Goal: Task Accomplishment & Management: Manage account settings

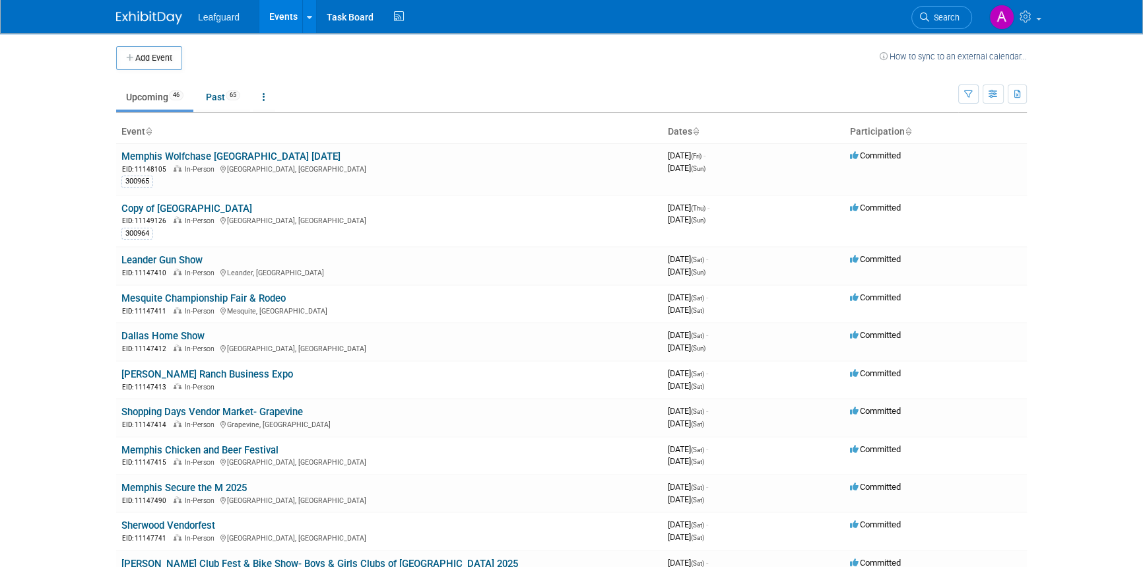
click at [360, 66] on td at bounding box center [531, 58] width 698 height 24
click at [220, 98] on link "Past 65" at bounding box center [223, 96] width 54 height 25
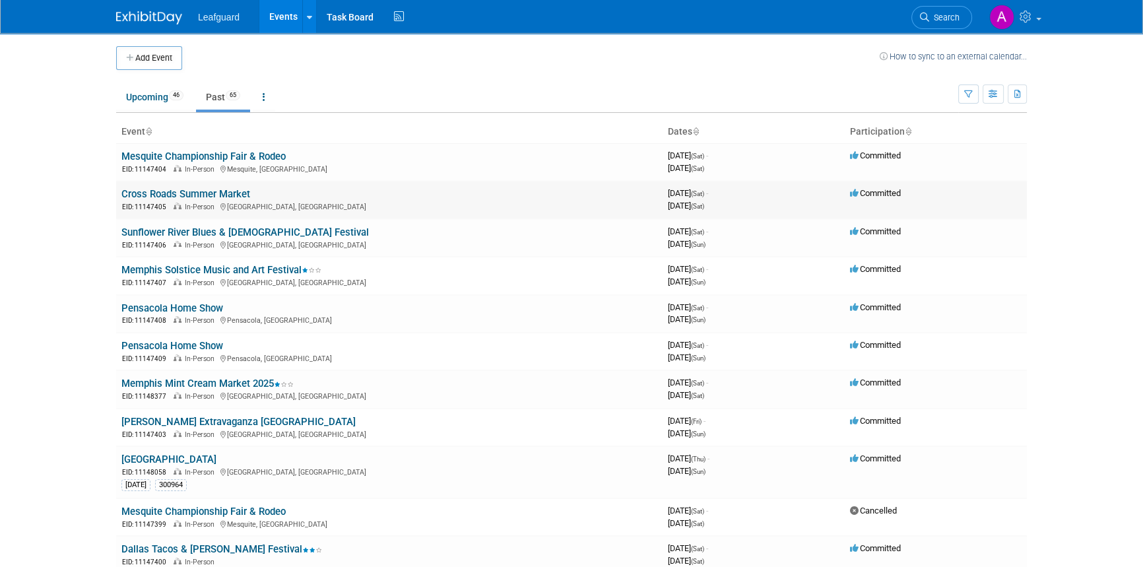
click at [203, 191] on link "Cross Roads Summer Market" at bounding box center [185, 194] width 129 height 12
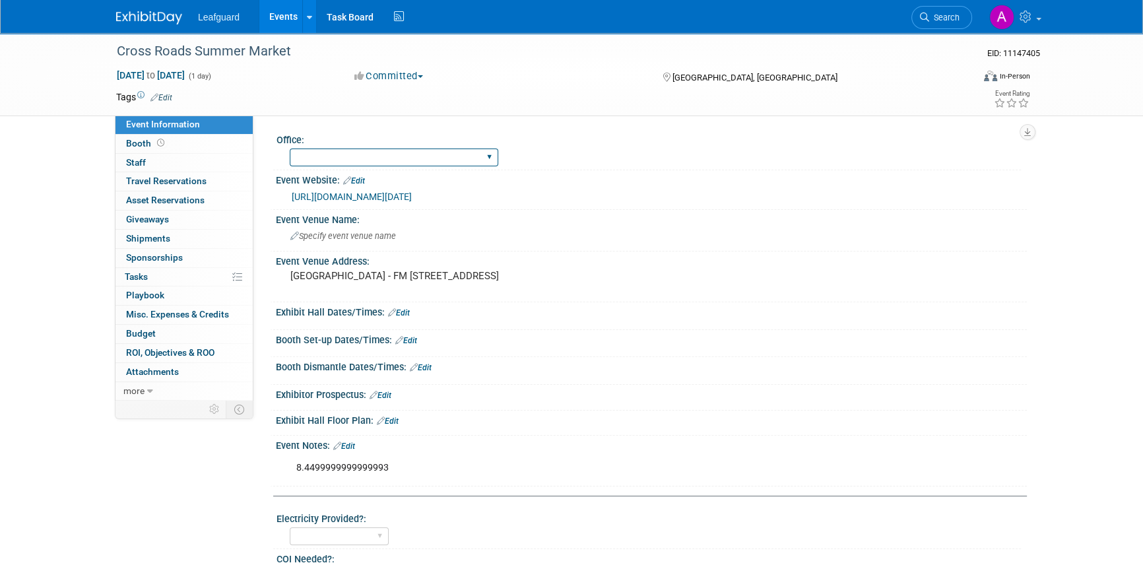
click at [350, 158] on select "Albany Arkansas Austin Birmingham Charlotte Chicago Cleveland Colorado Columbia…" at bounding box center [394, 157] width 209 height 18
select select "Dallas"
click at [290, 148] on select "Albany Arkansas Austin Birmingham Charlotte Chicago Cleveland Colorado Columbia…" at bounding box center [394, 157] width 209 height 18
click at [167, 352] on span "ROI, Objectives & ROO 0" at bounding box center [170, 352] width 88 height 11
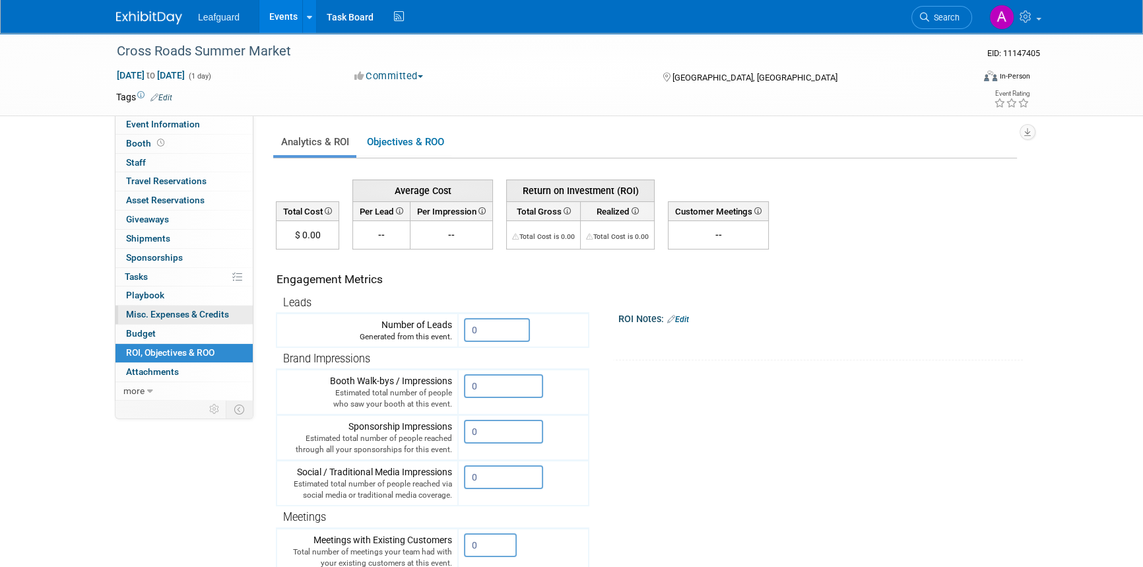
click at [178, 316] on span "Misc. Expenses & Credits 0" at bounding box center [177, 314] width 103 height 11
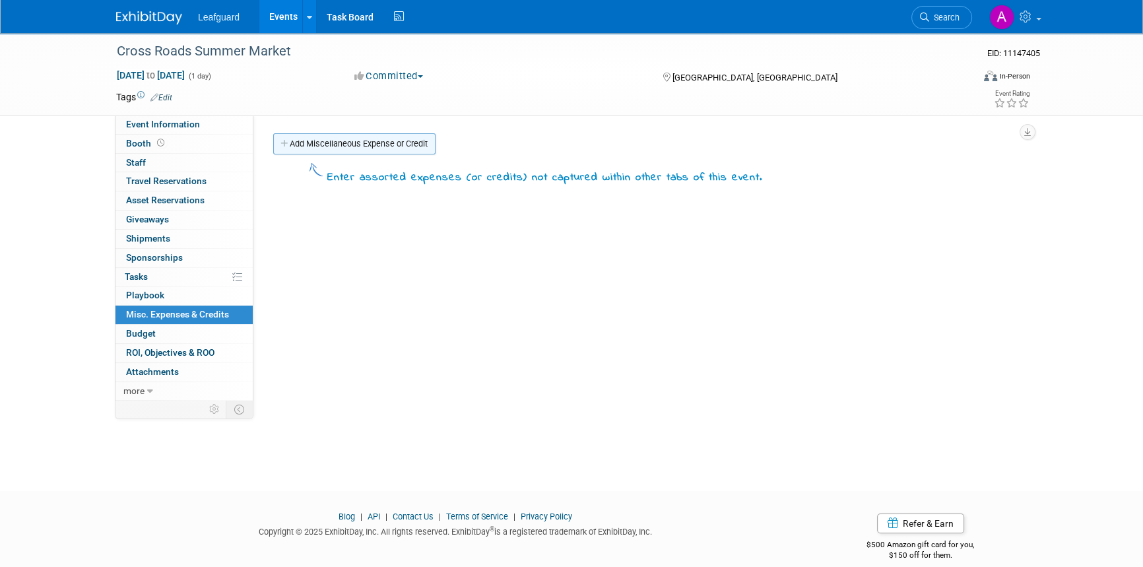
click at [361, 137] on link "Add Miscellaneous Expense or Credit" at bounding box center [354, 143] width 162 height 21
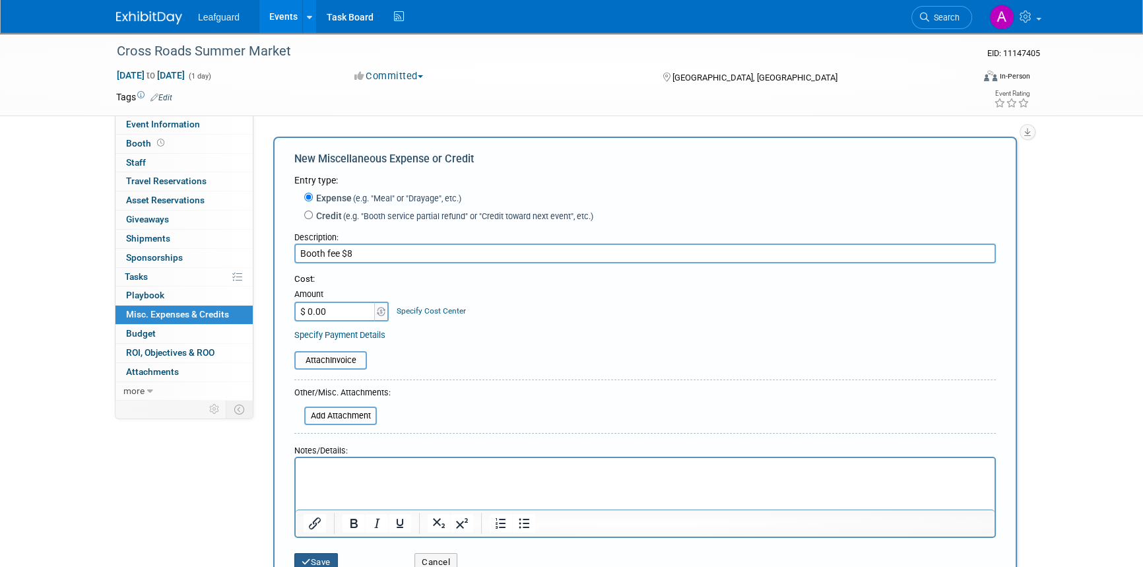
type input "Booth fee $8"
click at [320, 564] on button "Save" at bounding box center [316, 562] width 44 height 18
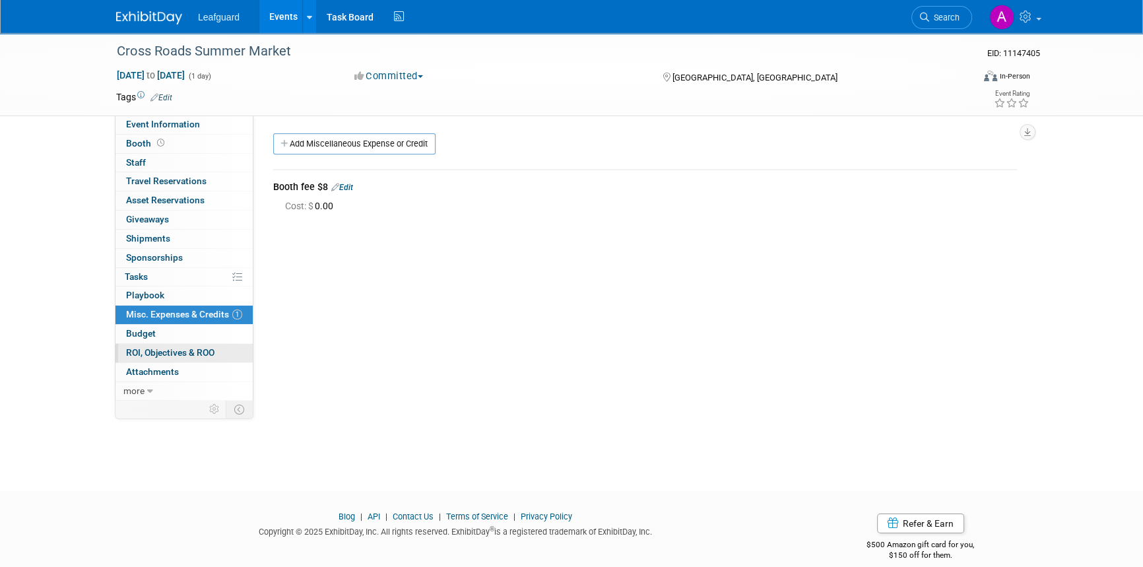
click at [152, 350] on span "ROI, Objectives & ROO 0" at bounding box center [170, 352] width 88 height 11
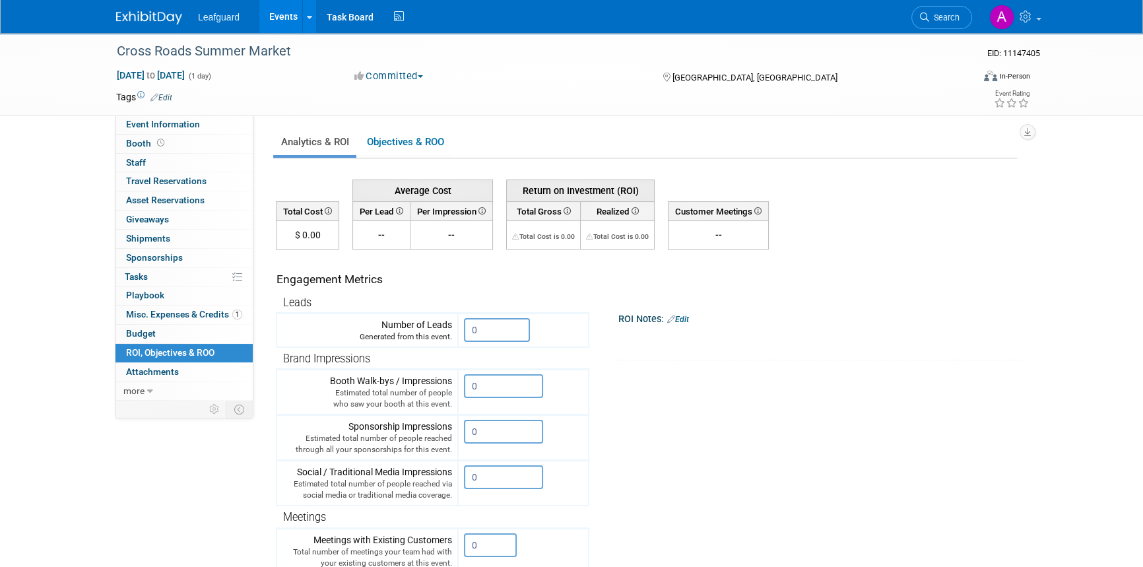
click at [686, 316] on link "Edit" at bounding box center [678, 319] width 22 height 9
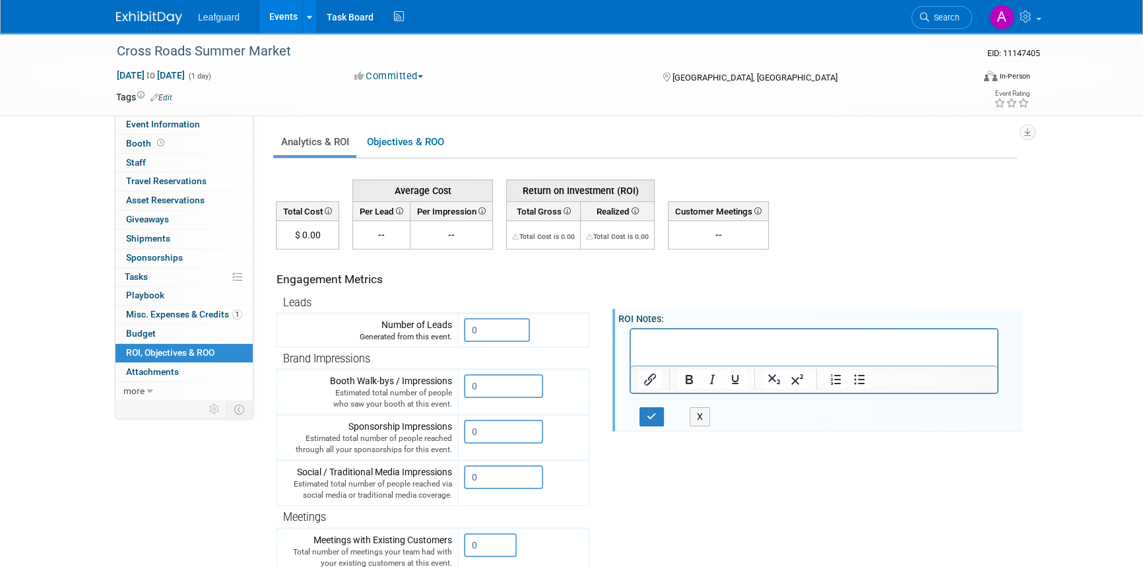
click at [676, 341] on p "Rich Text Area. Press ALT-0 for help." at bounding box center [814, 340] width 351 height 13
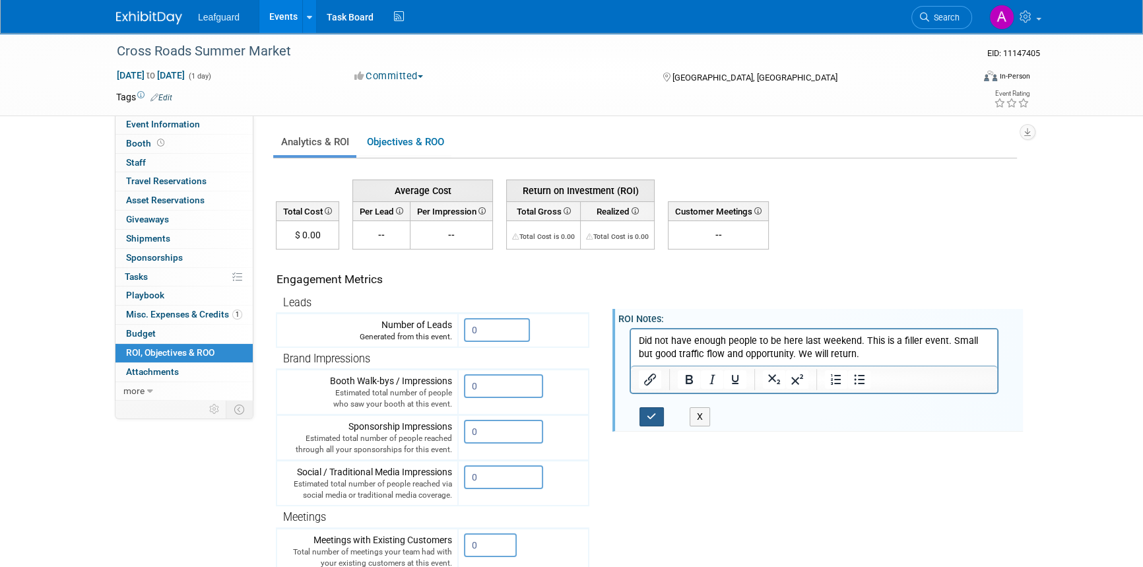
click at [654, 416] on icon "button" at bounding box center [652, 416] width 10 height 9
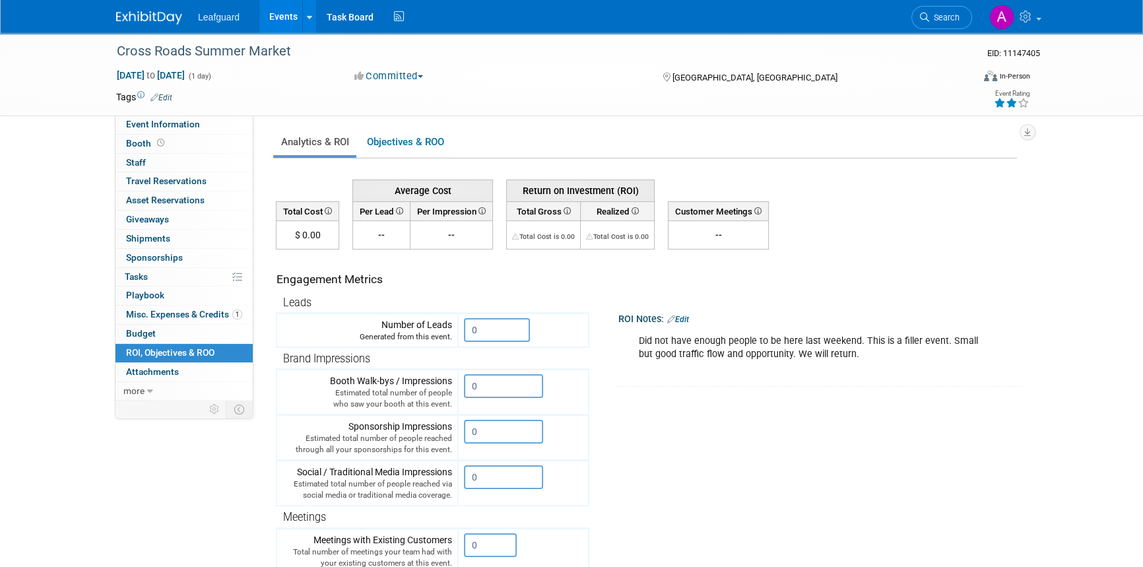
click at [1014, 101] on icon at bounding box center [1012, 102] width 12 height 9
click at [1012, 102] on icon at bounding box center [1012, 102] width 12 height 9
click at [1023, 102] on icon at bounding box center [1024, 102] width 12 height 9
click at [157, 20] on img at bounding box center [149, 17] width 66 height 13
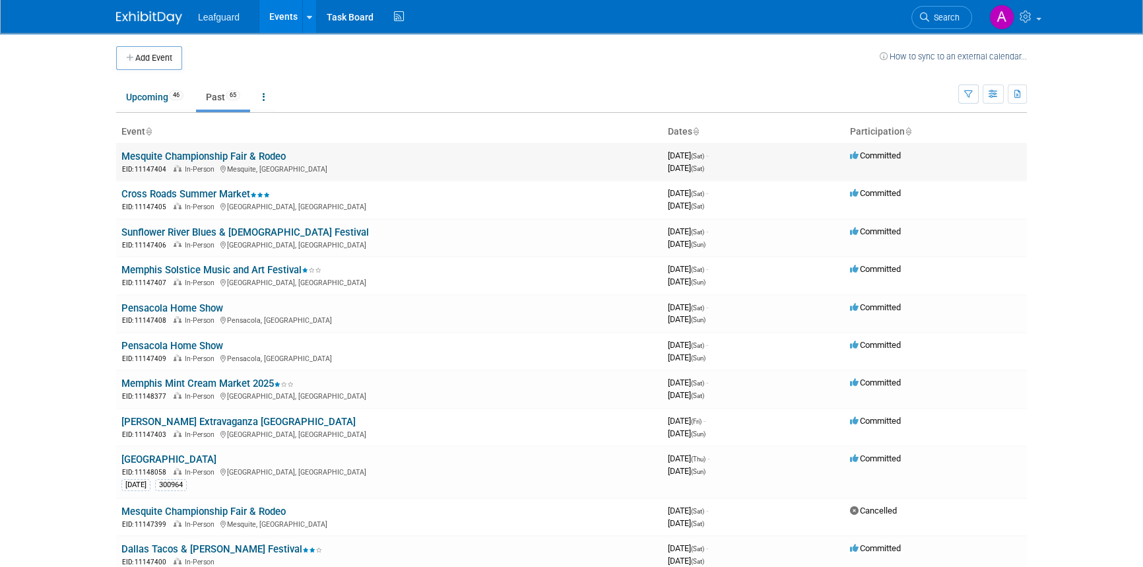
click at [197, 157] on link "Mesquite Championship Fair & Rodeo" at bounding box center [203, 156] width 164 height 12
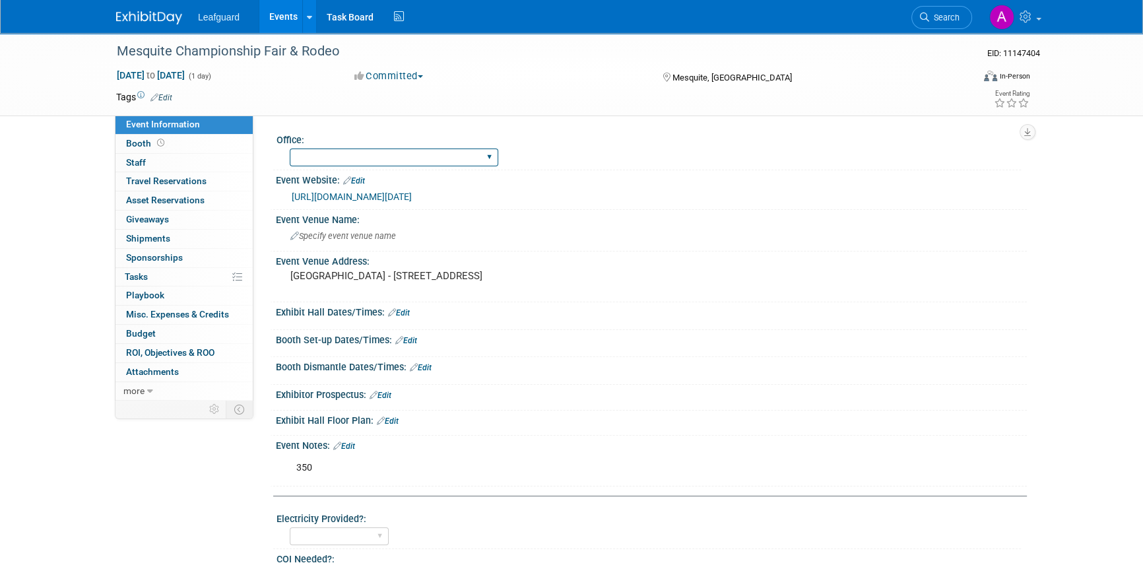
click at [357, 163] on select "Albany Arkansas Austin Birmingham Charlotte Chicago Cleveland Colorado Columbia…" at bounding box center [394, 157] width 209 height 18
select select "Dallas"
click at [290, 148] on select "Albany Arkansas Austin Birmingham Charlotte Chicago Cleveland Colorado Columbia…" at bounding box center [394, 157] width 209 height 18
click at [147, 391] on icon at bounding box center [150, 391] width 6 height 9
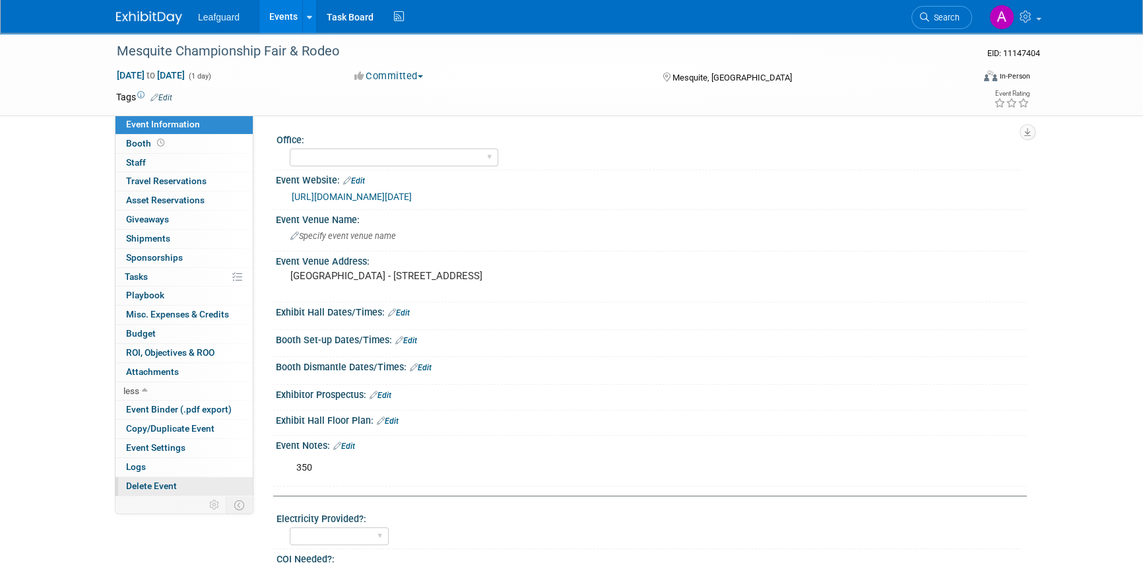
click at [156, 486] on span "Delete Event" at bounding box center [151, 485] width 51 height 11
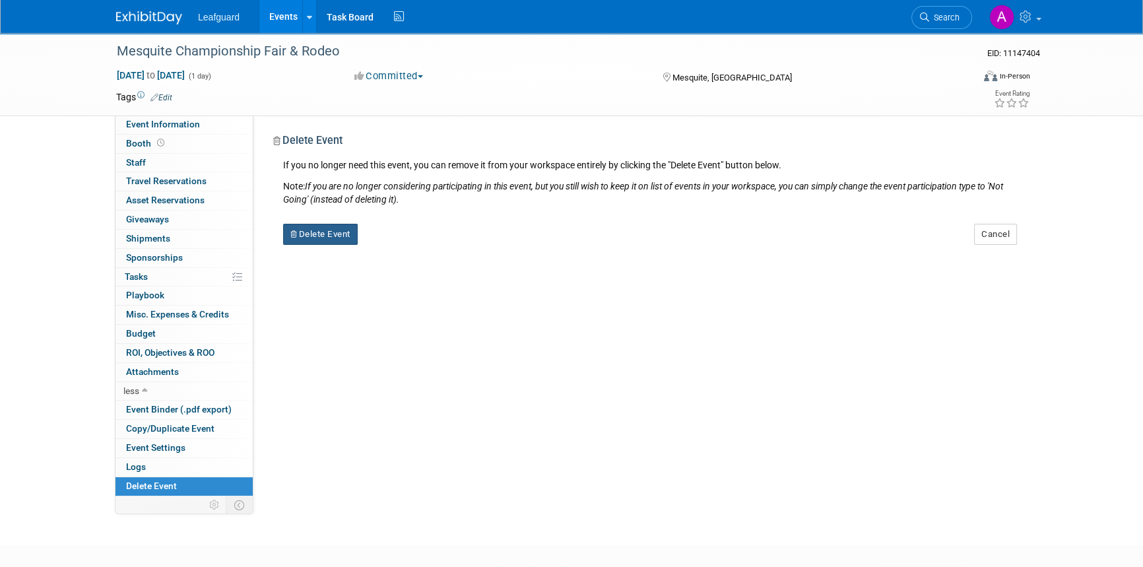
click at [312, 231] on button "Delete Event" at bounding box center [320, 234] width 75 height 21
click at [406, 244] on link "Yes" at bounding box center [404, 244] width 38 height 21
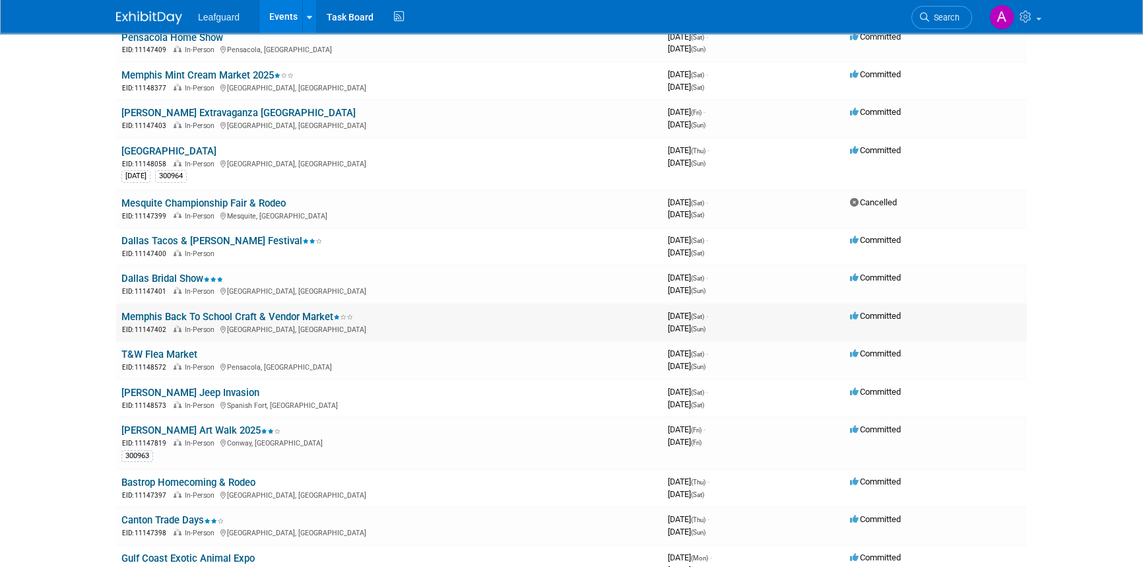
scroll to position [300, 0]
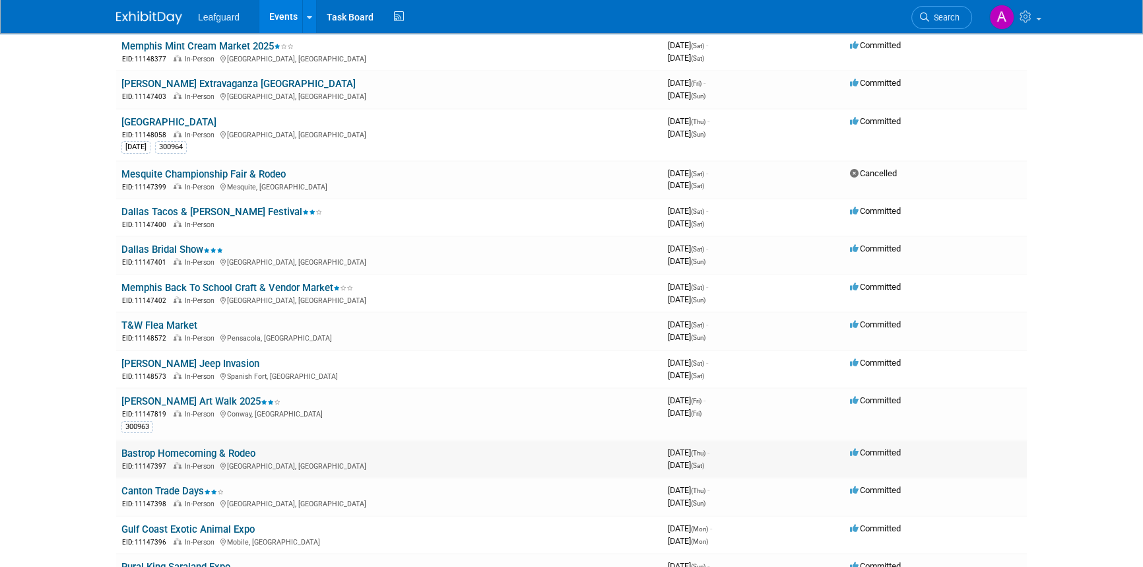
click at [189, 450] on link "Bastrop Homecoming & Rodeo" at bounding box center [188, 453] width 134 height 12
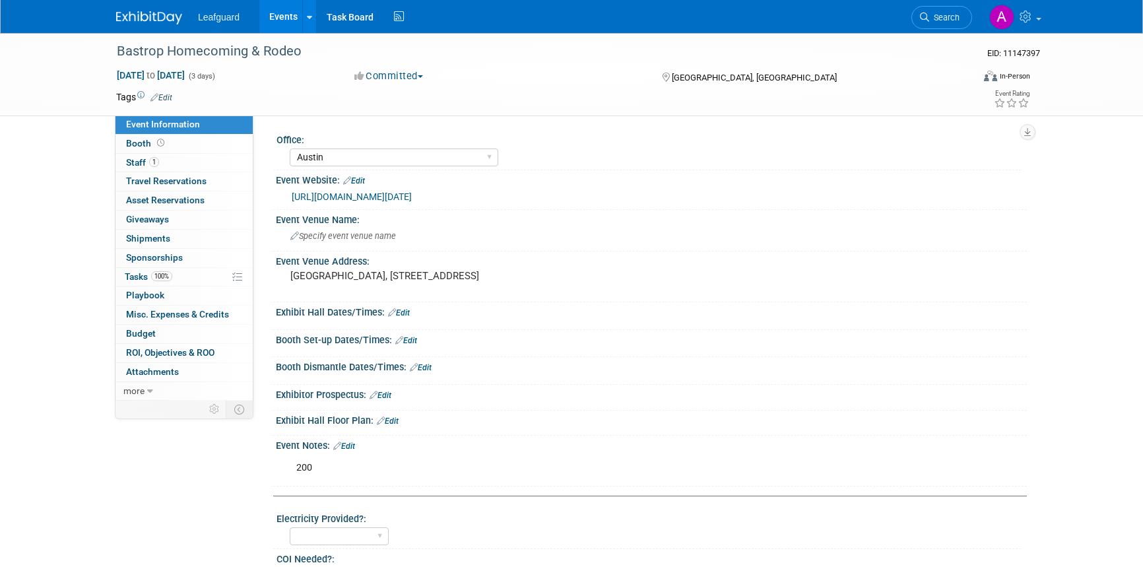
select select "Austin"
click at [194, 352] on span "ROI, Objectives & ROO 0" at bounding box center [170, 352] width 88 height 11
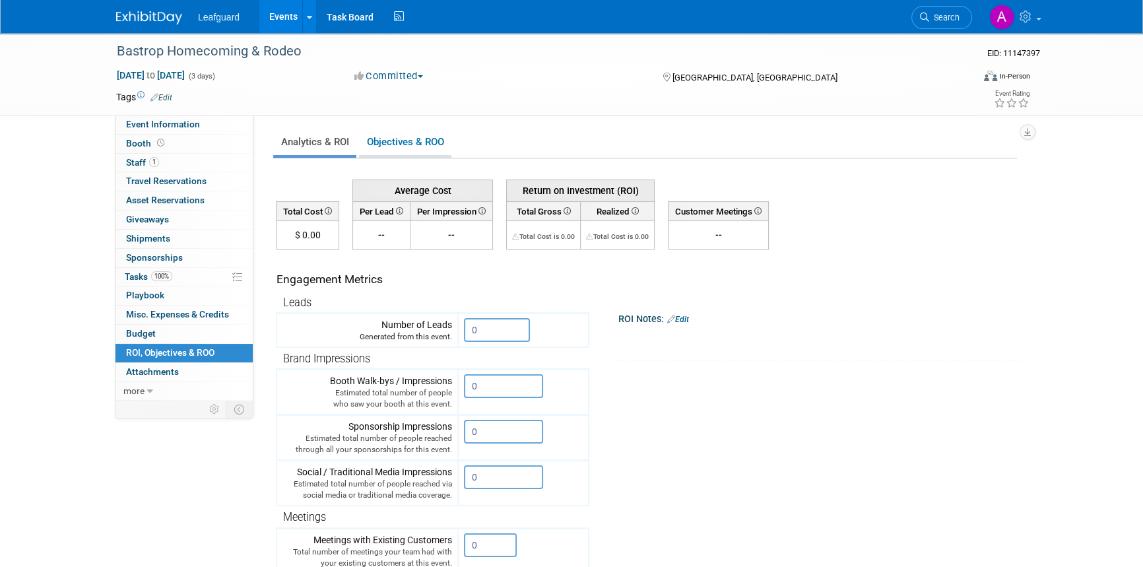
click at [397, 140] on link "Objectives & ROO 0" at bounding box center [405, 142] width 92 height 26
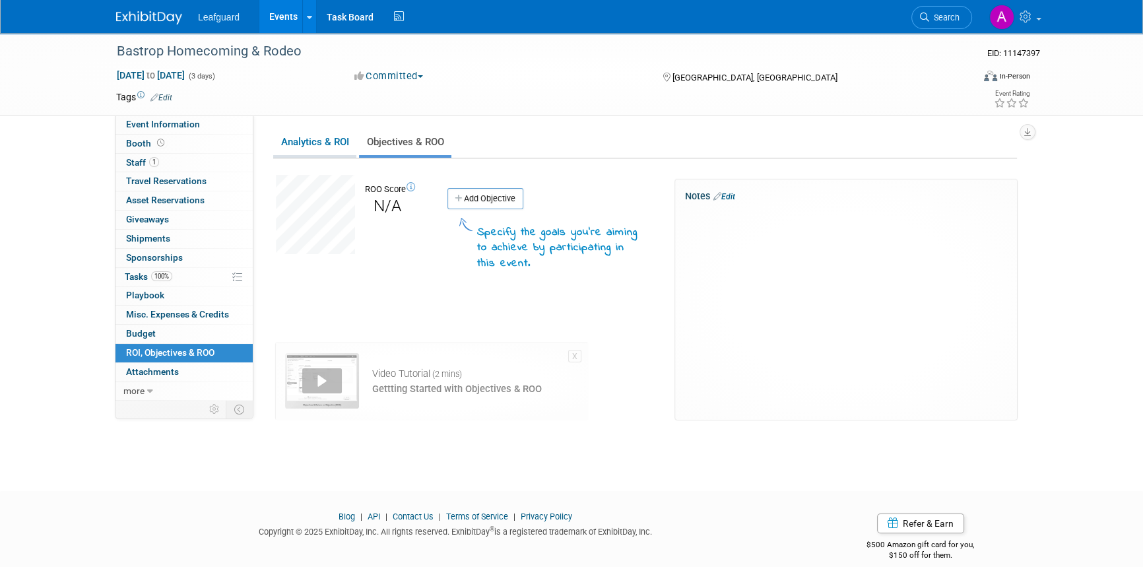
click at [343, 141] on link "Analytics & ROI" at bounding box center [314, 142] width 83 height 26
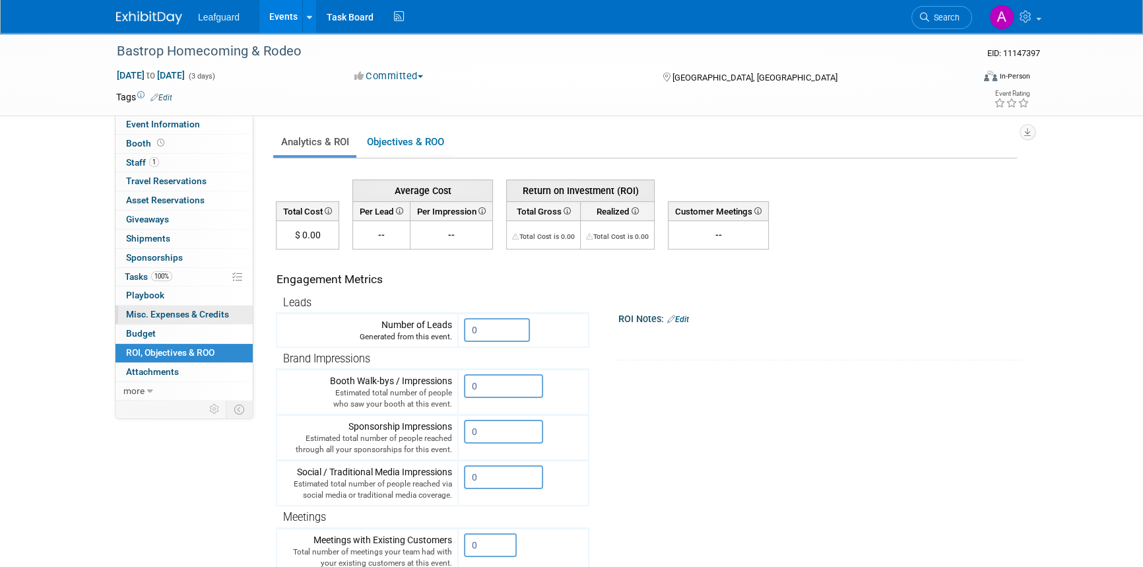
click at [166, 312] on span "Misc. Expenses & Credits 0" at bounding box center [177, 314] width 103 height 11
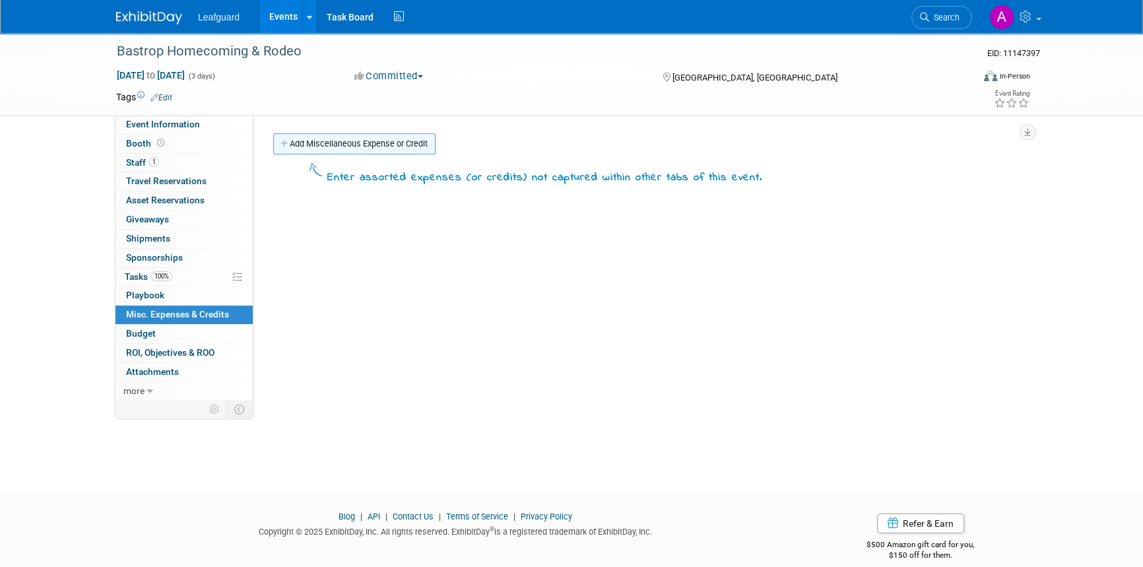
click at [365, 145] on link "Add Miscellaneous Expense or Credit" at bounding box center [354, 143] width 162 height 21
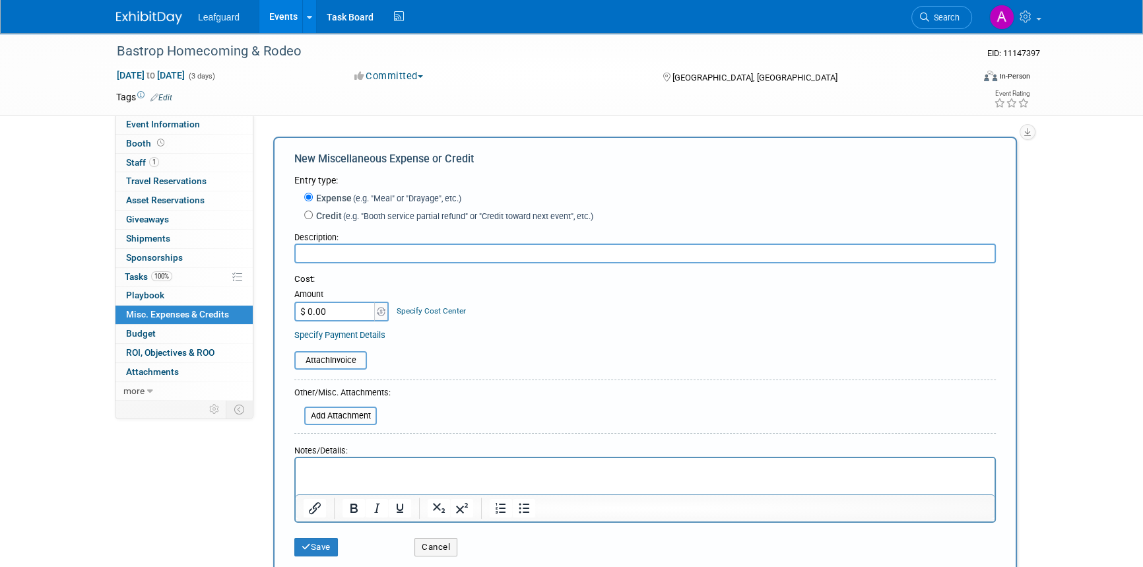
click at [365, 253] on input "text" at bounding box center [645, 254] width 702 height 20
type input "Payroll"
click at [313, 311] on input "$ 0.00" at bounding box center [335, 312] width 82 height 20
type input "$ 391.50"
click at [329, 471] on p "Rich Text Area. Press ALT-0 for help." at bounding box center [646, 469] width 684 height 13
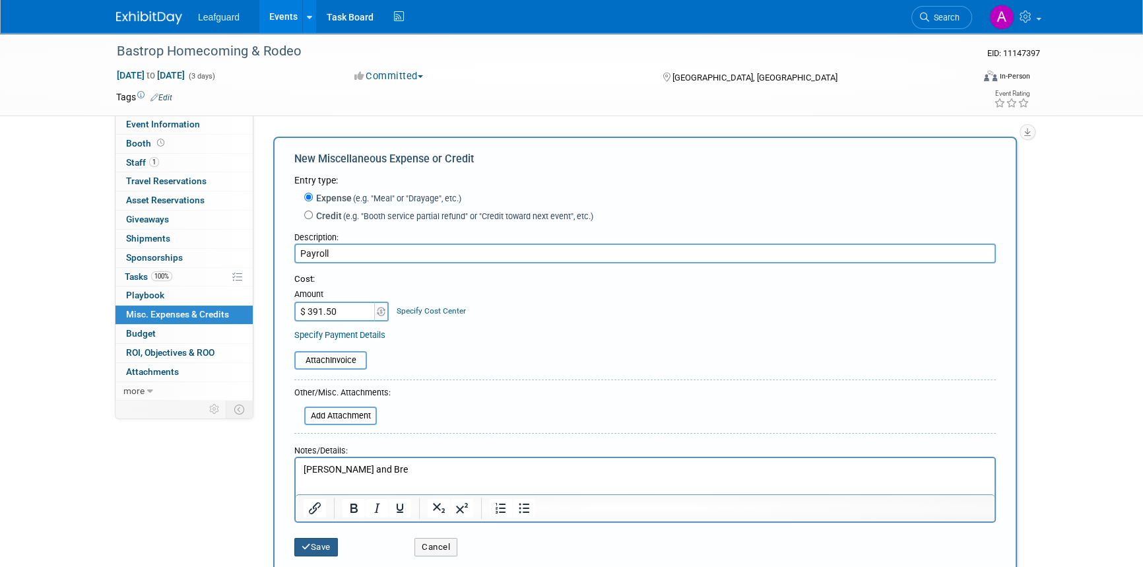
click at [313, 541] on button "Save" at bounding box center [316, 547] width 44 height 18
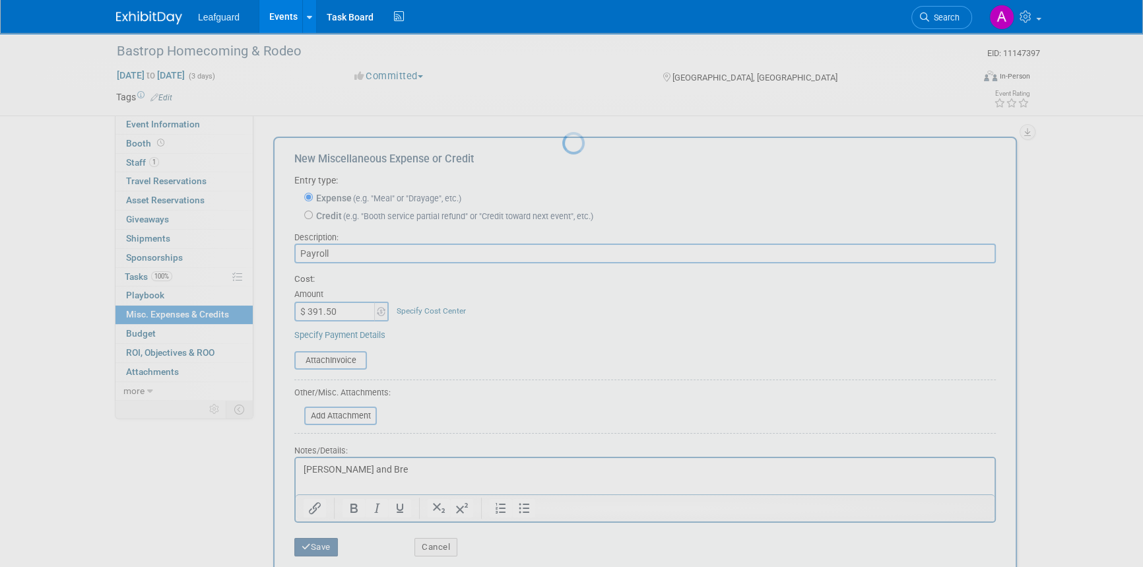
scroll to position [16, 0]
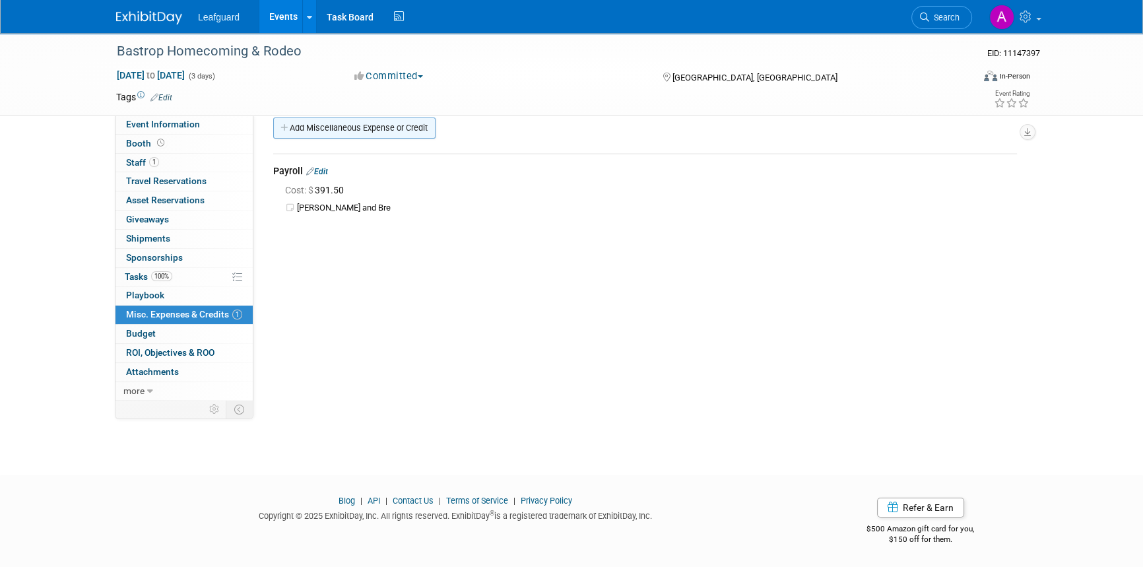
click at [306, 129] on link "Add Miscellaneous Expense or Credit" at bounding box center [354, 127] width 162 height 21
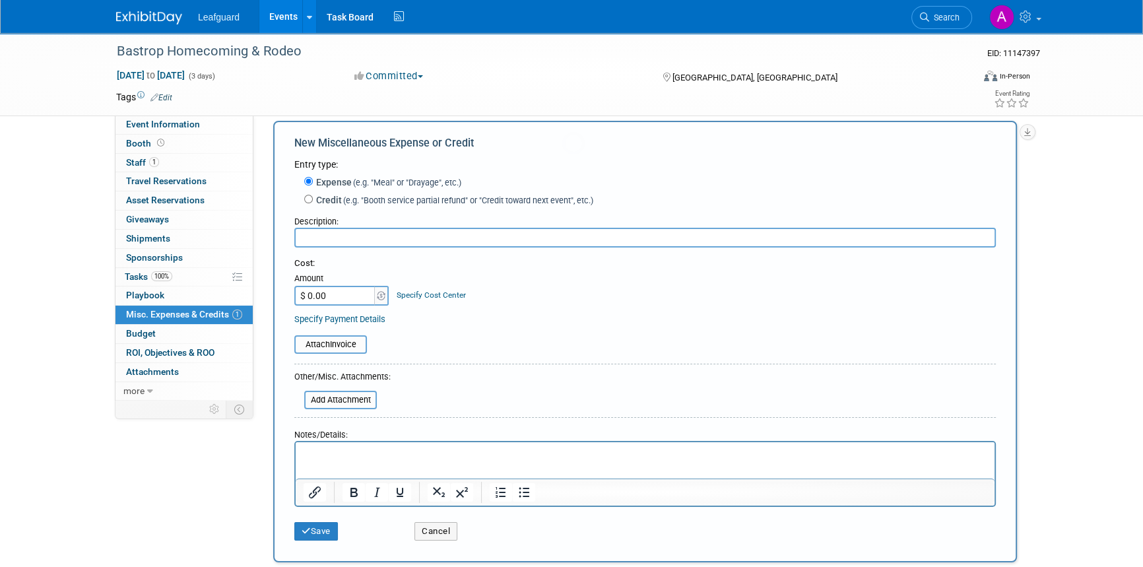
scroll to position [0, 0]
type input "Booth Fee"
click at [312, 299] on input "$ 0.00" at bounding box center [335, 296] width 82 height 20
type input "$ 200.00"
click at [309, 527] on icon "submit" at bounding box center [306, 531] width 9 height 9
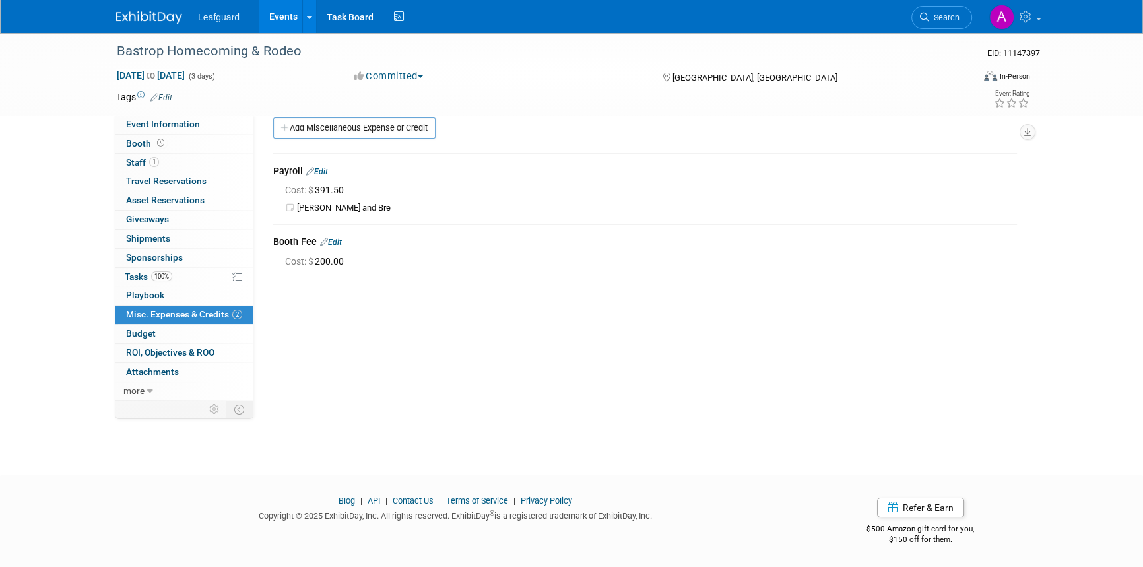
click at [317, 312] on div "Office: Albany Arkansas Austin Birmingham Charlotte Chicago Cleveland Colorado …" at bounding box center [640, 242] width 774 height 284
click at [315, 130] on link "Add Miscellaneous Expense or Credit" at bounding box center [354, 127] width 162 height 21
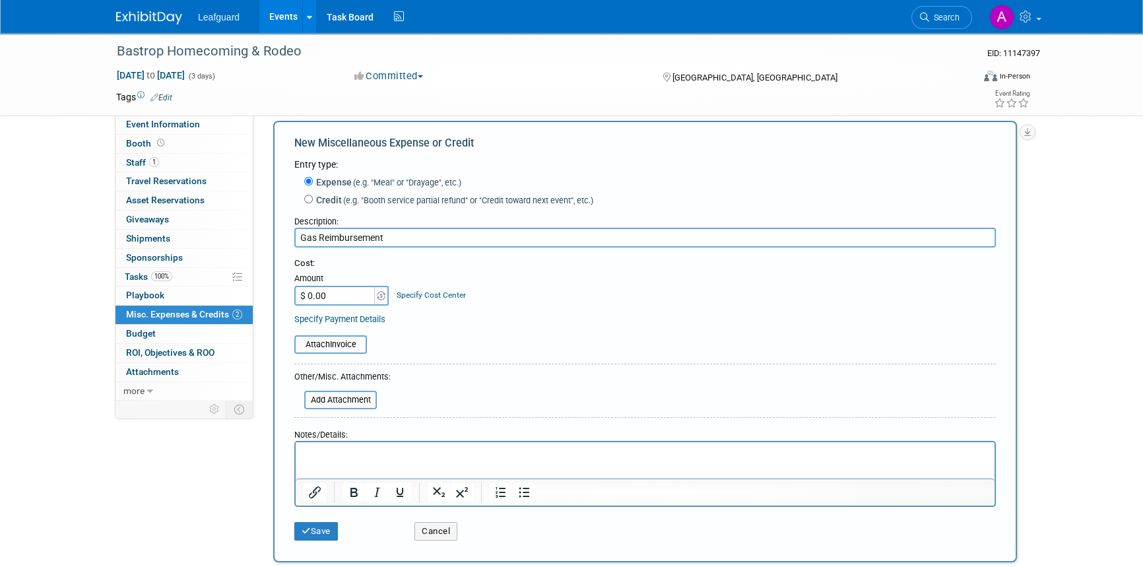
type input "Gas Reimbursement"
click at [308, 304] on input "$ 0.00" at bounding box center [335, 296] width 82 height 20
click at [306, 300] on input "$ 0.00" at bounding box center [335, 296] width 82 height 20
type input "$ 203.00"
click at [323, 459] on p "Rich Text Area. Press ALT-0 for help." at bounding box center [646, 453] width 684 height 13
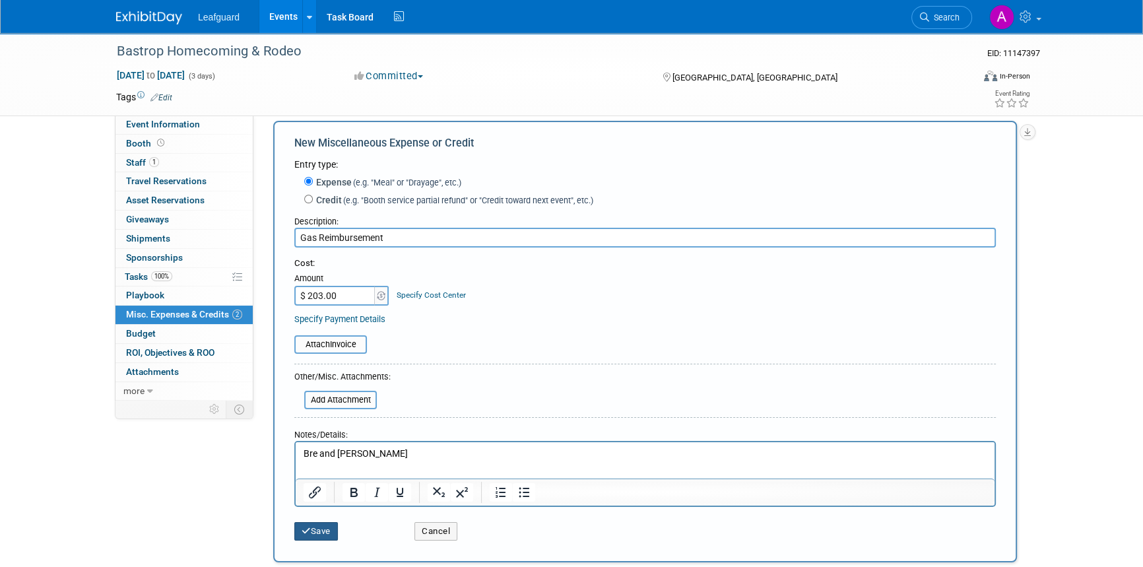
click at [315, 535] on button "Save" at bounding box center [316, 531] width 44 height 18
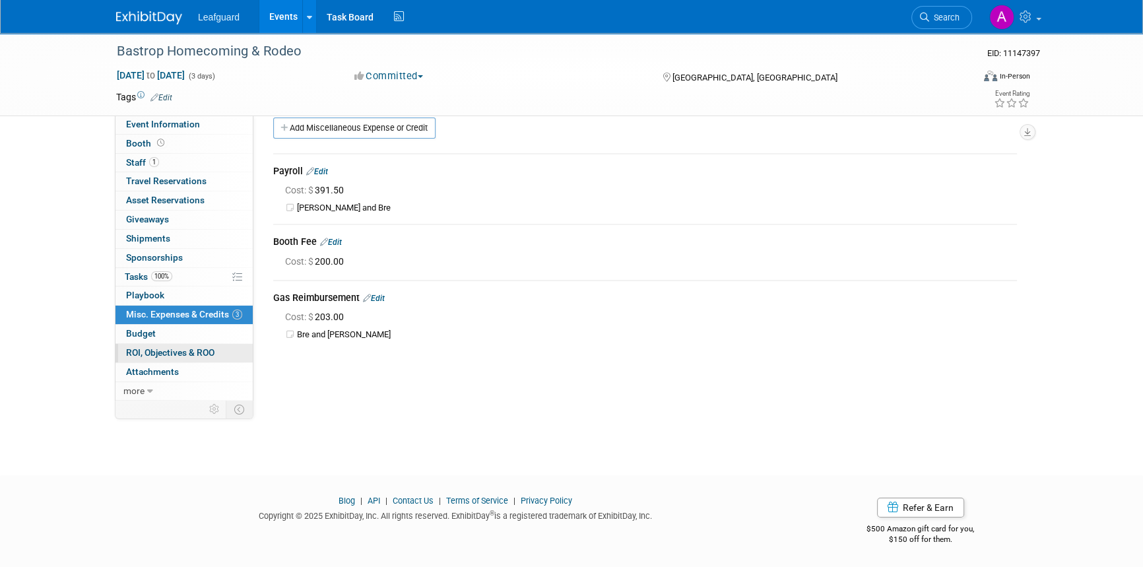
click at [152, 351] on span "ROI, Objectives & ROO 0" at bounding box center [170, 352] width 88 height 11
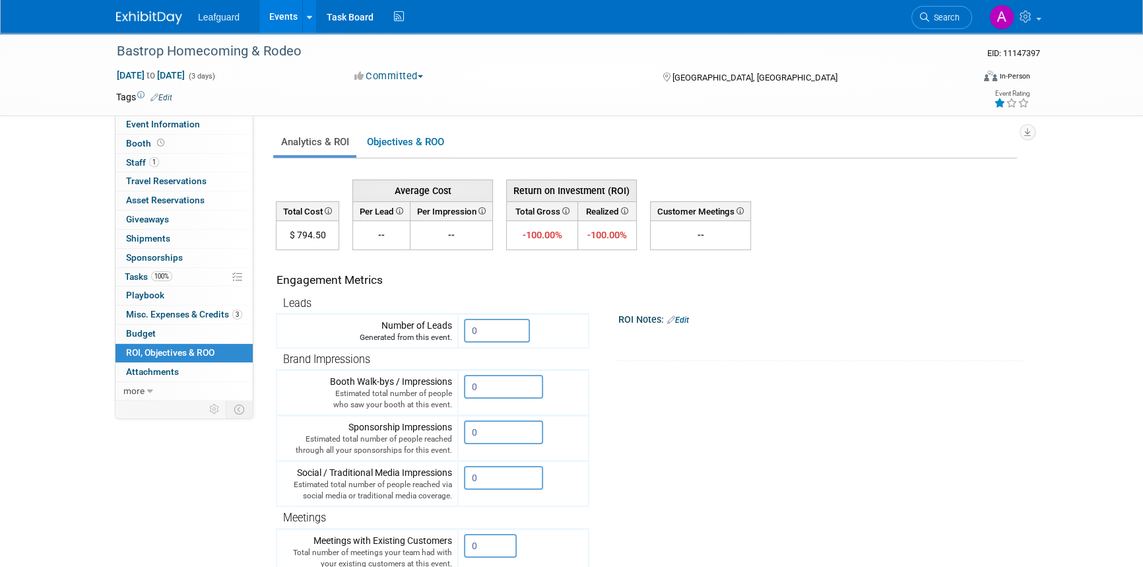
click at [998, 103] on icon at bounding box center [1000, 102] width 12 height 9
click at [688, 316] on link "Edit" at bounding box center [678, 319] width 22 height 9
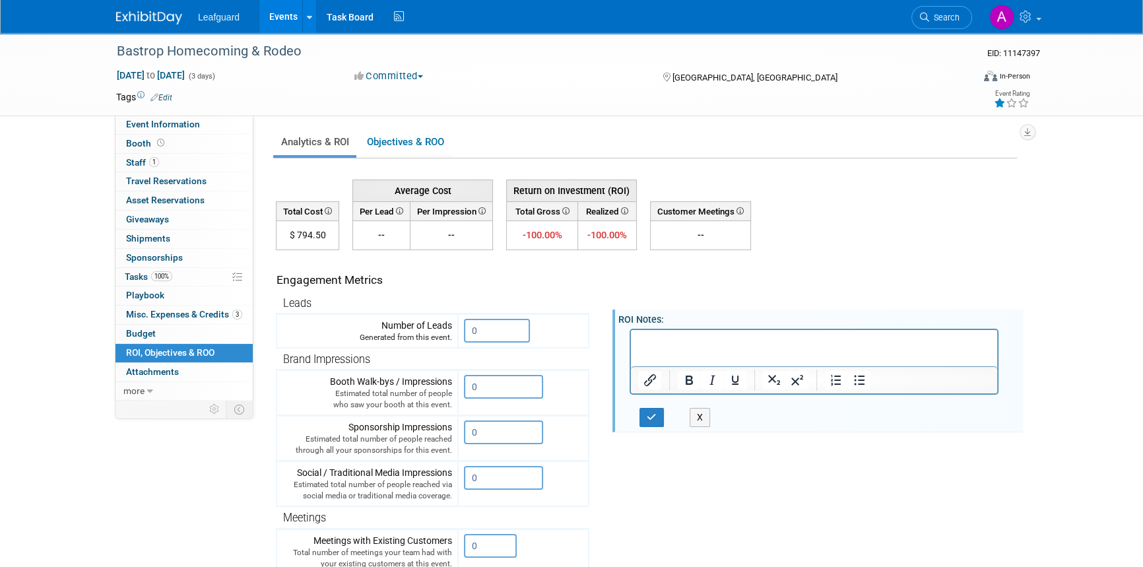
click at [676, 348] on html at bounding box center [814, 338] width 366 height 18
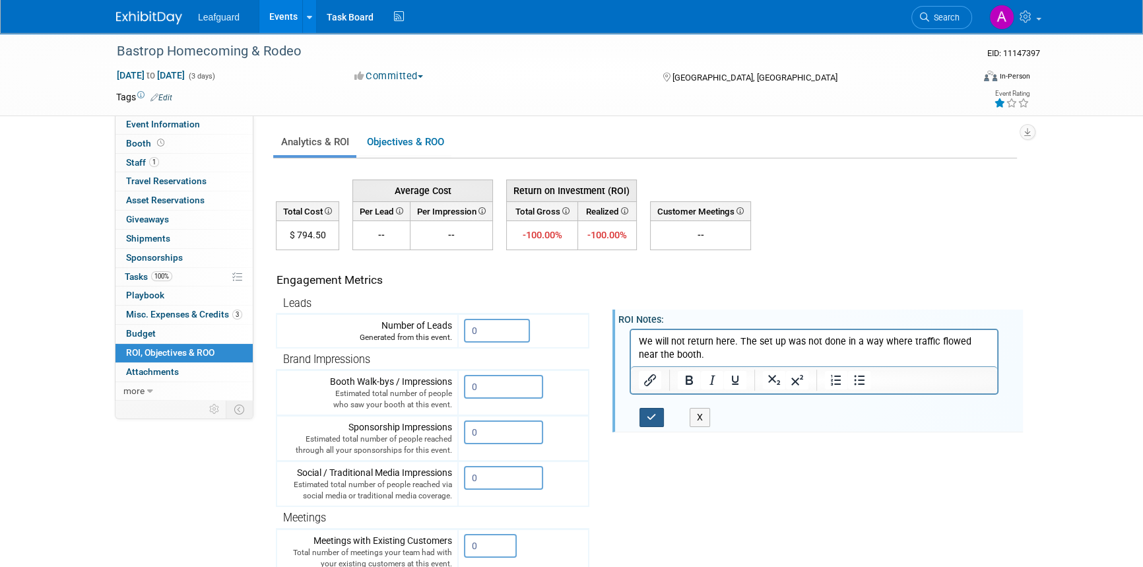
click at [651, 415] on icon "button" at bounding box center [652, 416] width 10 height 9
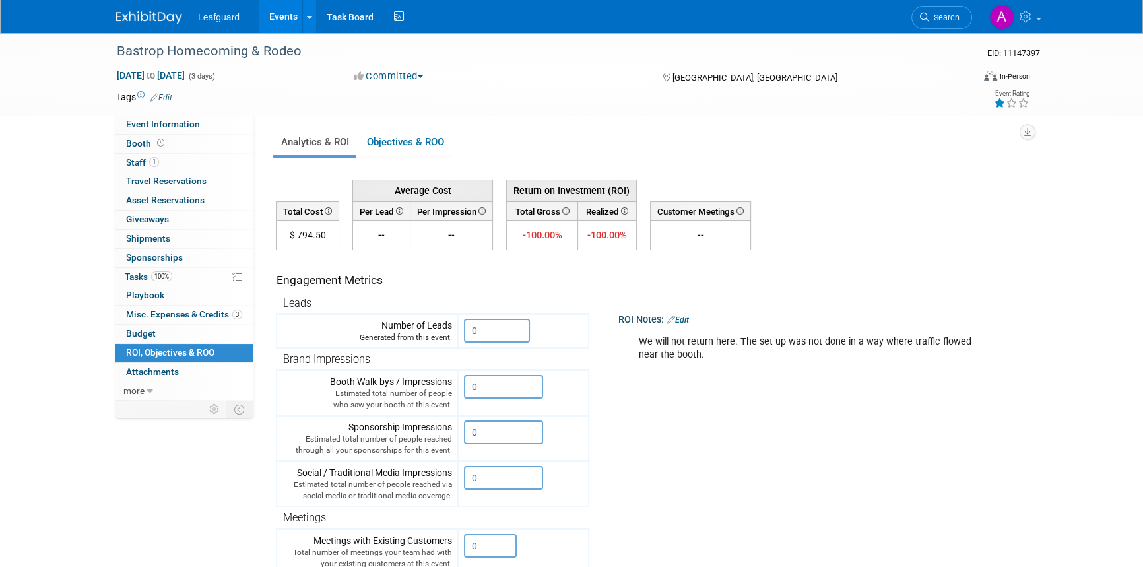
click at [423, 75] on span "button" at bounding box center [420, 76] width 5 height 3
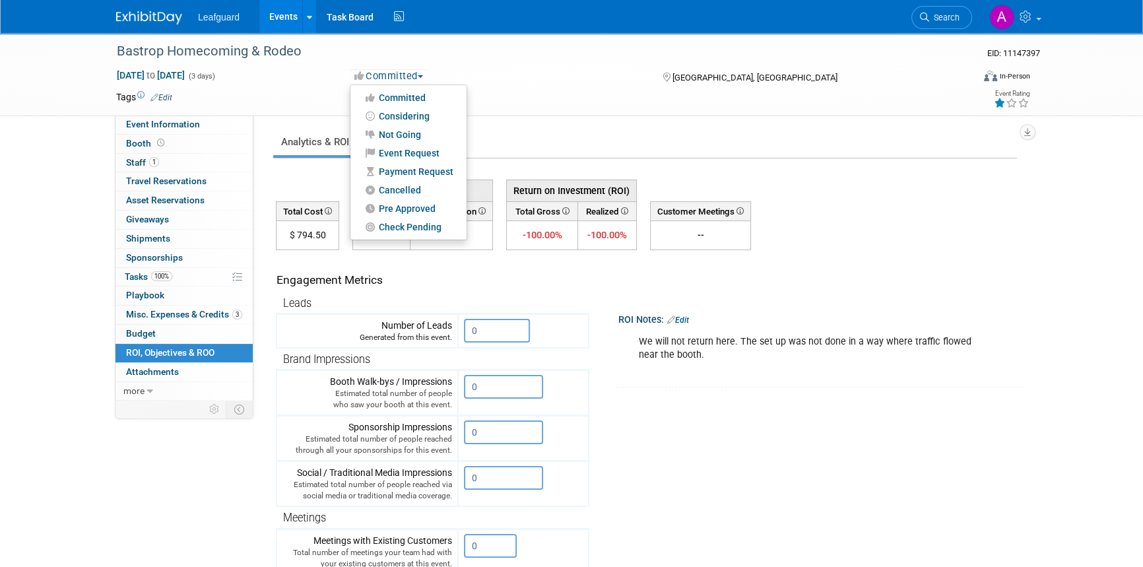
click at [509, 71] on div "Committed Committed Considering Not Going Event Request Payment Request Cancell…" at bounding box center [496, 76] width 292 height 15
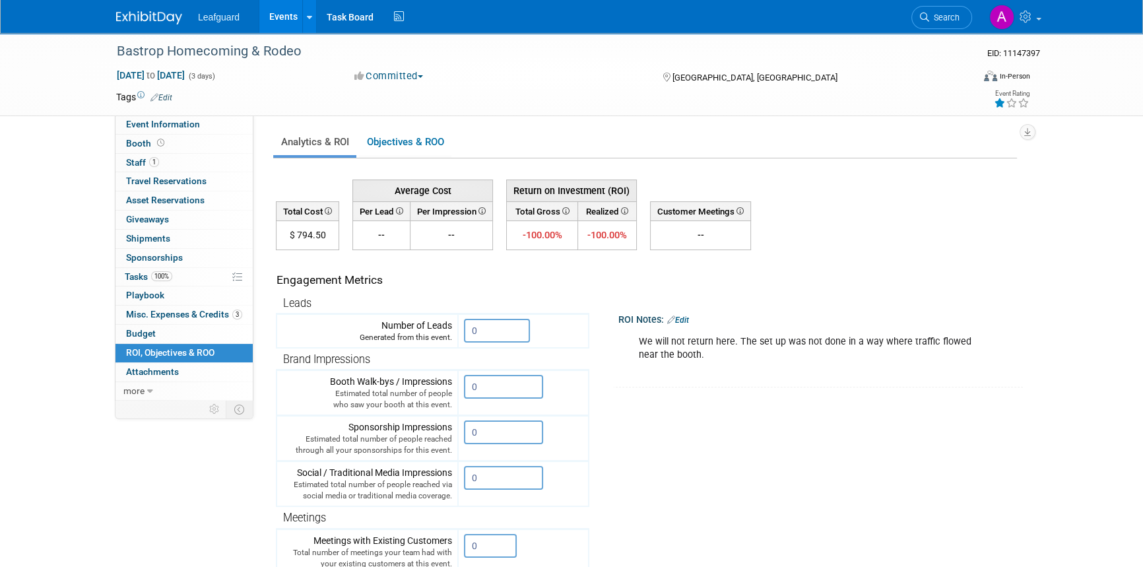
click at [139, 16] on img at bounding box center [149, 17] width 66 height 13
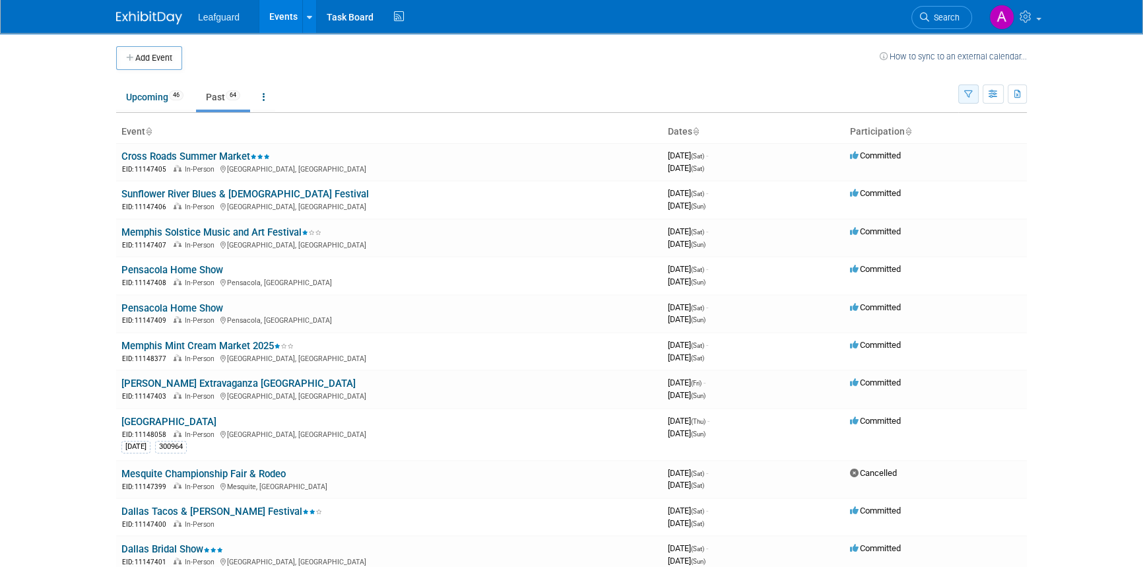
click at [970, 92] on icon "button" at bounding box center [968, 94] width 9 height 9
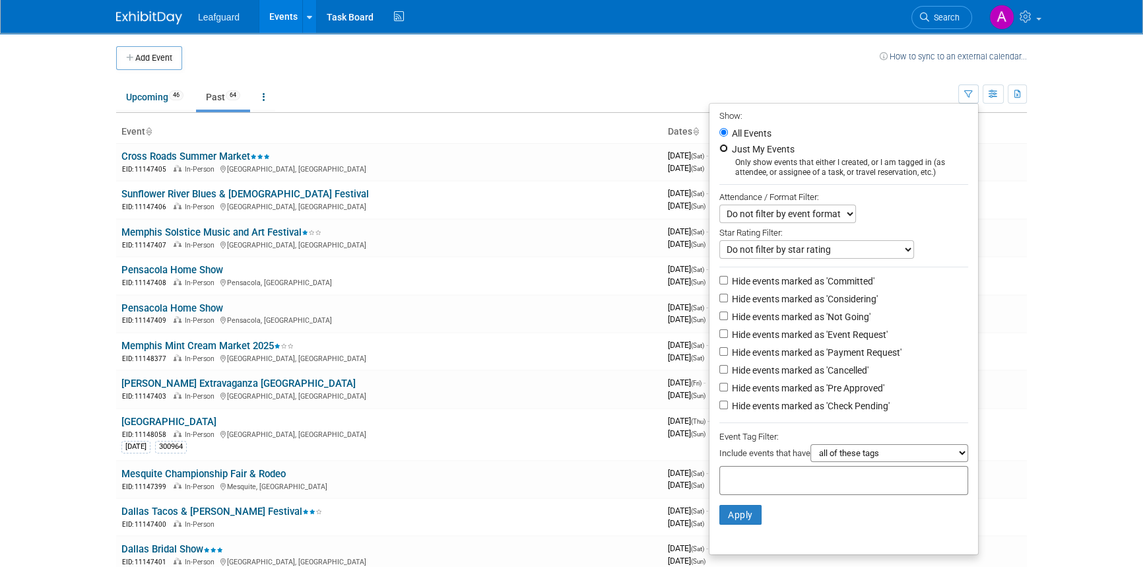
click at [719, 148] on input "Just My Events" at bounding box center [723, 148] width 9 height 9
radio input "true"
click at [738, 519] on button "Apply" at bounding box center [740, 515] width 42 height 20
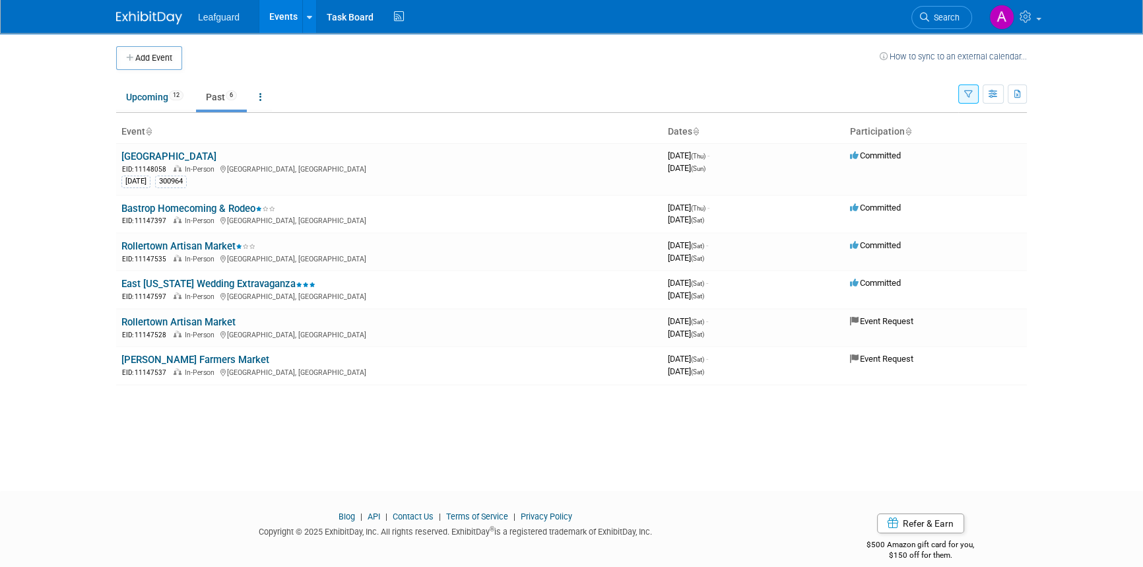
click at [964, 92] on button "button" at bounding box center [968, 93] width 20 height 19
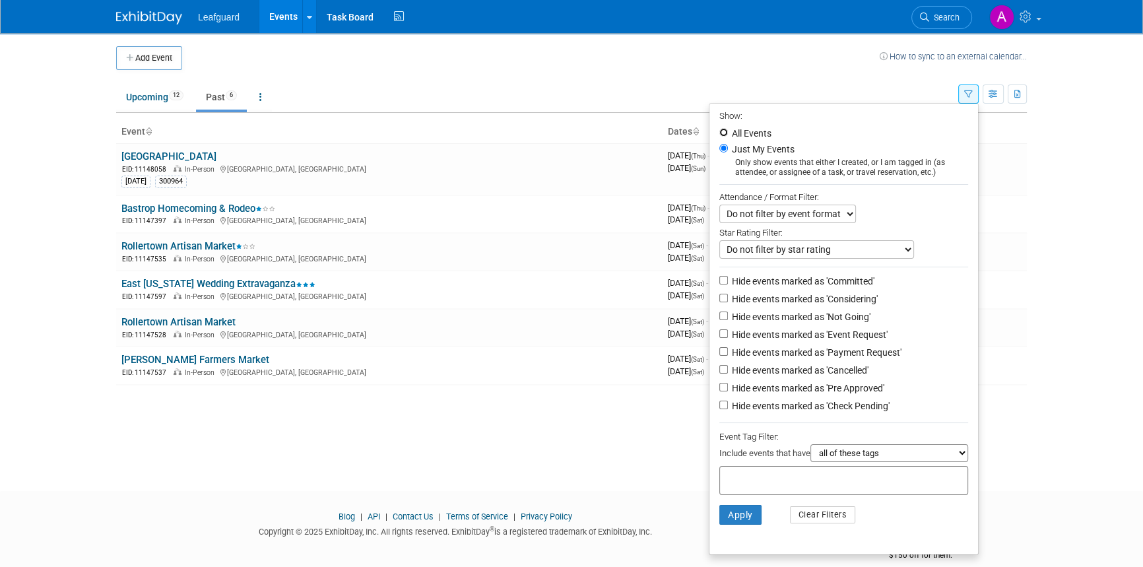
click at [719, 130] on input "All Events" at bounding box center [723, 132] width 9 height 9
radio input "true"
click at [734, 511] on button "Apply" at bounding box center [740, 515] width 42 height 20
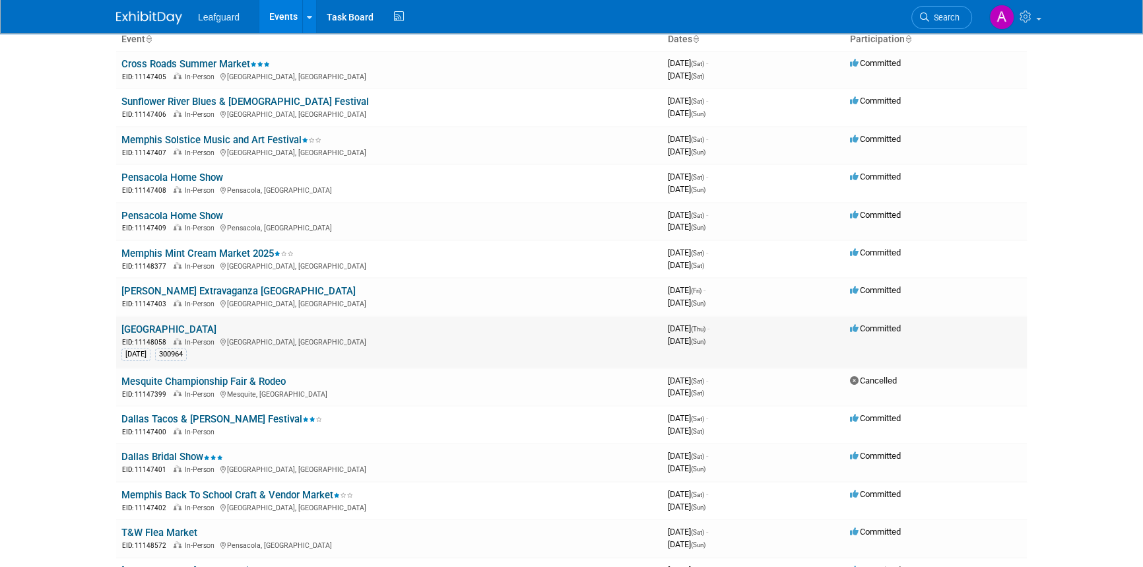
scroll to position [119, 0]
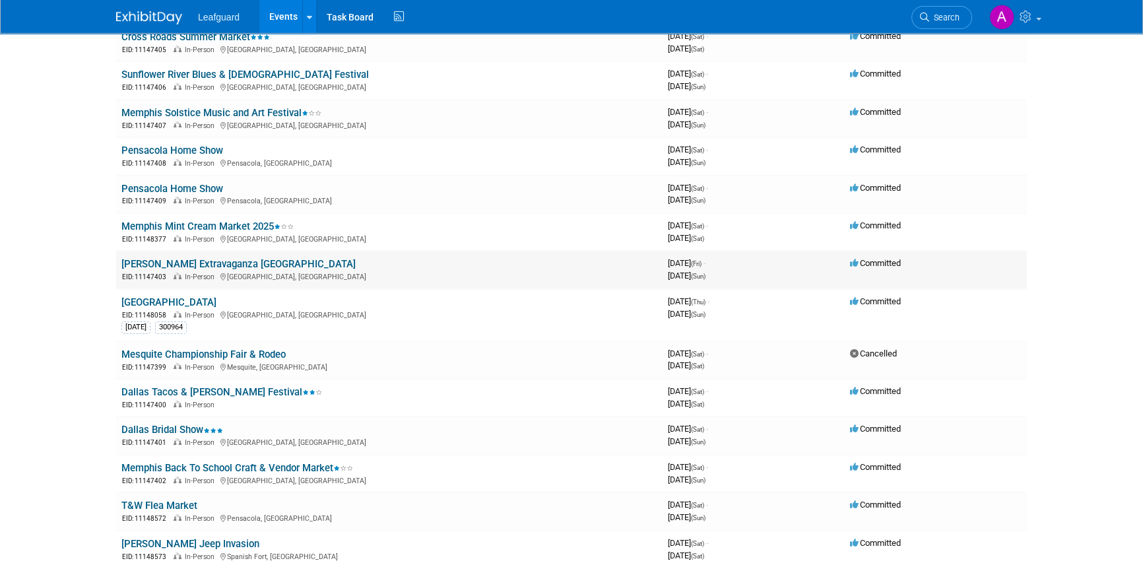
click at [212, 258] on link "[PERSON_NAME] Extravaganza [GEOGRAPHIC_DATA]" at bounding box center [238, 264] width 234 height 12
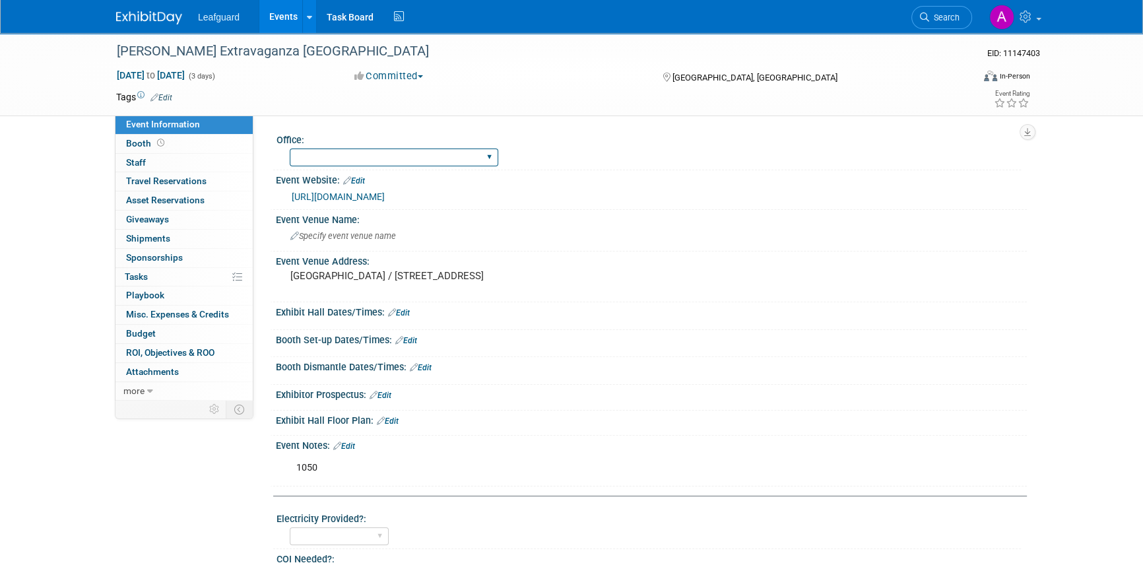
click at [313, 151] on select "[GEOGRAPHIC_DATA] [US_STATE] [GEOGRAPHIC_DATA] [GEOGRAPHIC_DATA] [GEOGRAPHIC_DA…" at bounding box center [394, 157] width 209 height 18
select select "[GEOGRAPHIC_DATA]"
click at [290, 148] on select "[GEOGRAPHIC_DATA] [US_STATE] [GEOGRAPHIC_DATA] [GEOGRAPHIC_DATA] [GEOGRAPHIC_DA…" at bounding box center [394, 157] width 209 height 18
click at [150, 20] on img at bounding box center [149, 17] width 66 height 13
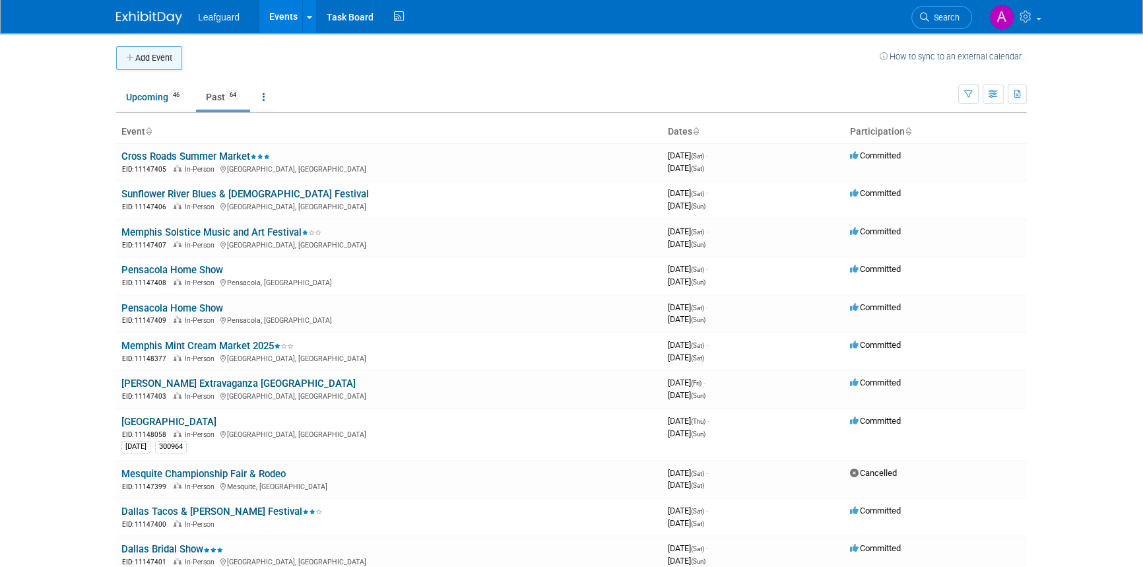
click at [154, 59] on button "Add Event" at bounding box center [149, 58] width 66 height 24
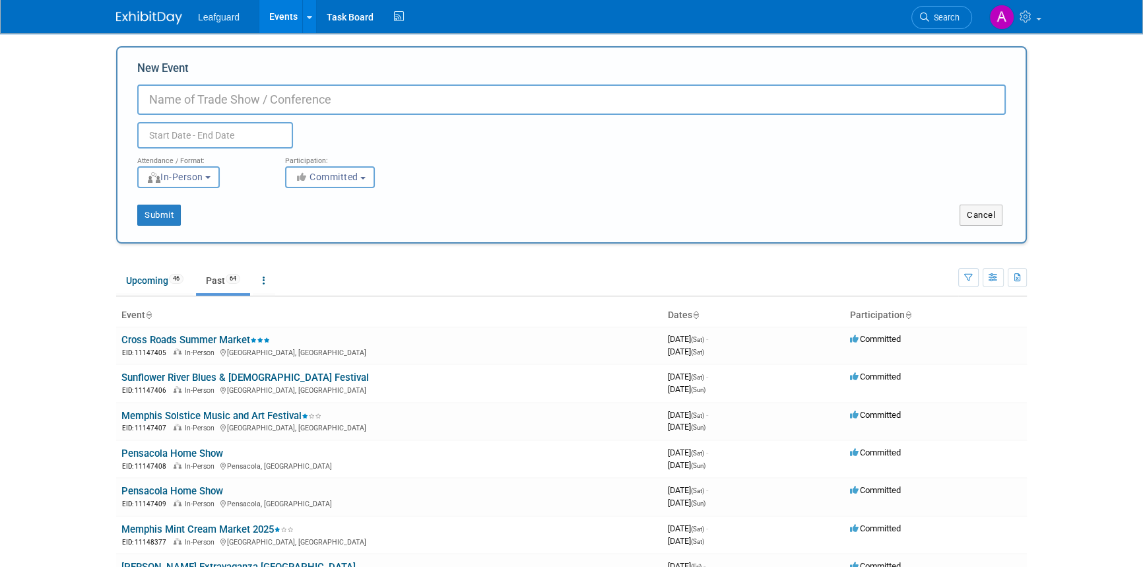
click at [19, 50] on body "Leafguard Events Add Event Bulk Upload Events Shareable Event Boards Recently V…" at bounding box center [571, 283] width 1143 height 567
click at [185, 104] on input "New Event" at bounding box center [571, 99] width 869 height 30
paste input "[PERSON_NAME]'s Friends Pickleball Tournament"
type input "[PERSON_NAME]'s Friends Pickleball Tournament"
click at [205, 138] on input "text" at bounding box center [215, 135] width 156 height 26
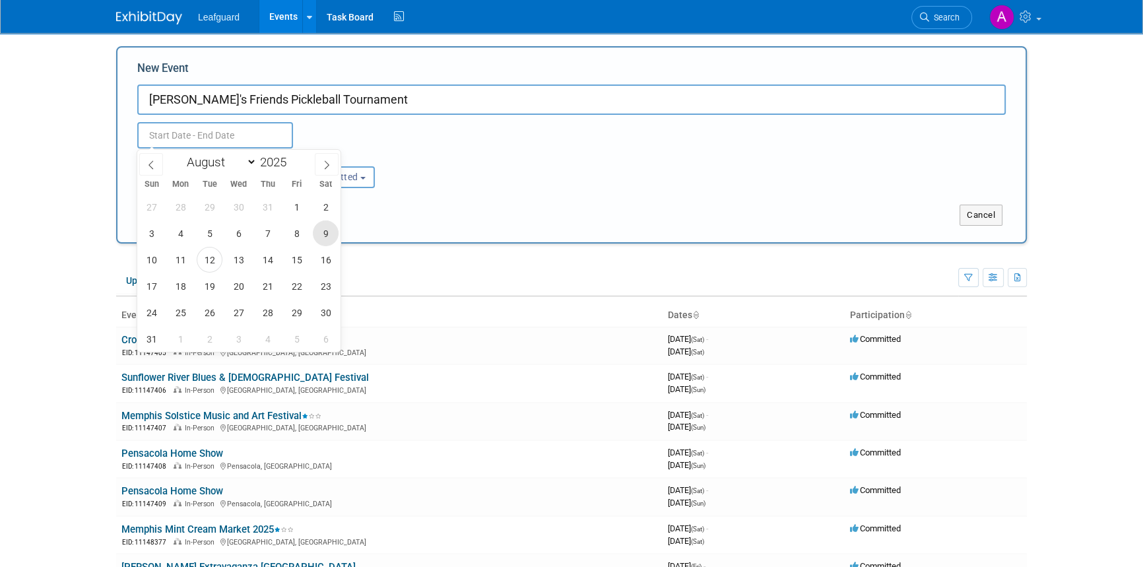
click at [317, 234] on span "9" at bounding box center [326, 233] width 26 height 26
click at [317, 240] on span "9" at bounding box center [326, 233] width 26 height 26
type input "[DATE] to [DATE]"
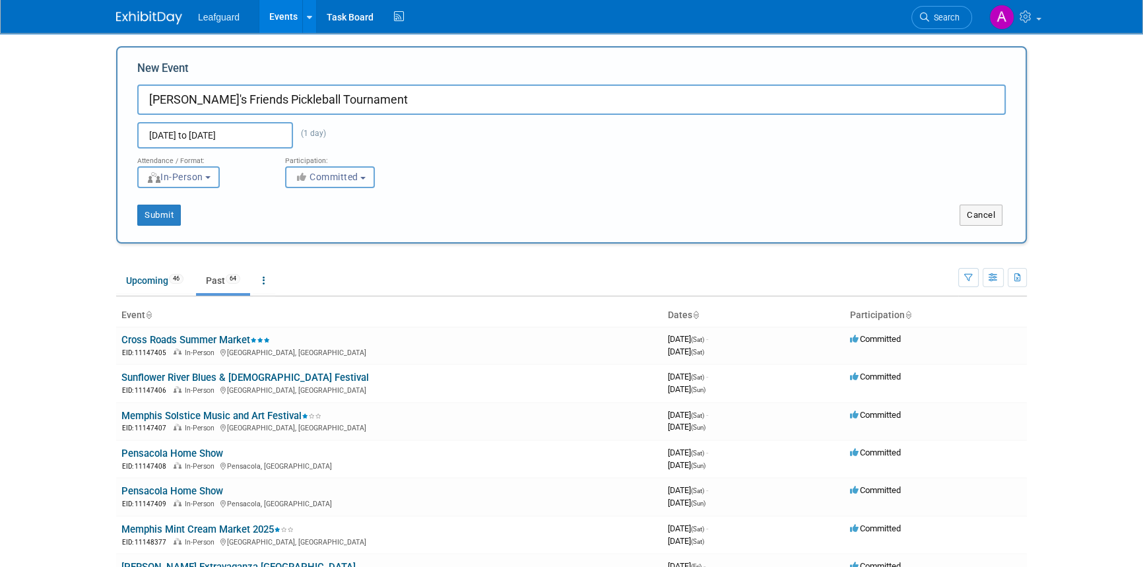
click at [349, 178] on span "Committed" at bounding box center [326, 177] width 64 height 11
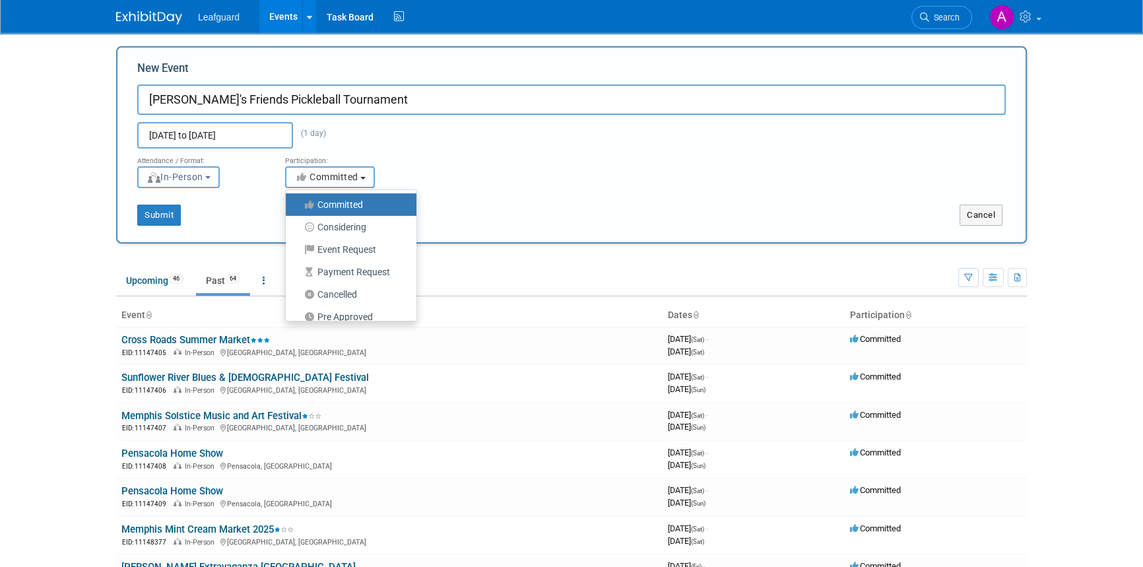
click at [349, 178] on span "Committed" at bounding box center [326, 177] width 64 height 11
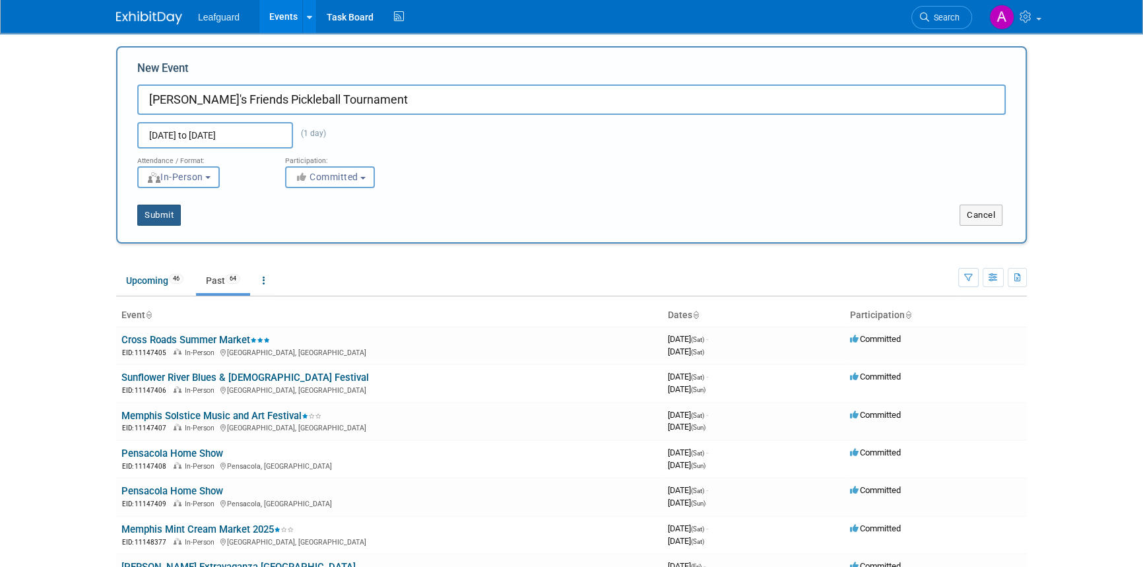
click at [150, 213] on button "Submit" at bounding box center [159, 215] width 44 height 21
type input "[PERSON_NAME]'s Friends Pickleball Tournament"
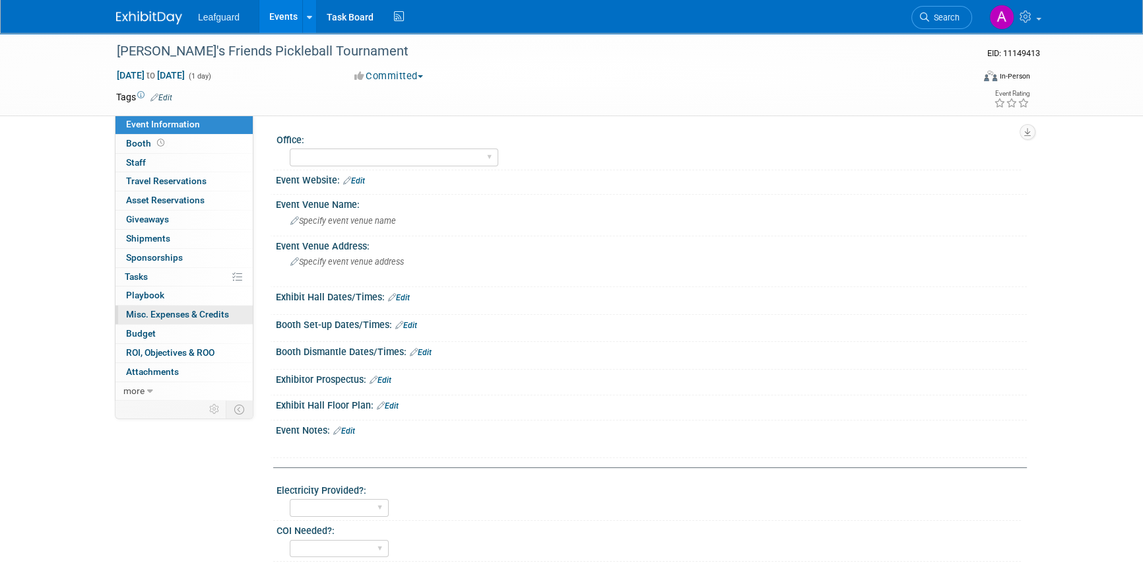
click at [174, 316] on span "Misc. Expenses & Credits 0" at bounding box center [177, 314] width 103 height 11
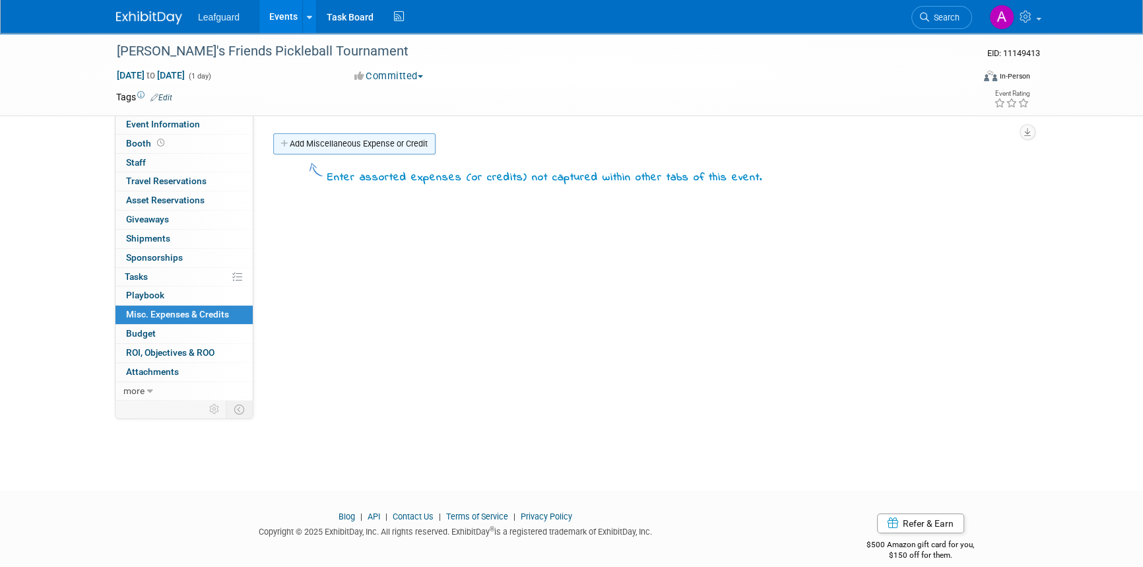
click at [333, 147] on link "Add Miscellaneous Expense or Credit" at bounding box center [354, 143] width 162 height 21
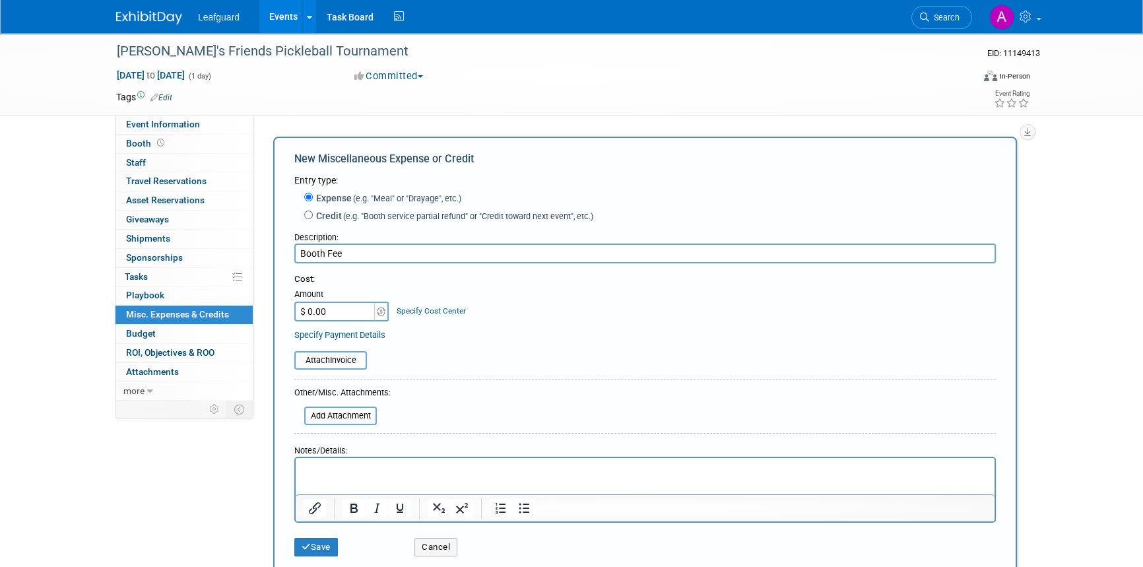
type input "Booth Fee"
click at [333, 307] on input "$ 0.00" at bounding box center [335, 312] width 82 height 20
type input "$ 416.66"
click at [308, 469] on p "Rich Text Area. Press ALT-0 for help." at bounding box center [646, 469] width 684 height 13
click at [328, 546] on button "Save" at bounding box center [316, 547] width 44 height 18
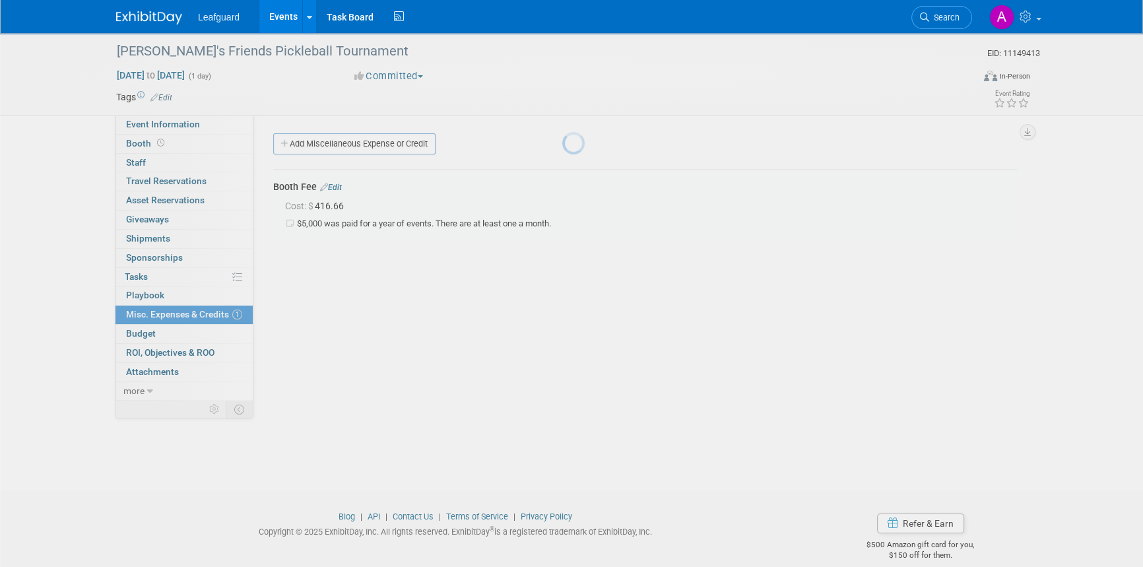
scroll to position [16, 0]
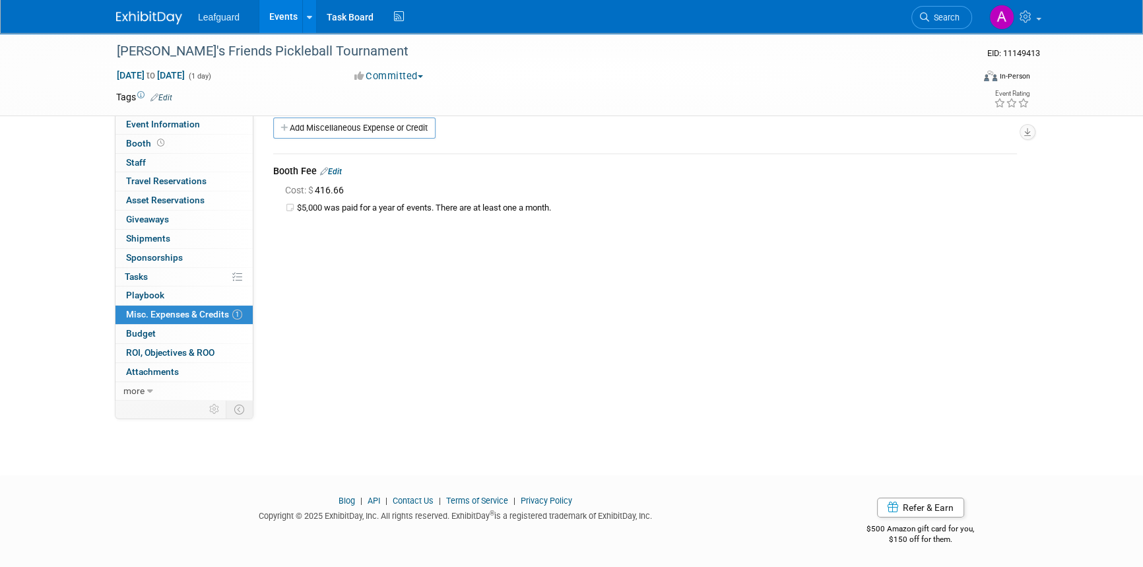
click at [335, 171] on link "Edit" at bounding box center [331, 171] width 22 height 9
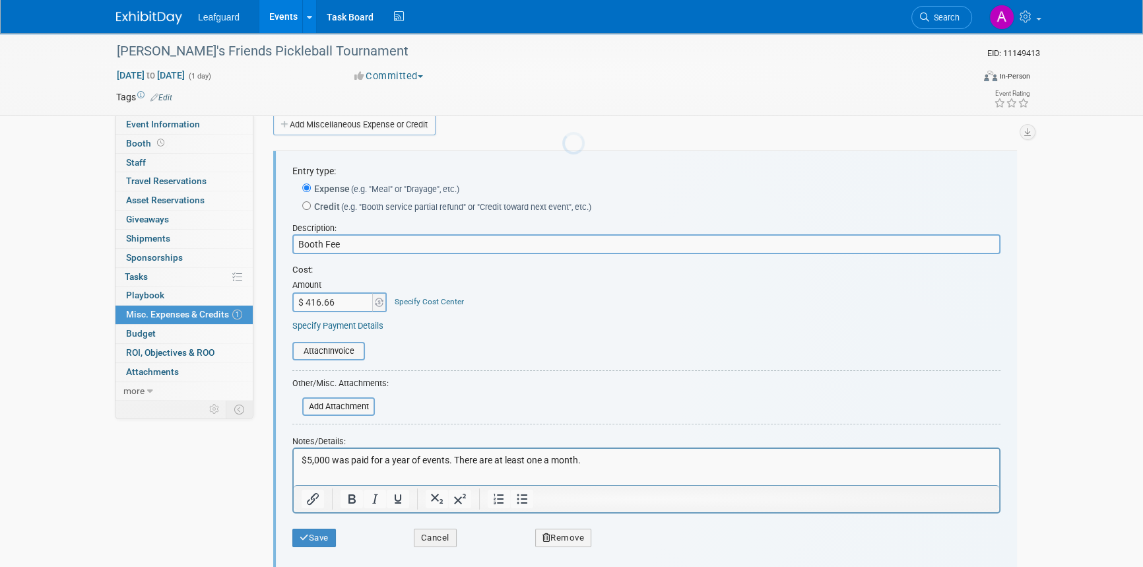
scroll to position [0, 0]
drag, startPoint x: 494, startPoint y: 460, endPoint x: 626, endPoint y: 465, distance: 132.1
click at [626, 465] on p "$5,000 was paid for a year of events. There are at least one a month." at bounding box center [647, 459] width 690 height 13
click at [325, 533] on button "Save" at bounding box center [314, 537] width 44 height 18
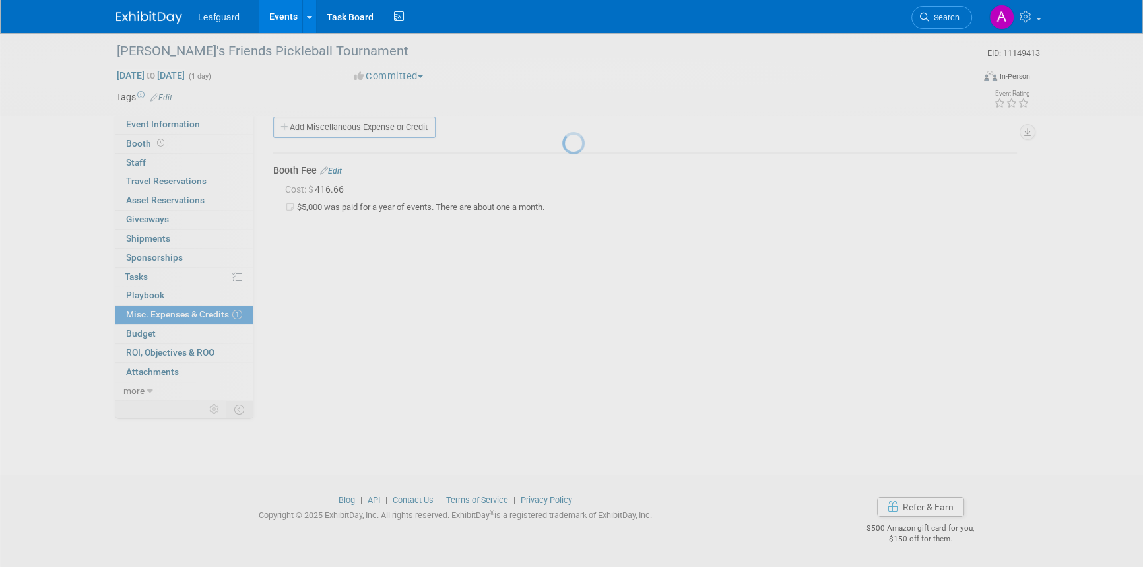
scroll to position [16, 0]
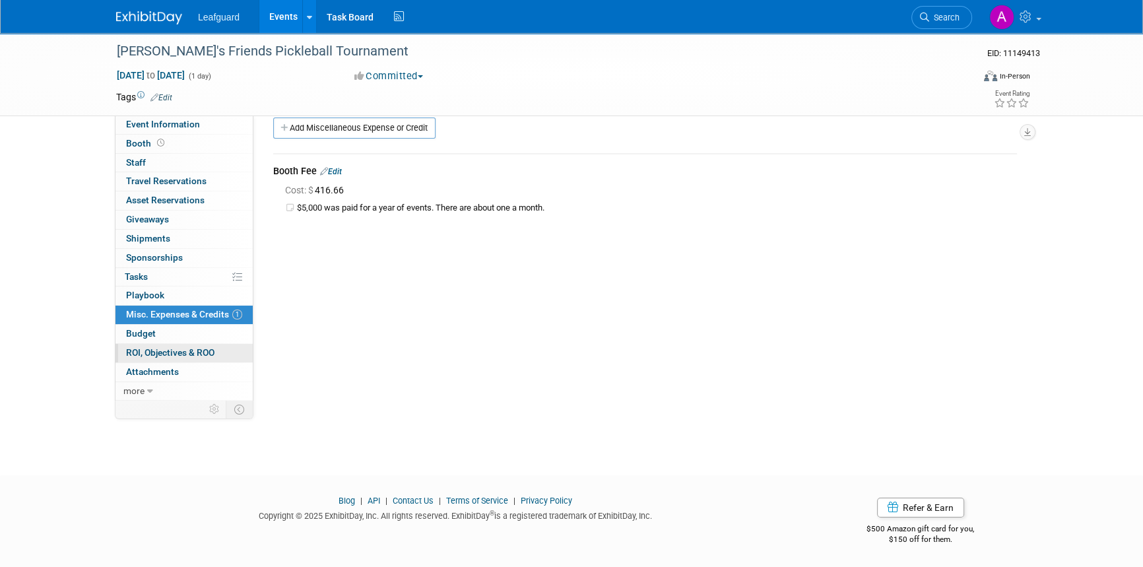
click at [182, 350] on span "ROI, Objectives & ROO 0" at bounding box center [170, 352] width 88 height 11
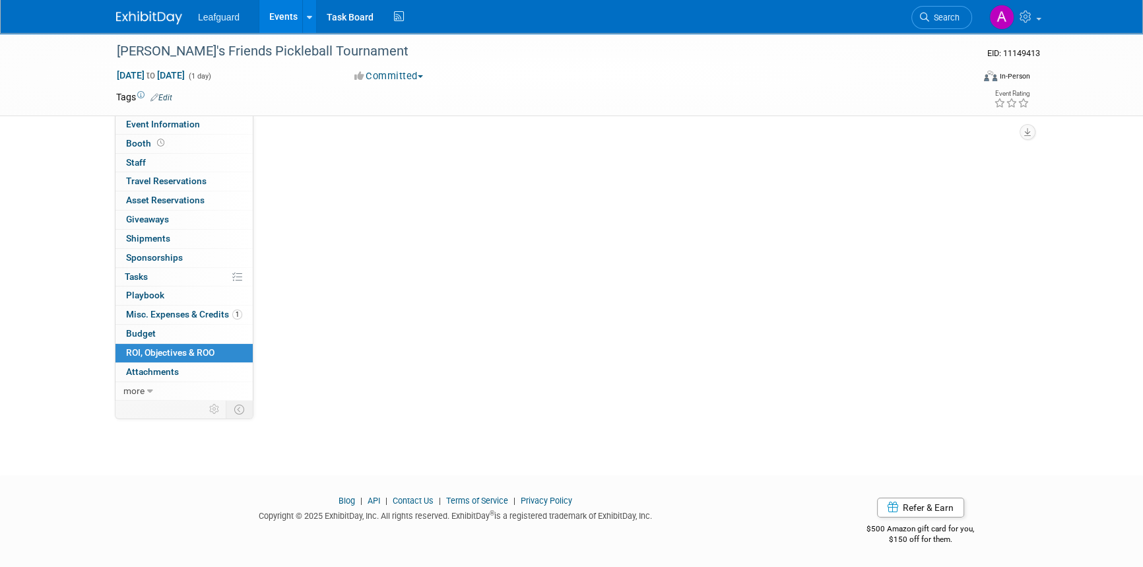
scroll to position [0, 0]
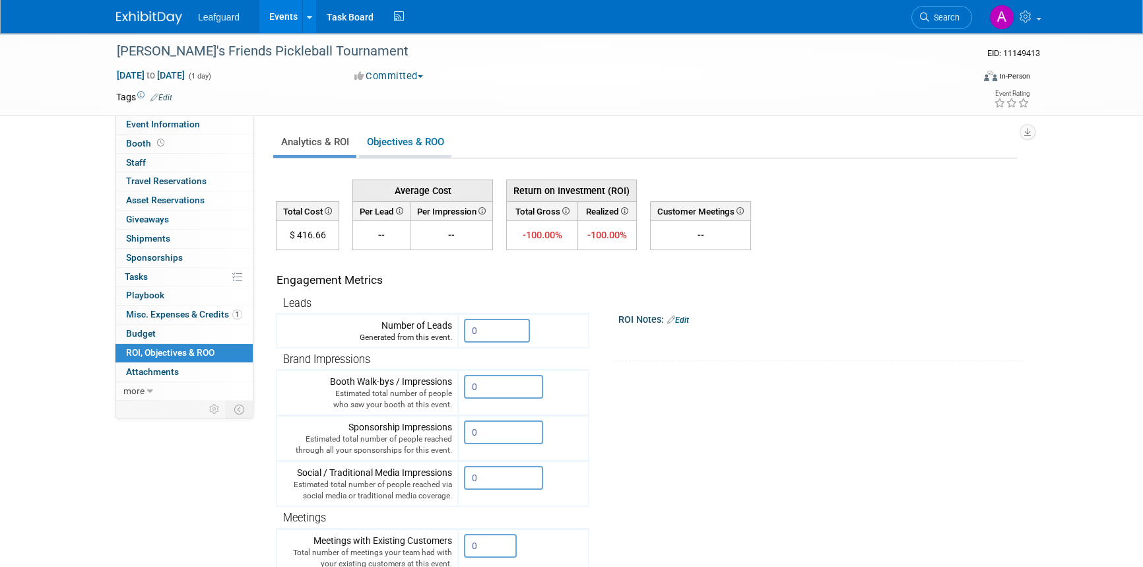
click at [407, 141] on link "Objectives & ROO 0" at bounding box center [405, 142] width 92 height 26
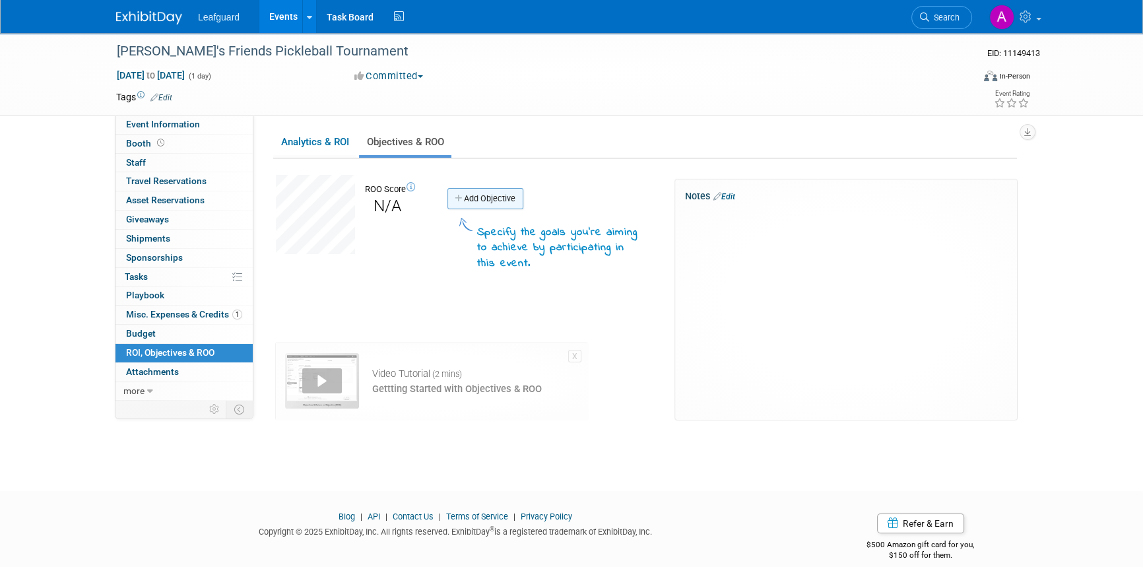
click at [461, 192] on link "Add Objective" at bounding box center [485, 198] width 76 height 21
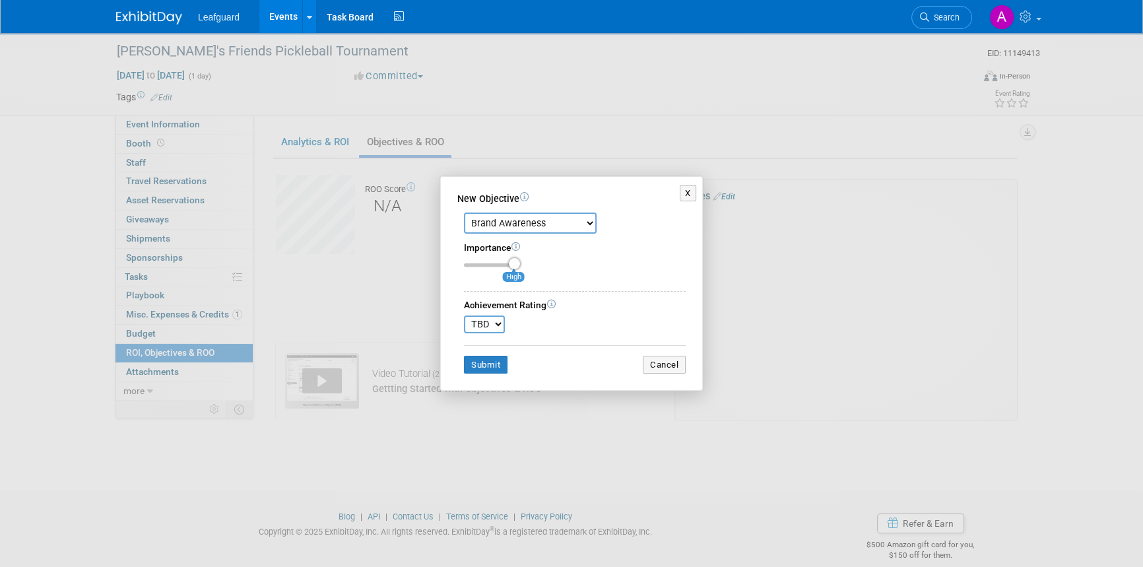
drag, startPoint x: 488, startPoint y: 267, endPoint x: 531, endPoint y: 261, distance: 43.9
type input "3"
click at [519, 263] on input "range" at bounding box center [492, 265] width 56 height 4
click at [566, 220] on select "Brand Awareness Competition Research Customer Retention Feedback Collection Lea…" at bounding box center [530, 223] width 133 height 21
select select "1"
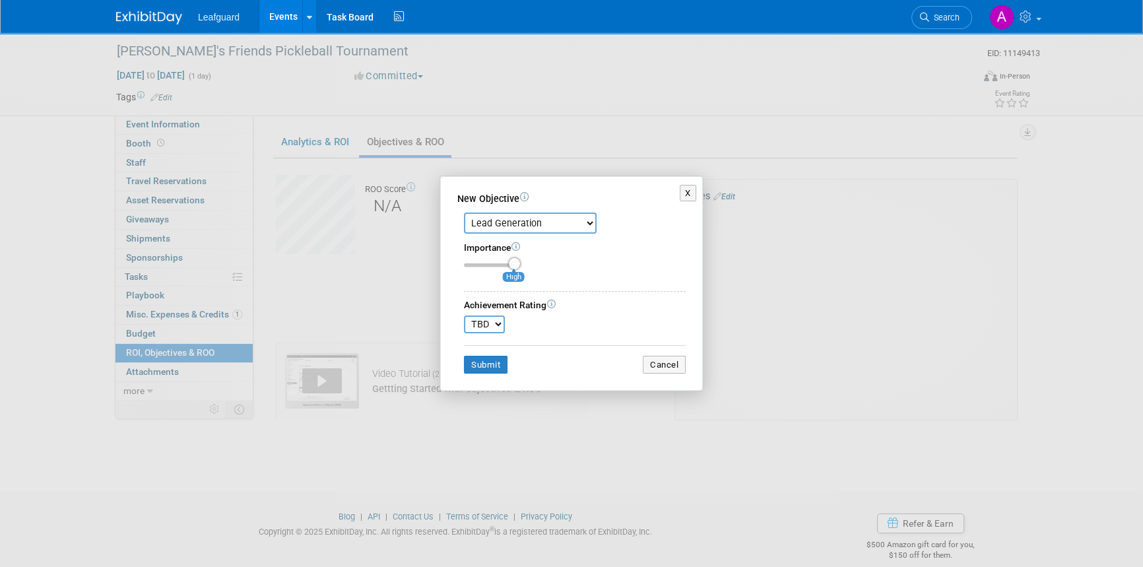
click at [464, 213] on select "Brand Awareness Competition Research Customer Retention Feedback Collection Lea…" at bounding box center [530, 223] width 133 height 21
click at [495, 327] on select "TBD 0 1 2 3 4 5 6 7 8 9 10" at bounding box center [484, 324] width 41 height 18
select select "5"
click at [464, 315] on select "TBD 0 1 2 3 4 5 6 7 8 9 10" at bounding box center [484, 324] width 41 height 18
click at [486, 368] on button "Submit" at bounding box center [486, 365] width 44 height 18
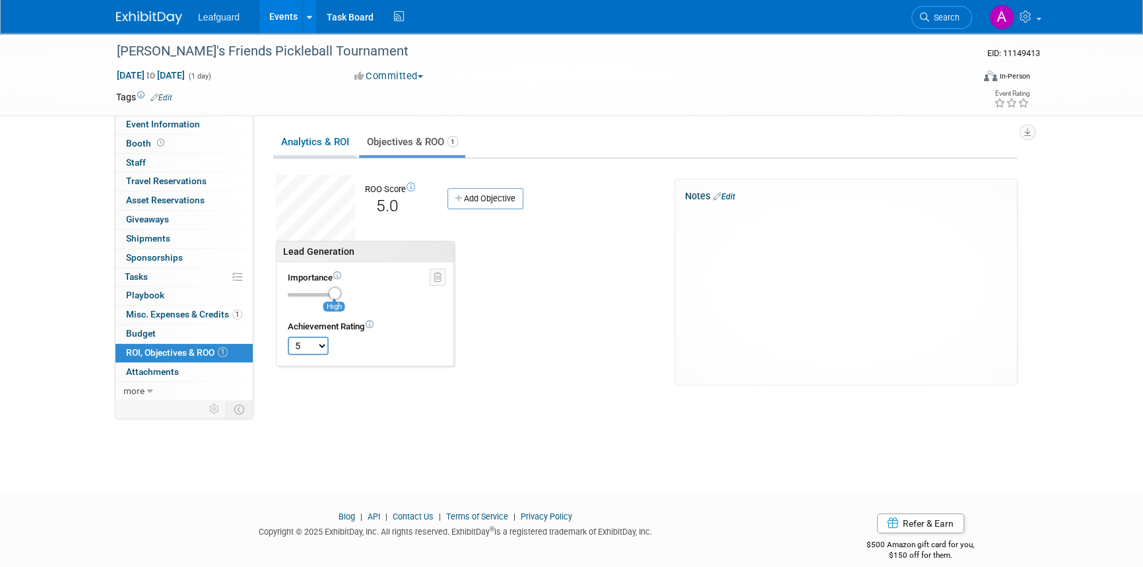
click at [324, 142] on link "Analytics & ROI" at bounding box center [314, 142] width 83 height 26
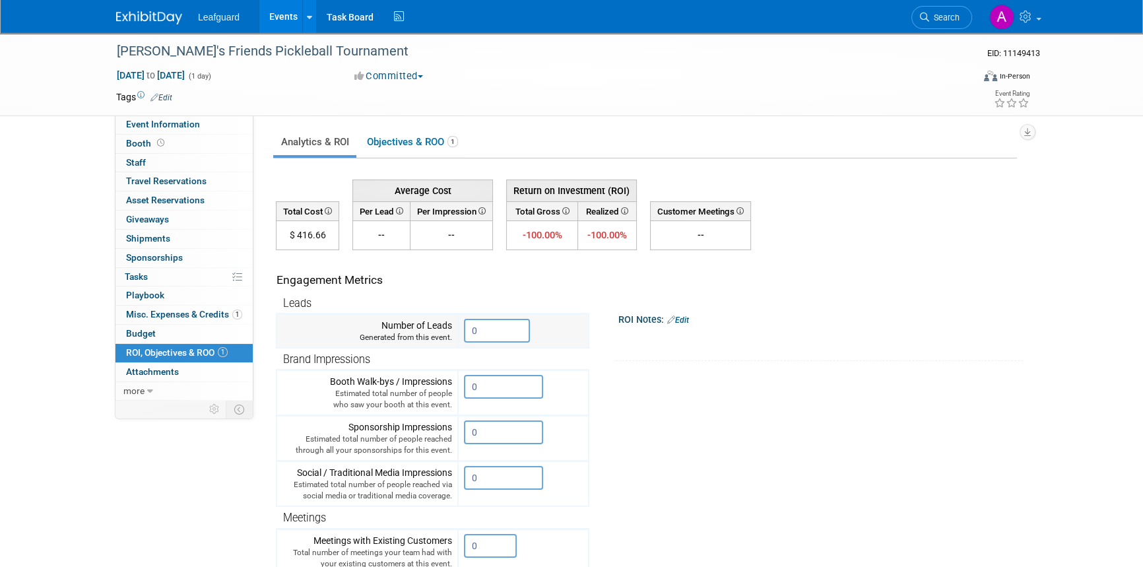
click at [485, 331] on input "0" at bounding box center [497, 331] width 66 height 24
drag, startPoint x: 483, startPoint y: 331, endPoint x: 431, endPoint y: 331, distance: 52.1
click at [431, 331] on tr "Number of Leads Generated from this event. 0" at bounding box center [433, 331] width 312 height 34
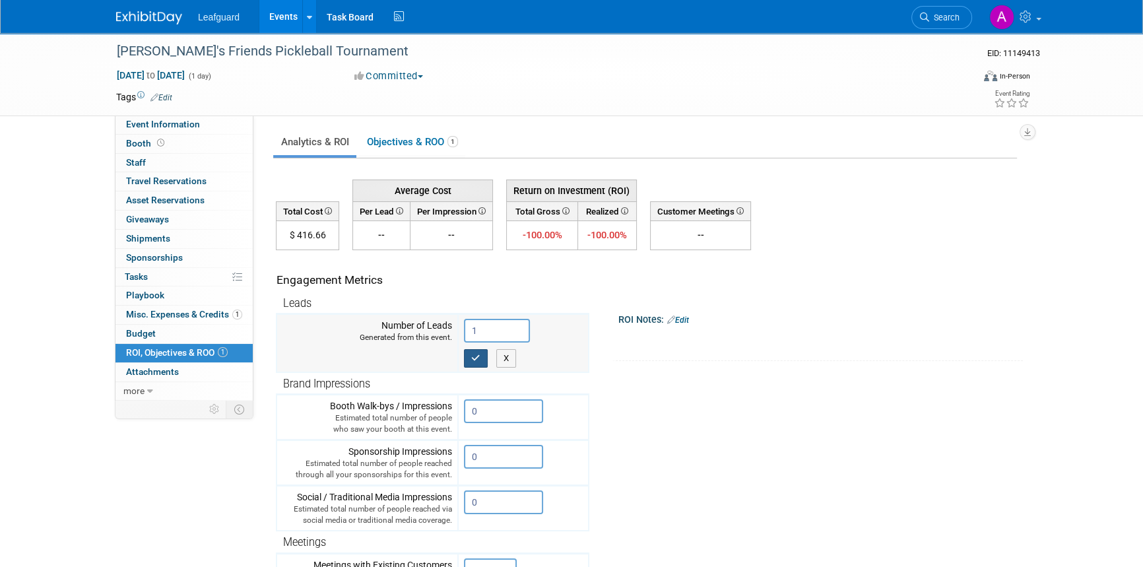
type input "1"
click at [477, 354] on icon "button" at bounding box center [475, 358] width 9 height 9
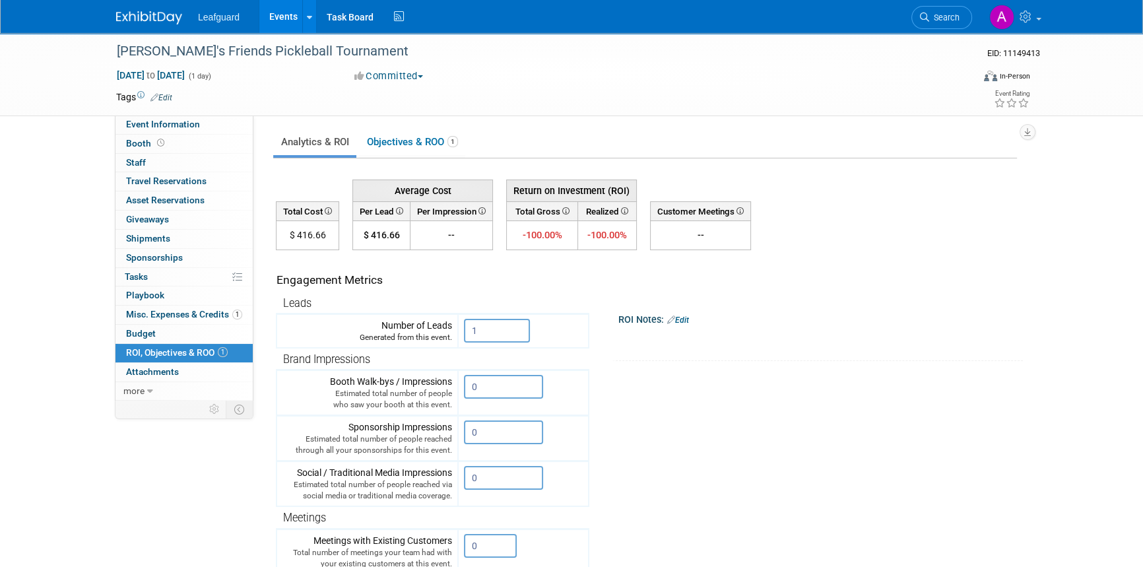
click at [688, 325] on div "X" at bounding box center [819, 328] width 388 height 7
click at [686, 318] on link "Edit" at bounding box center [678, 319] width 22 height 9
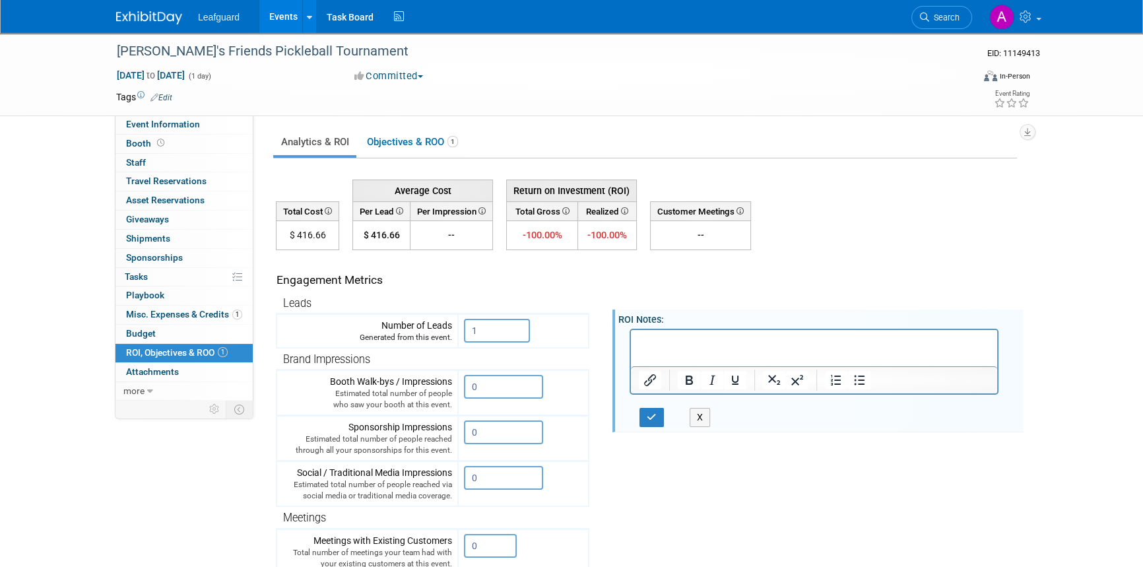
click at [668, 342] on p "Rich Text Area. Press ALT-0 for help." at bounding box center [814, 341] width 351 height 13
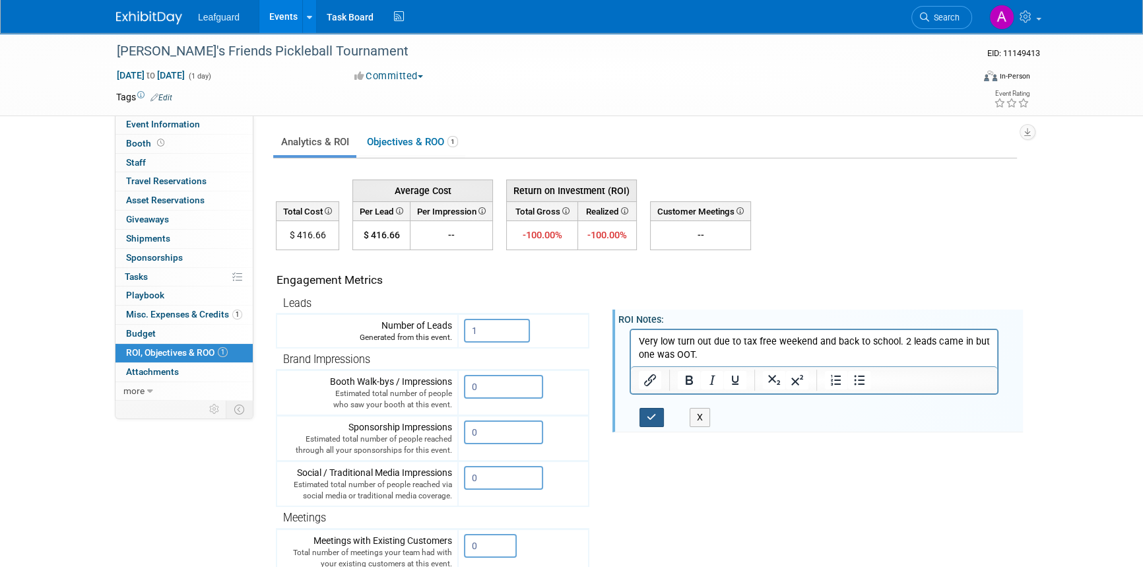
click at [642, 415] on button "button" at bounding box center [652, 417] width 24 height 19
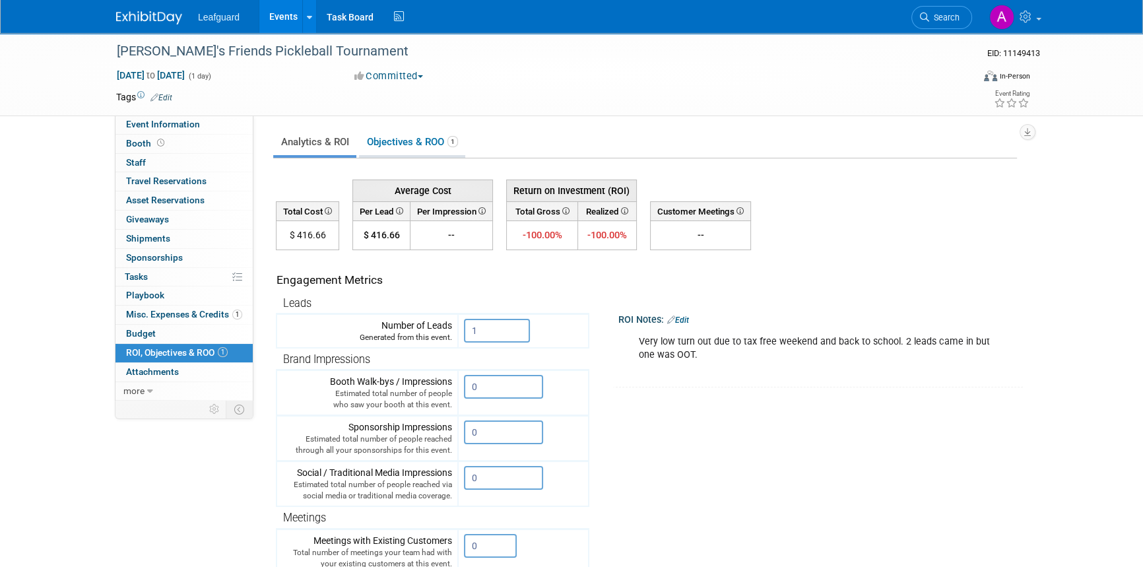
click at [395, 143] on link "Objectives & ROO 1" at bounding box center [412, 142] width 106 height 26
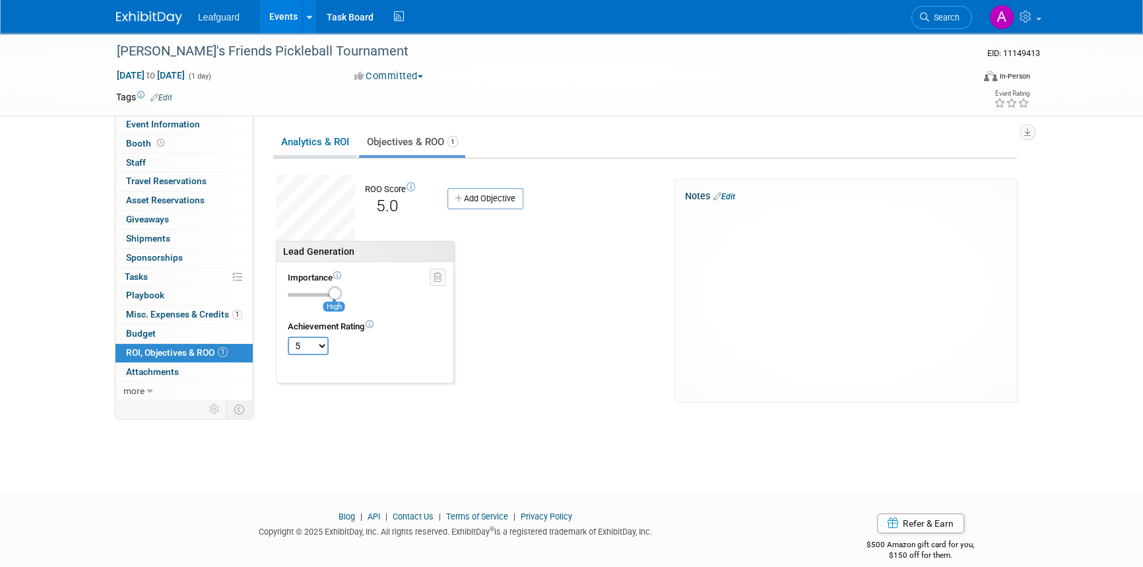
click at [321, 145] on link "Analytics & ROI" at bounding box center [314, 142] width 83 height 26
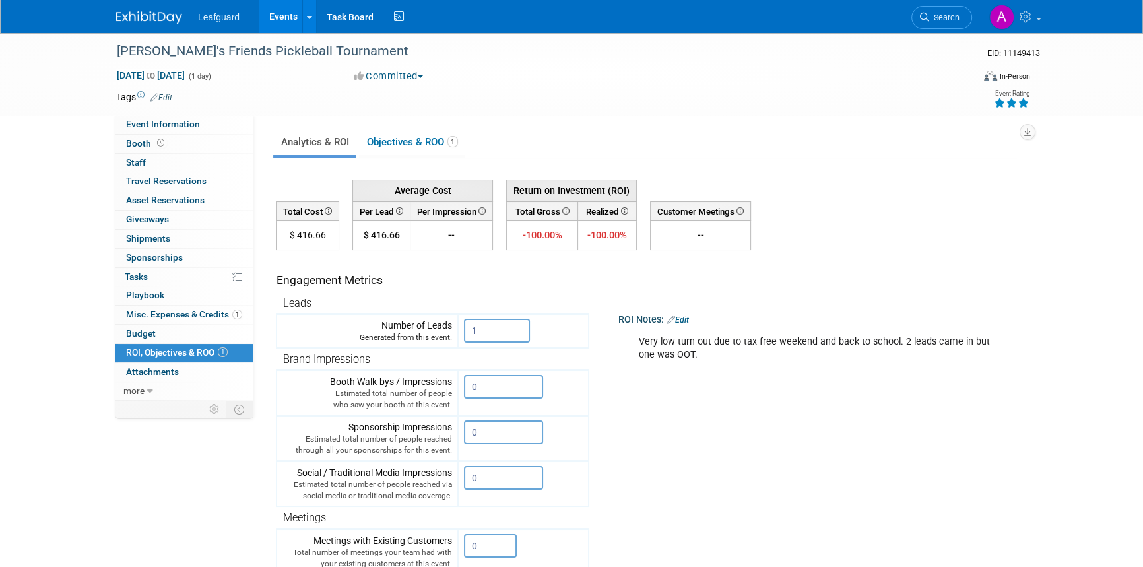
click at [1022, 102] on icon at bounding box center [1024, 102] width 12 height 9
click at [167, 310] on span "Misc. Expenses & Credits 1" at bounding box center [184, 314] width 116 height 11
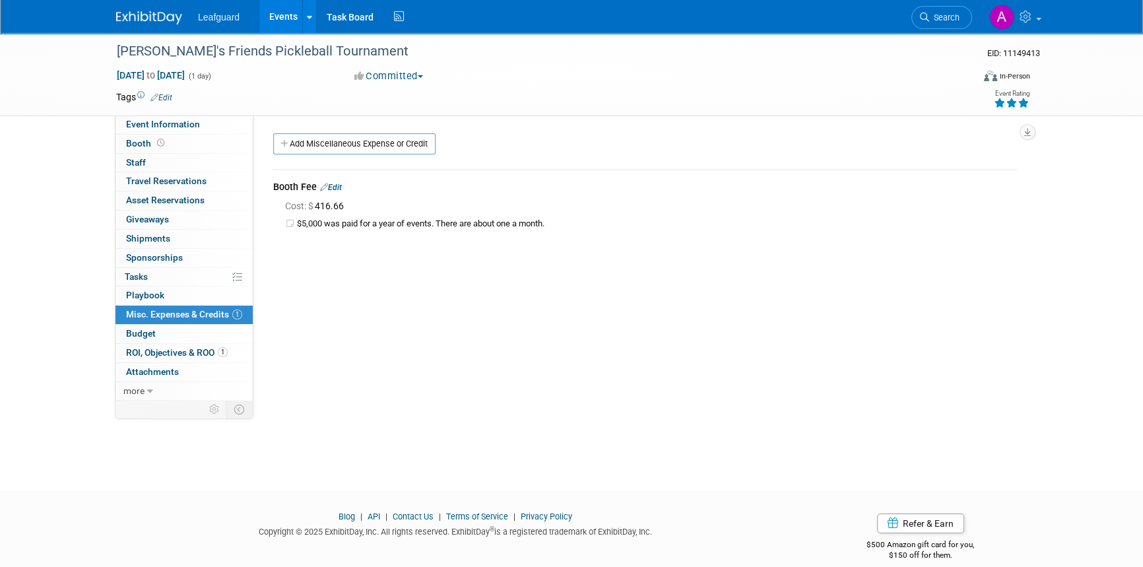
click at [300, 273] on div "Office: Albany Arkansas Austin Birmingham Charlotte Chicago Cleveland Colorado …" at bounding box center [640, 257] width 774 height 284
click at [350, 141] on link "Add Miscellaneous Expense or Credit" at bounding box center [354, 143] width 162 height 21
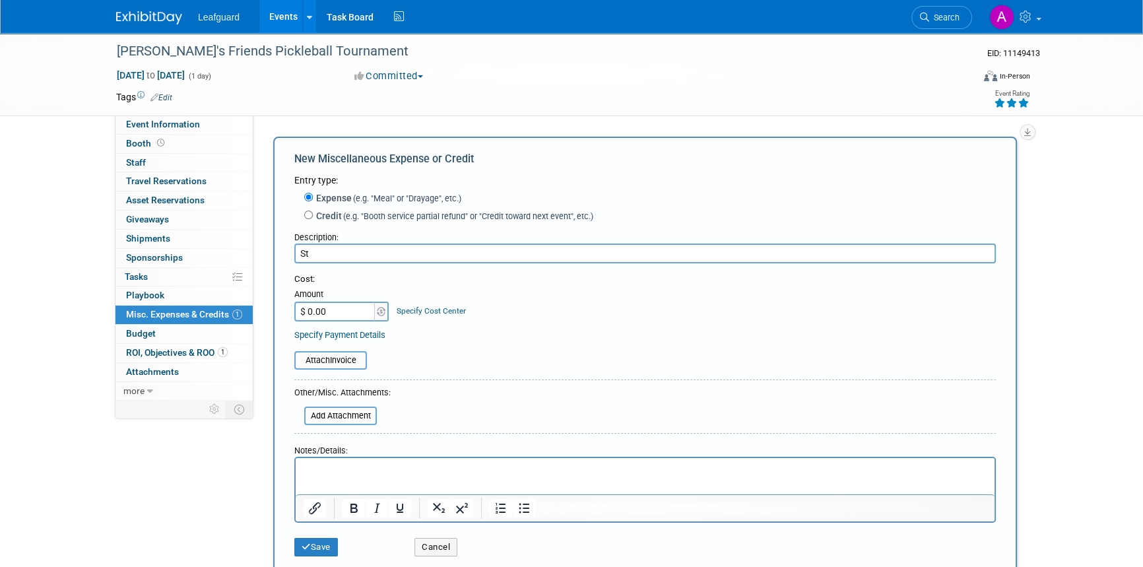
type input "S"
type input "Payroll"
click at [314, 309] on input "$ 0.00" at bounding box center [335, 312] width 82 height 20
type input "$ 63.00"
click at [348, 466] on p "Rich Text Area. Press ALT-0 for help." at bounding box center [646, 469] width 684 height 13
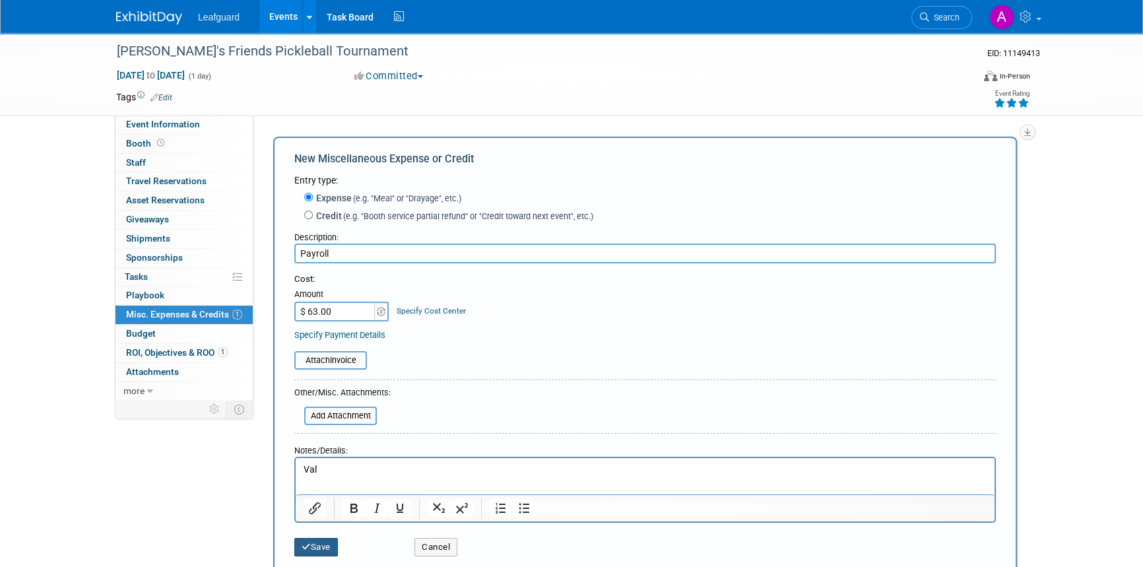
click at [313, 544] on button "Save" at bounding box center [316, 547] width 44 height 18
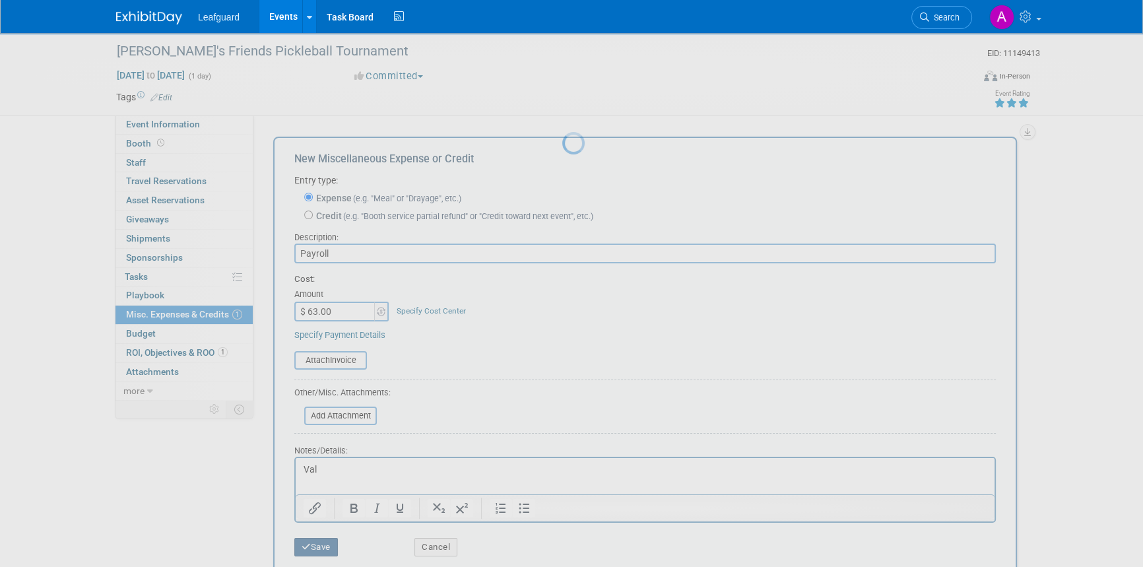
scroll to position [16, 0]
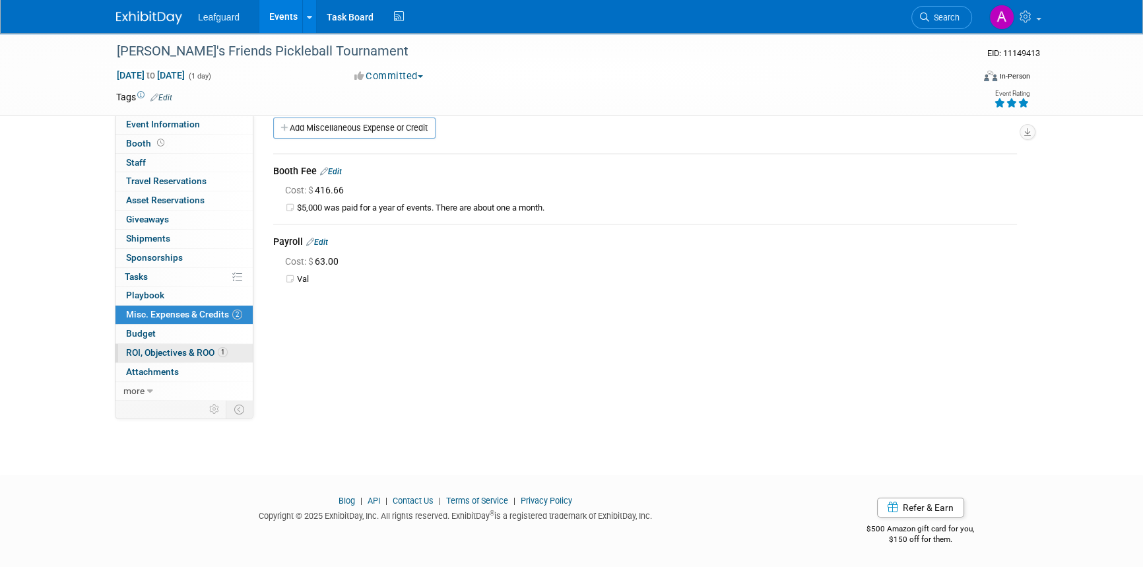
click at [151, 347] on span "ROI, Objectives & ROO 1" at bounding box center [177, 352] width 102 height 11
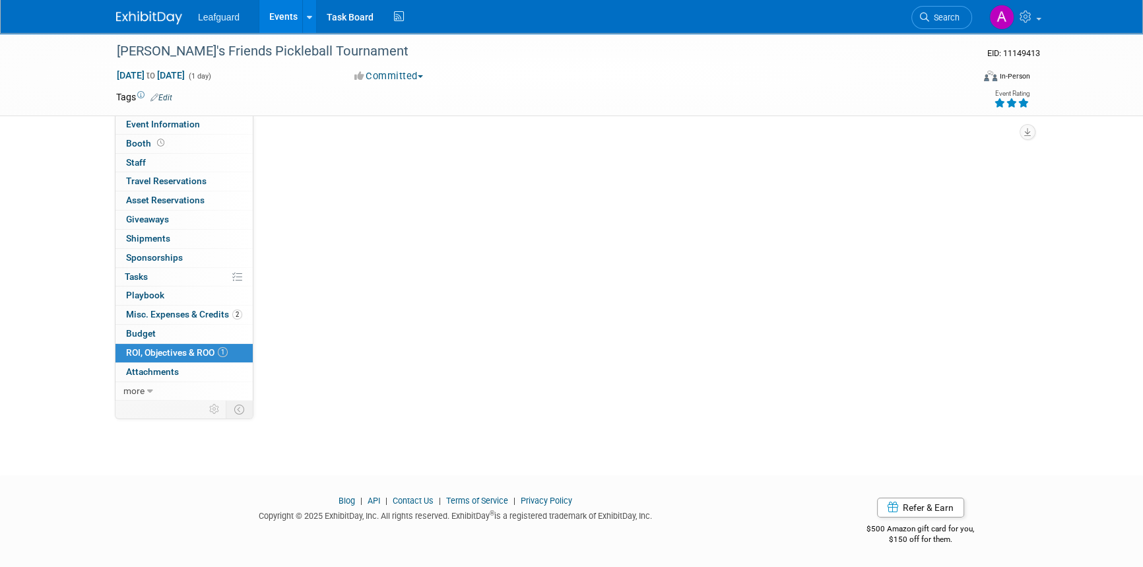
scroll to position [0, 0]
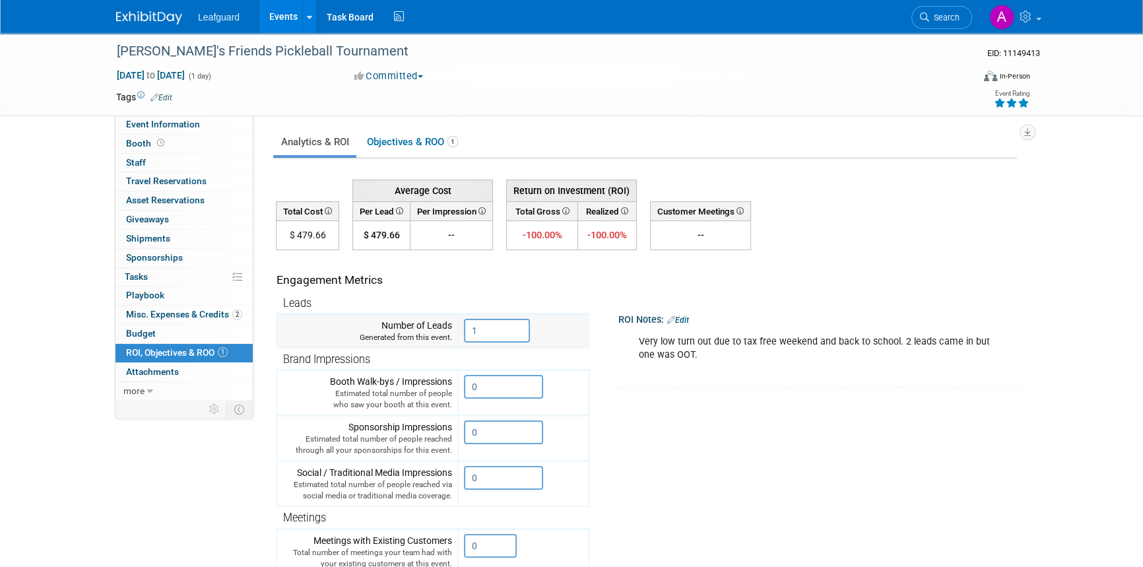
drag, startPoint x: 471, startPoint y: 329, endPoint x: 478, endPoint y: 329, distance: 7.3
click at [478, 329] on input "1" at bounding box center [497, 331] width 66 height 24
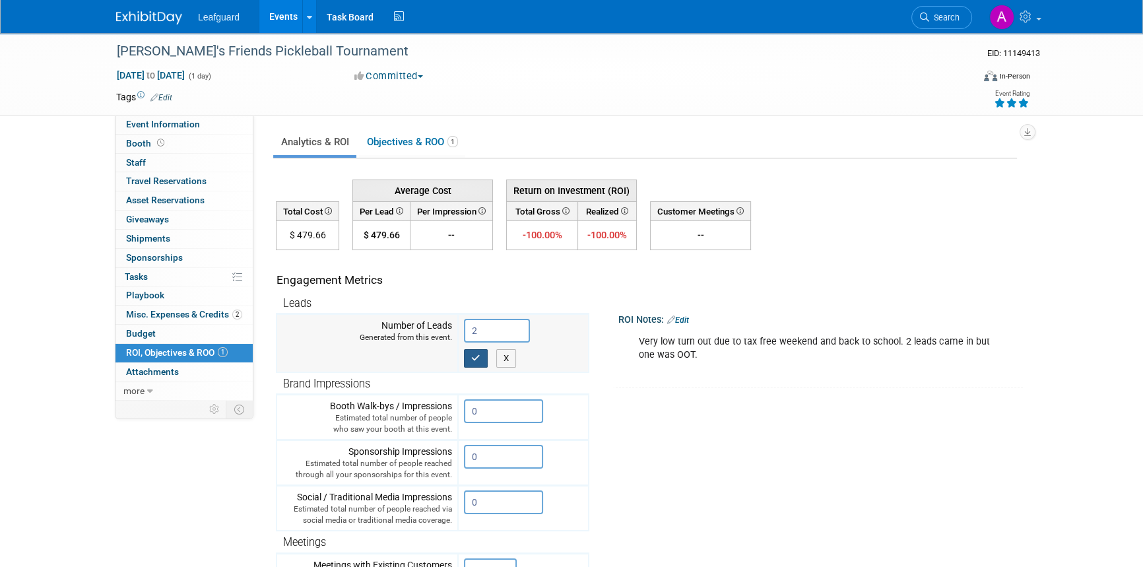
click at [469, 350] on button "button" at bounding box center [476, 358] width 24 height 18
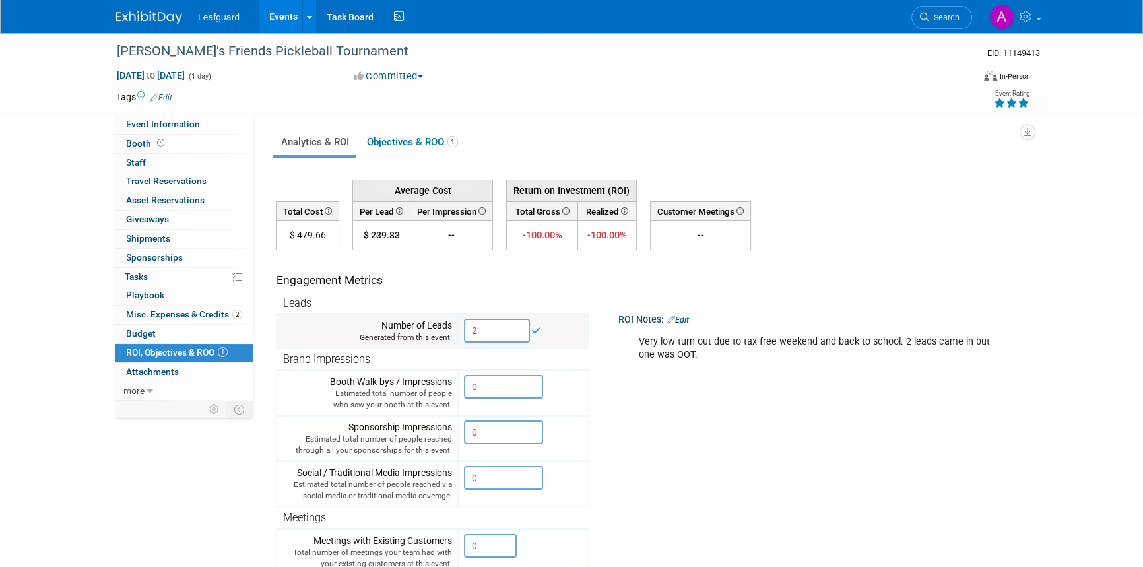
click at [481, 331] on input "2" at bounding box center [497, 331] width 66 height 24
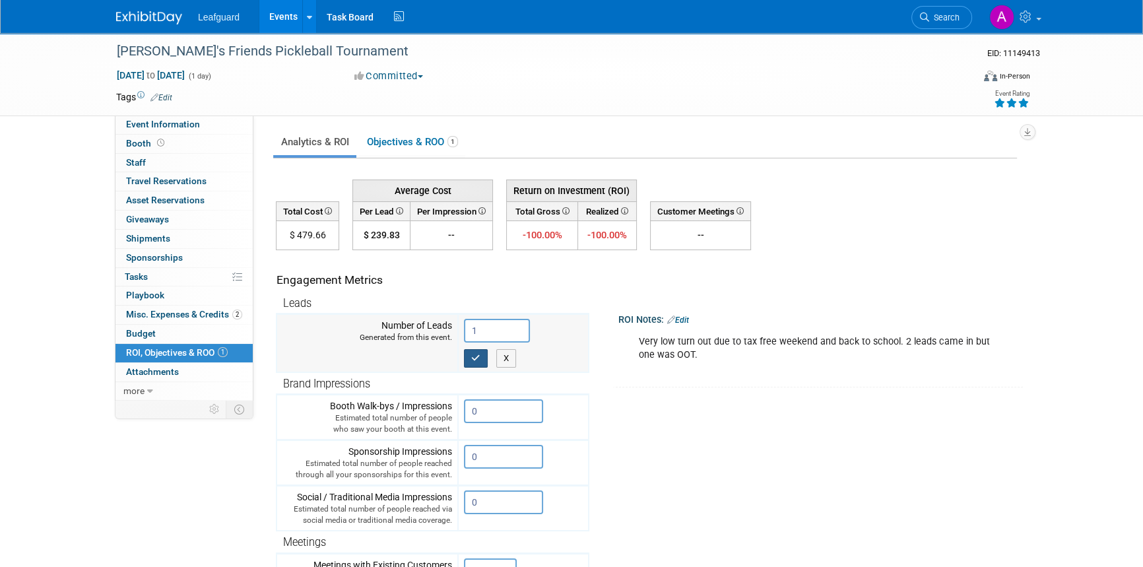
type input "1"
click at [473, 356] on icon "button" at bounding box center [475, 358] width 9 height 9
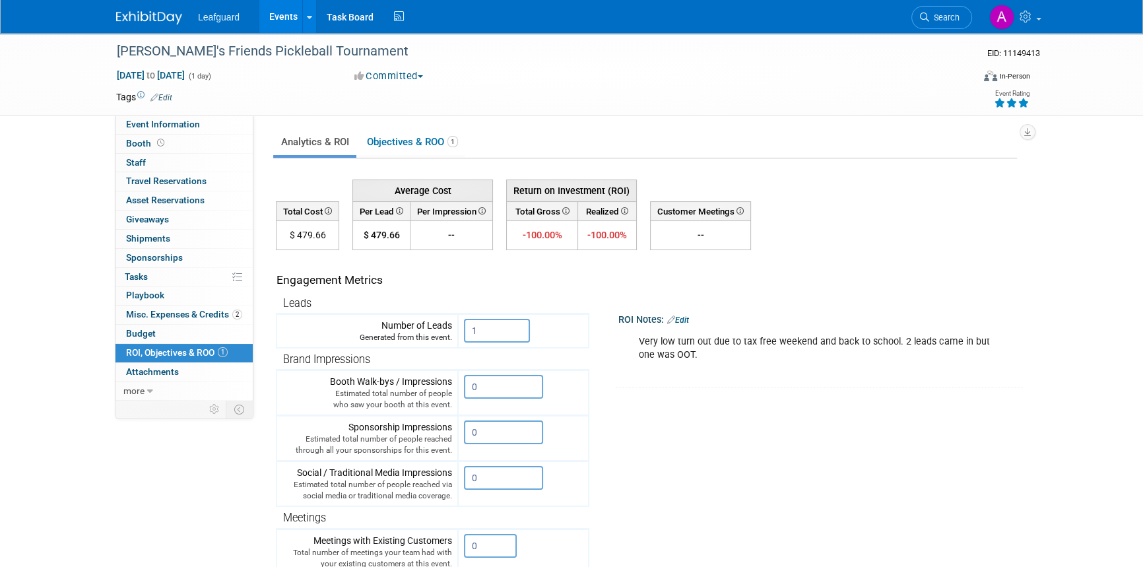
click at [152, 17] on img at bounding box center [149, 17] width 66 height 13
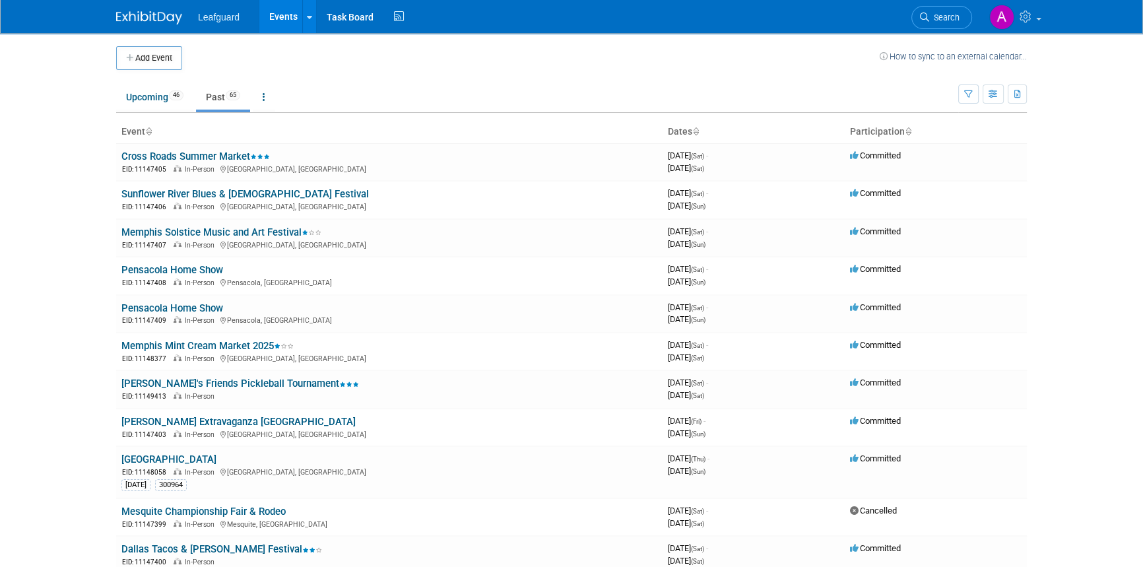
click at [220, 94] on link "Past 65" at bounding box center [223, 96] width 54 height 25
click at [228, 378] on link "[PERSON_NAME]'s Friends Pickleball Tournament" at bounding box center [240, 384] width 238 height 12
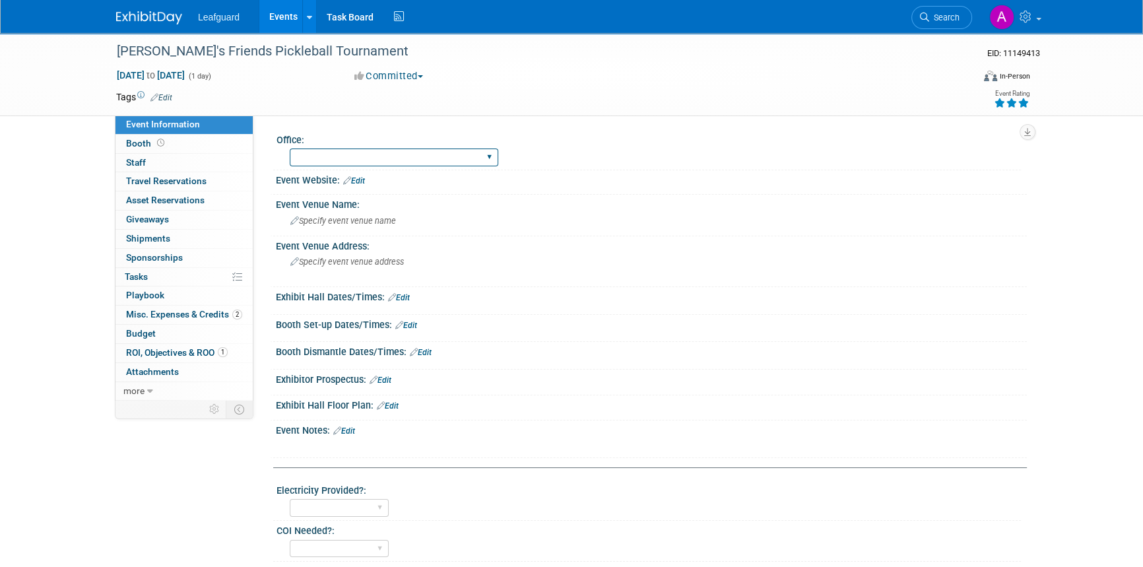
click at [369, 158] on select "[GEOGRAPHIC_DATA] [US_STATE] [GEOGRAPHIC_DATA] [GEOGRAPHIC_DATA] [GEOGRAPHIC_DA…" at bounding box center [394, 157] width 209 height 18
select select "[GEOGRAPHIC_DATA]"
click at [290, 148] on select "[GEOGRAPHIC_DATA] [US_STATE] [GEOGRAPHIC_DATA] [GEOGRAPHIC_DATA] [GEOGRAPHIC_DA…" at bounding box center [394, 157] width 209 height 18
click at [335, 220] on span "Specify event venue name" at bounding box center [343, 221] width 106 height 10
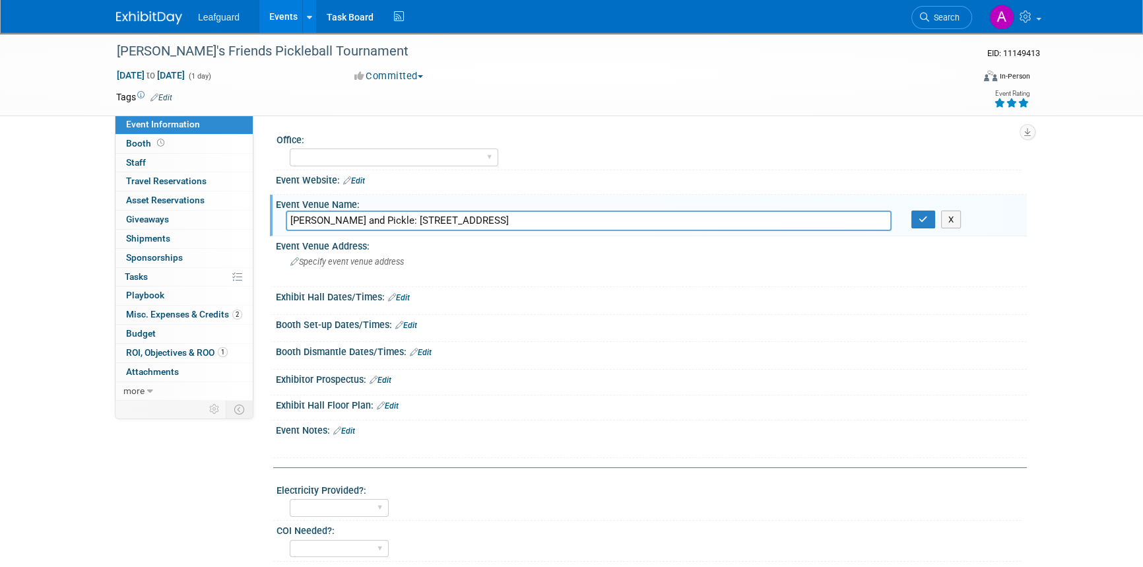
click at [290, 216] on input "[PERSON_NAME] and Pickle: [STREET_ADDRESS]" at bounding box center [589, 221] width 606 height 20
click at [374, 218] on input "Chicken and Pickle: [STREET_ADDRESS]" at bounding box center [589, 221] width 606 height 20
drag, startPoint x: 377, startPoint y: 221, endPoint x: 591, endPoint y: 220, distance: 213.8
click at [591, 220] on input "Chicken and Pickle [STREET_ADDRESS]" at bounding box center [589, 221] width 606 height 20
type input "Chicken and Pickle"
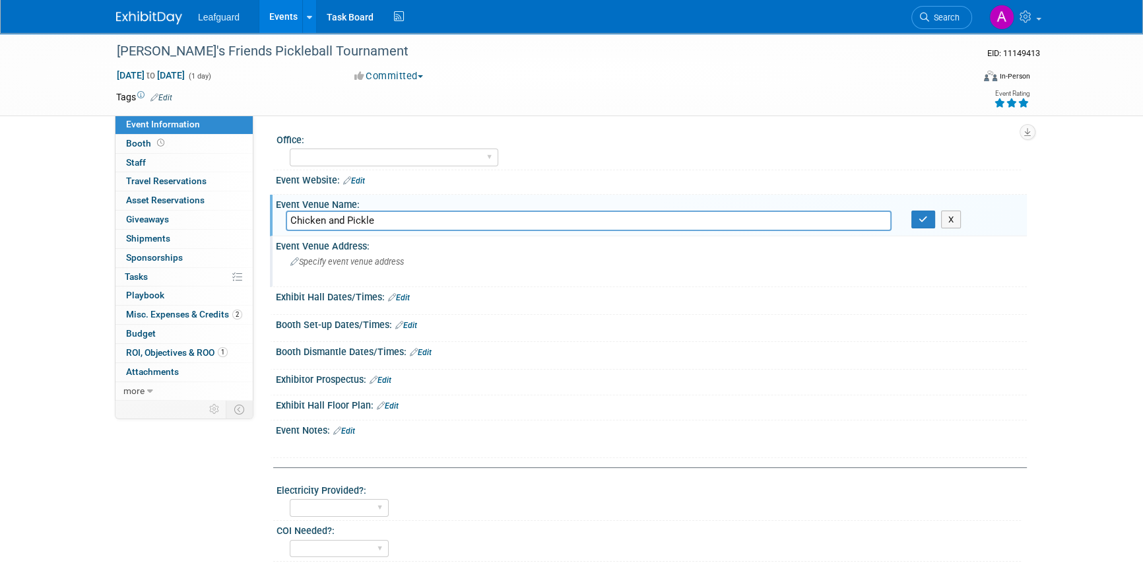
click at [386, 270] on div "Specify event venue address" at bounding box center [432, 266] width 293 height 30
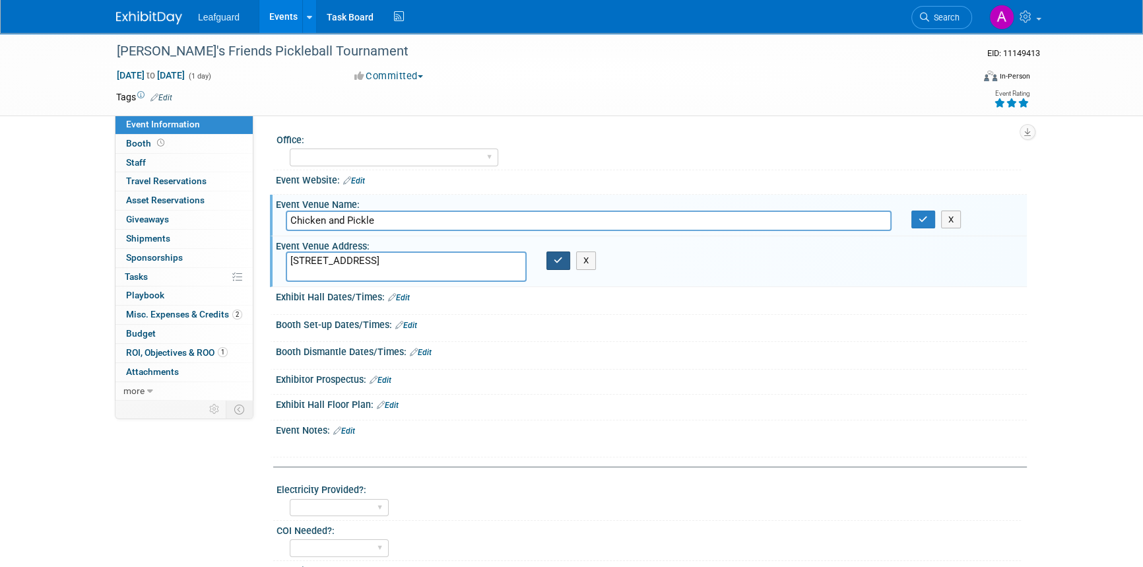
type textarea "[STREET_ADDRESS]"
click at [550, 265] on button "button" at bounding box center [558, 260] width 24 height 18
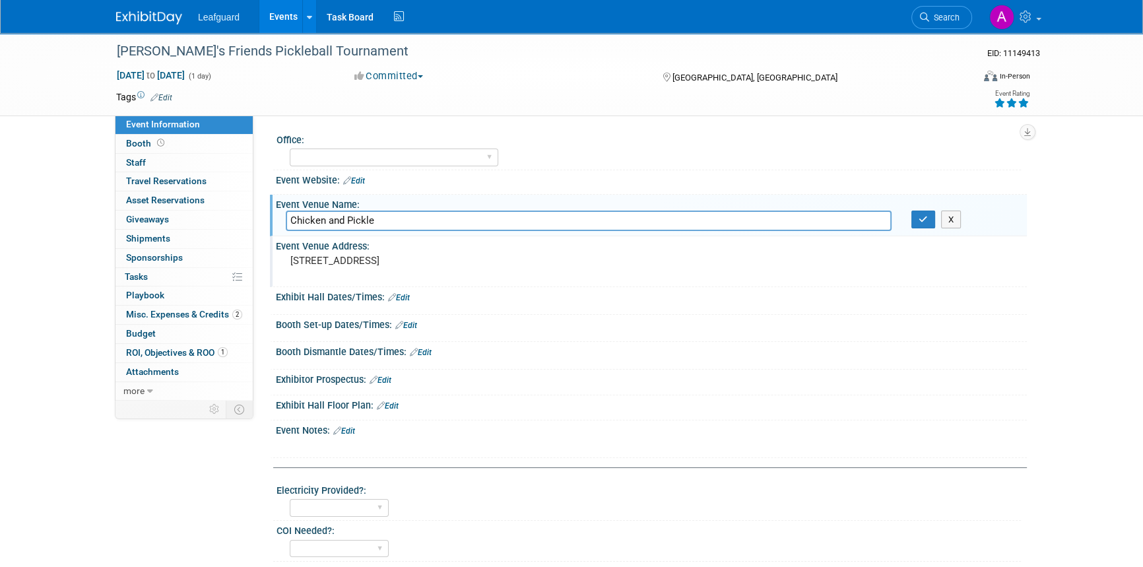
click at [405, 297] on link "Edit" at bounding box center [399, 297] width 22 height 9
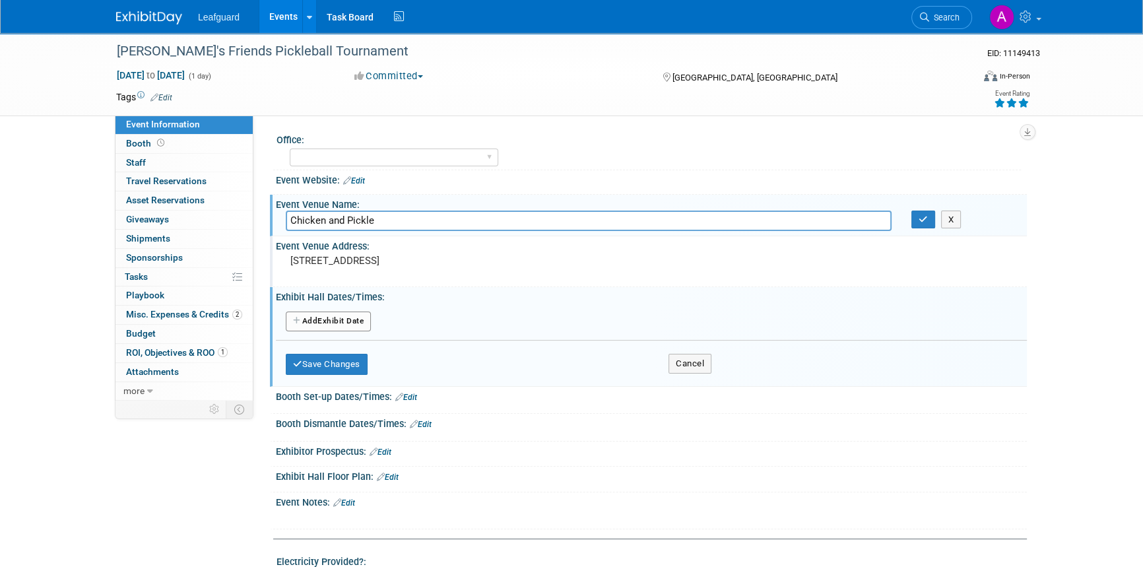
click at [321, 314] on button "Add Another Exhibit Date" at bounding box center [328, 322] width 85 height 20
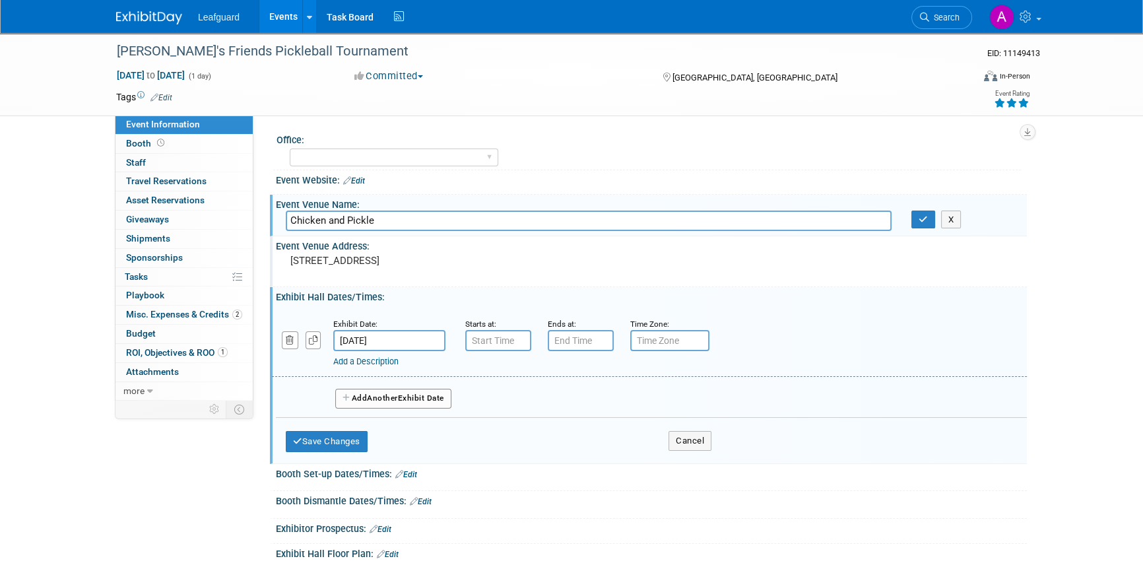
click at [464, 342] on div "Starts at:" at bounding box center [496, 334] width 82 height 34
click at [474, 342] on input "7:00 AM" at bounding box center [498, 340] width 66 height 21
type input "107:00 AM"
click at [494, 374] on span at bounding box center [495, 372] width 23 height 23
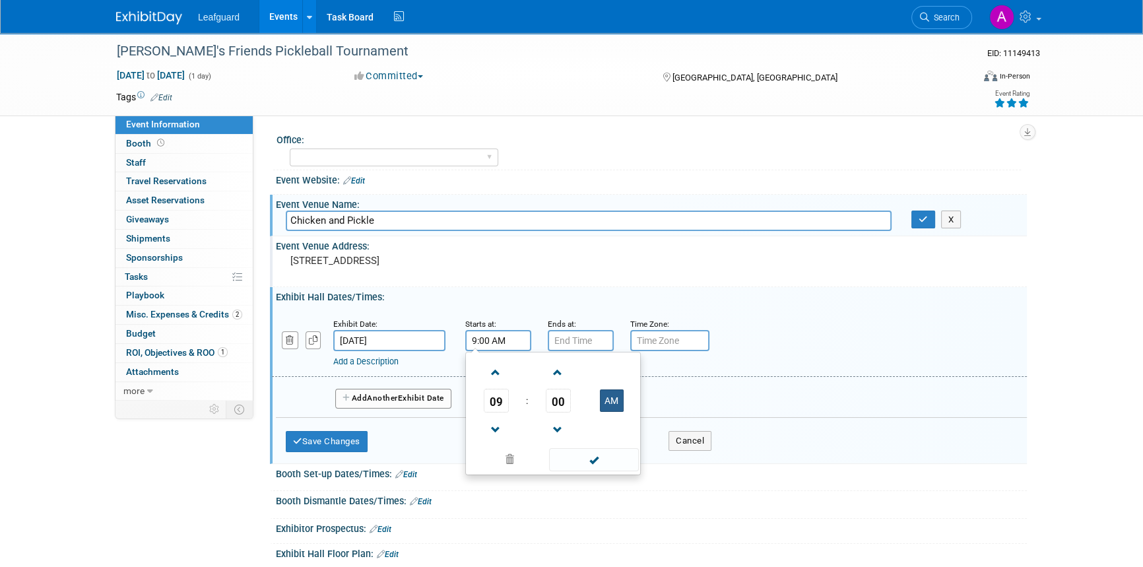
click at [600, 402] on button "AM" at bounding box center [612, 400] width 24 height 22
click at [600, 402] on button "PM" at bounding box center [612, 400] width 24 height 22
click at [586, 463] on span at bounding box center [593, 459] width 89 height 23
click at [482, 340] on input "9:00 AM" at bounding box center [498, 340] width 66 height 21
click at [490, 372] on span at bounding box center [495, 372] width 23 height 23
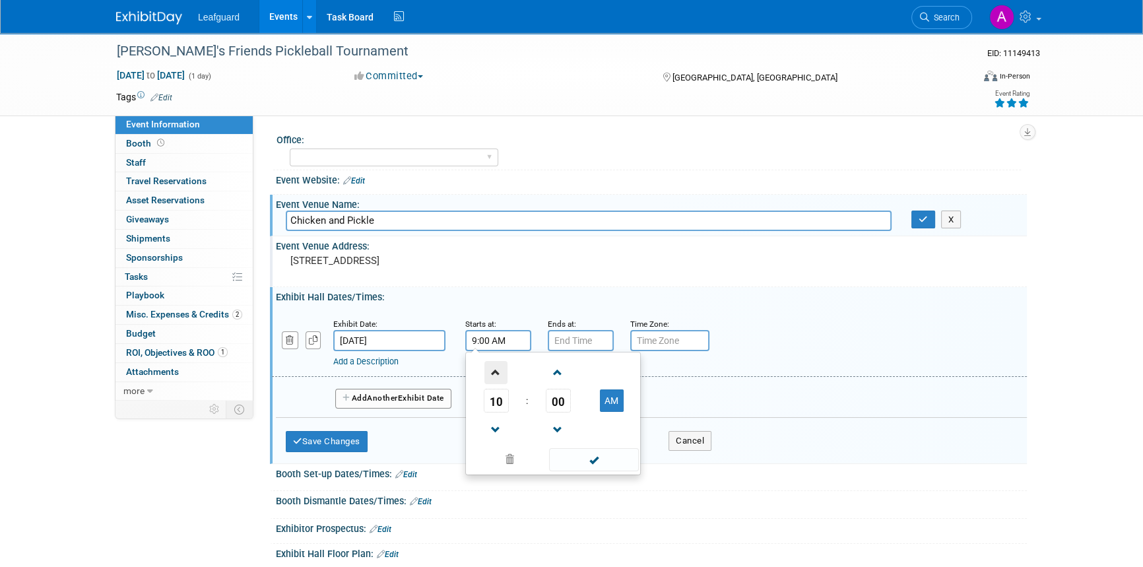
type input "10:00 AM"
click at [578, 464] on span at bounding box center [593, 459] width 89 height 23
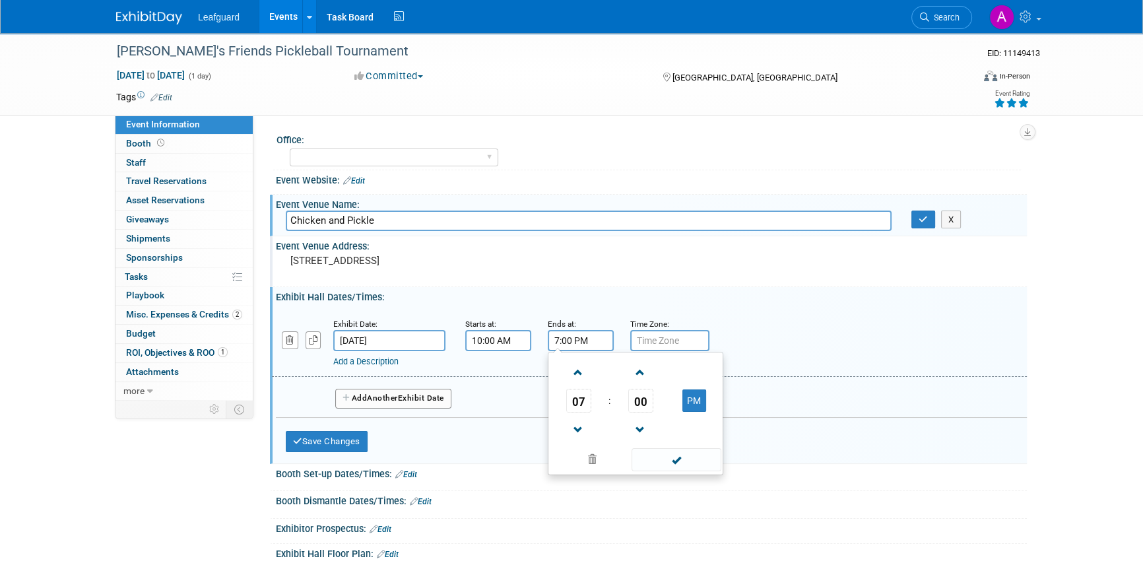
click at [576, 345] on input "7:00 PM" at bounding box center [581, 340] width 66 height 21
click at [569, 428] on span at bounding box center [578, 429] width 23 height 23
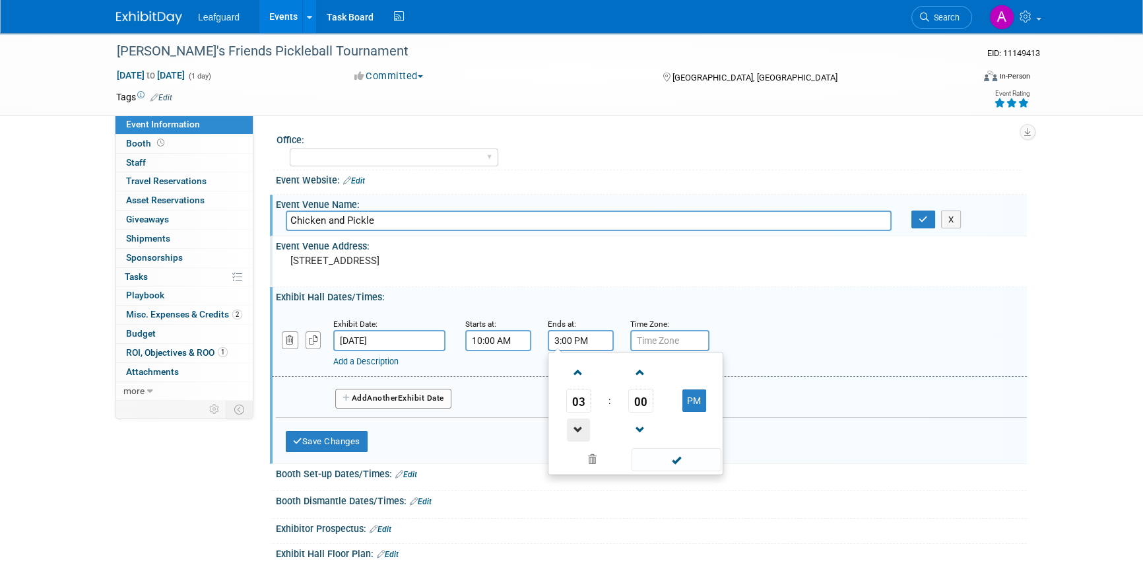
click at [575, 429] on span at bounding box center [578, 429] width 23 height 23
click at [583, 428] on span at bounding box center [578, 429] width 23 height 23
type input "1:00 PM"
click at [659, 450] on span at bounding box center [676, 459] width 89 height 23
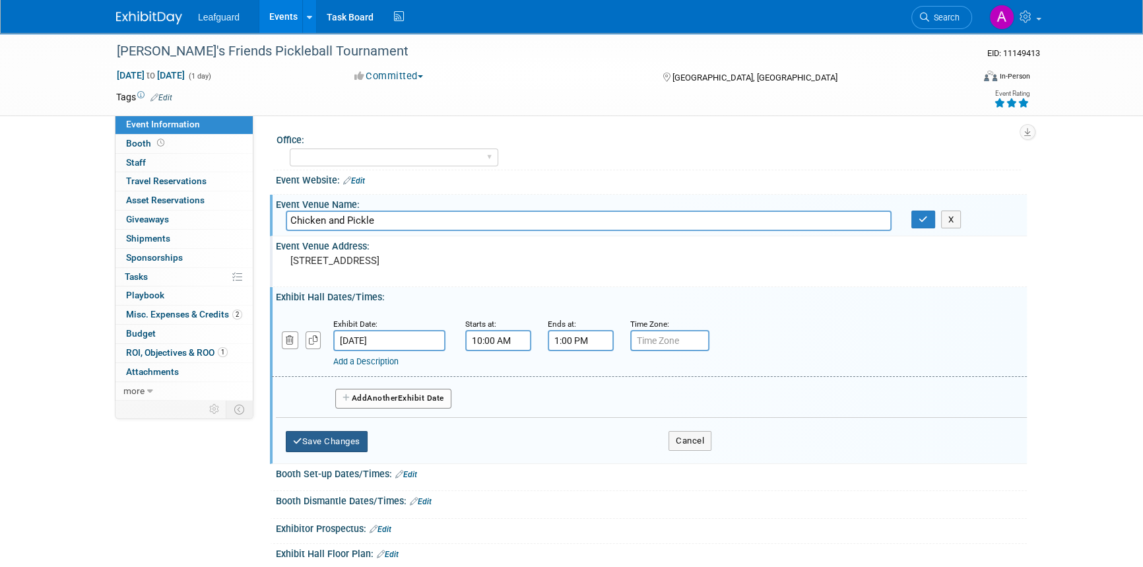
click at [356, 434] on button "Save Changes" at bounding box center [327, 441] width 82 height 21
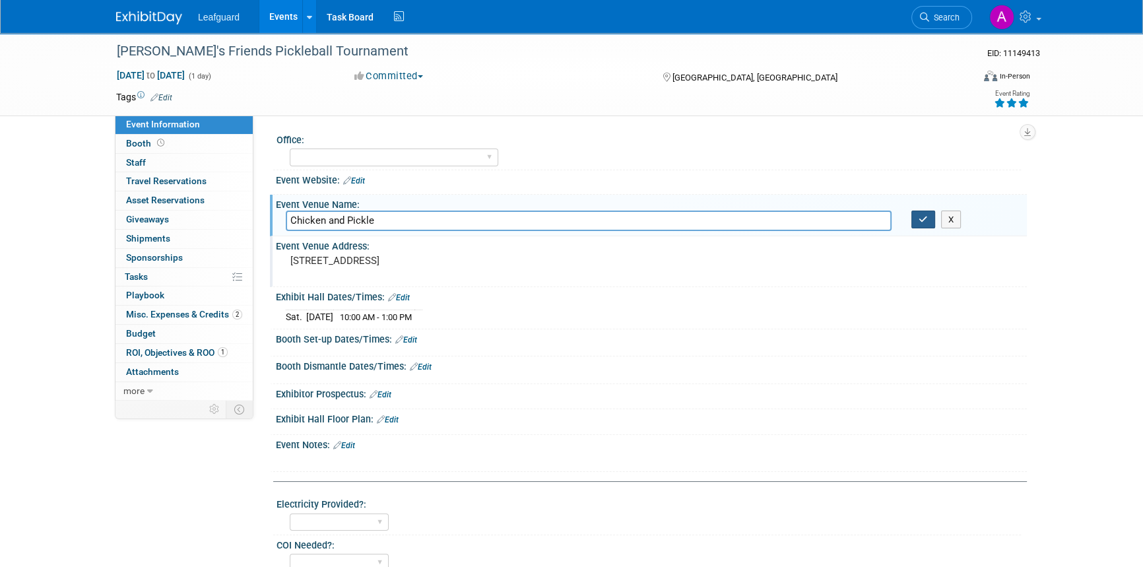
click at [919, 218] on icon "button" at bounding box center [923, 219] width 9 height 9
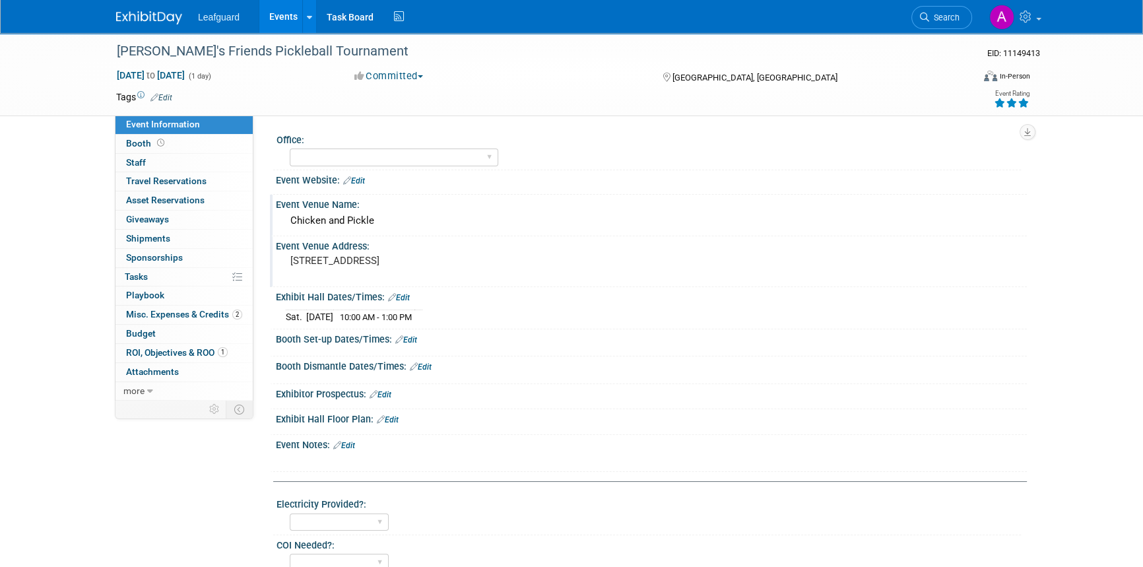
click at [389, 74] on button "Committed" at bounding box center [389, 76] width 79 height 14
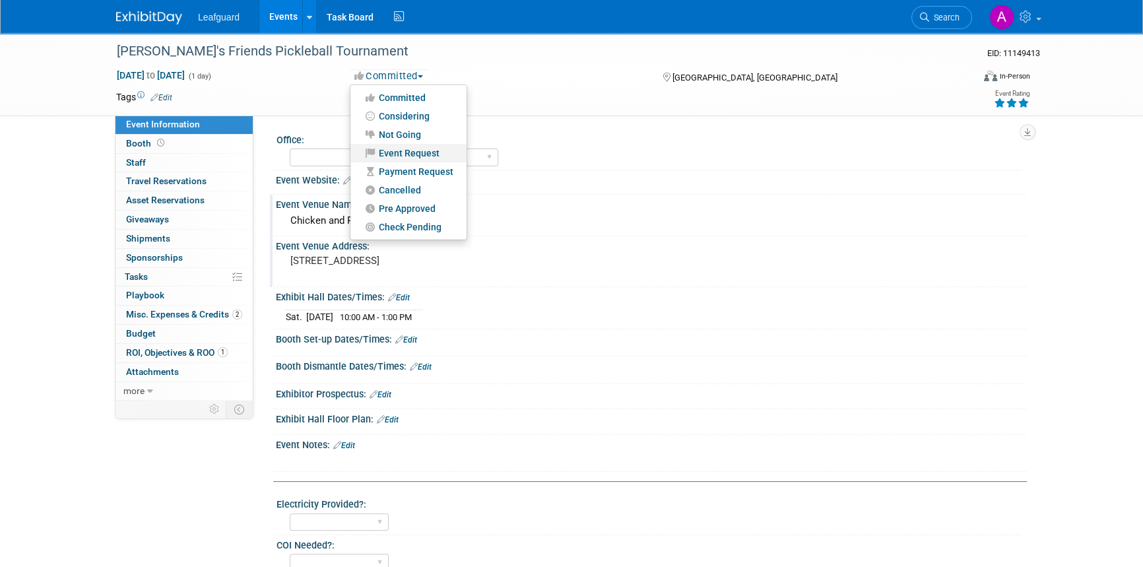
click at [393, 154] on link "Event Request" at bounding box center [408, 153] width 116 height 18
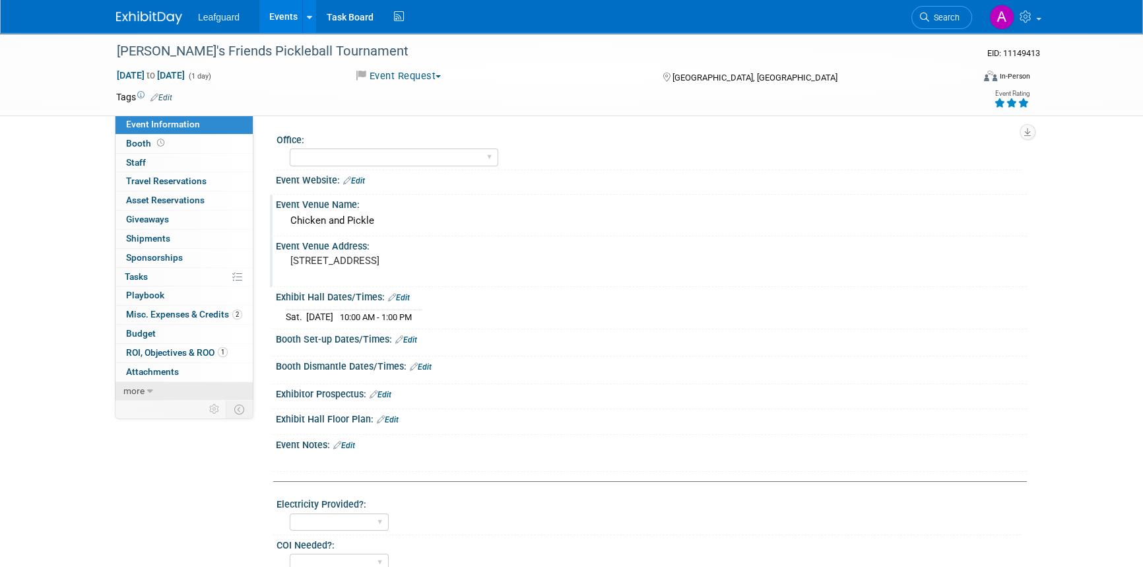
click at [141, 393] on span "more" at bounding box center [133, 390] width 21 height 11
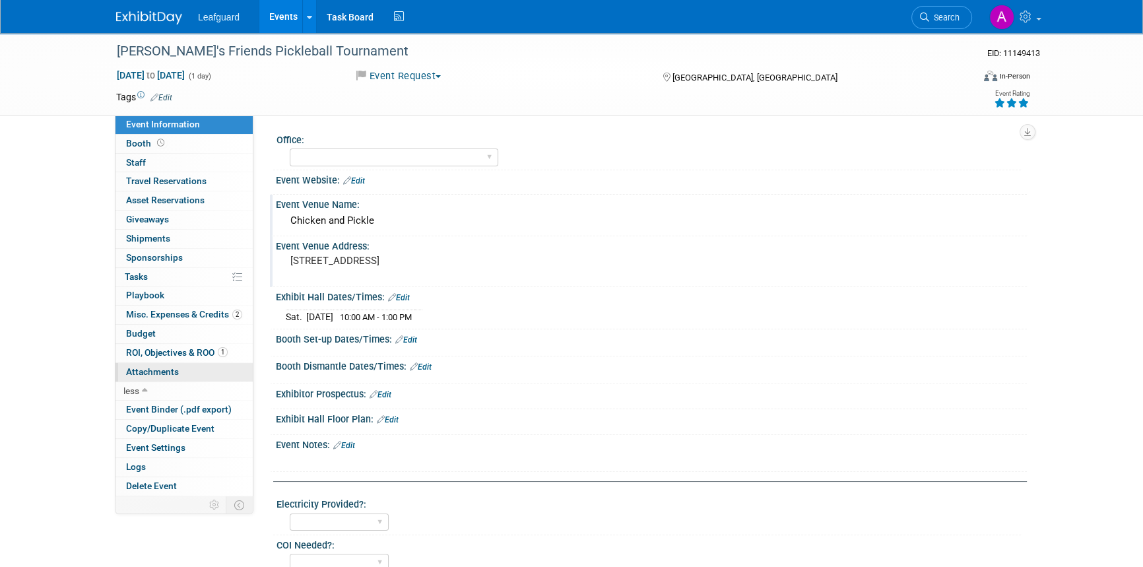
click at [145, 370] on span "Attachments 0" at bounding box center [152, 371] width 53 height 11
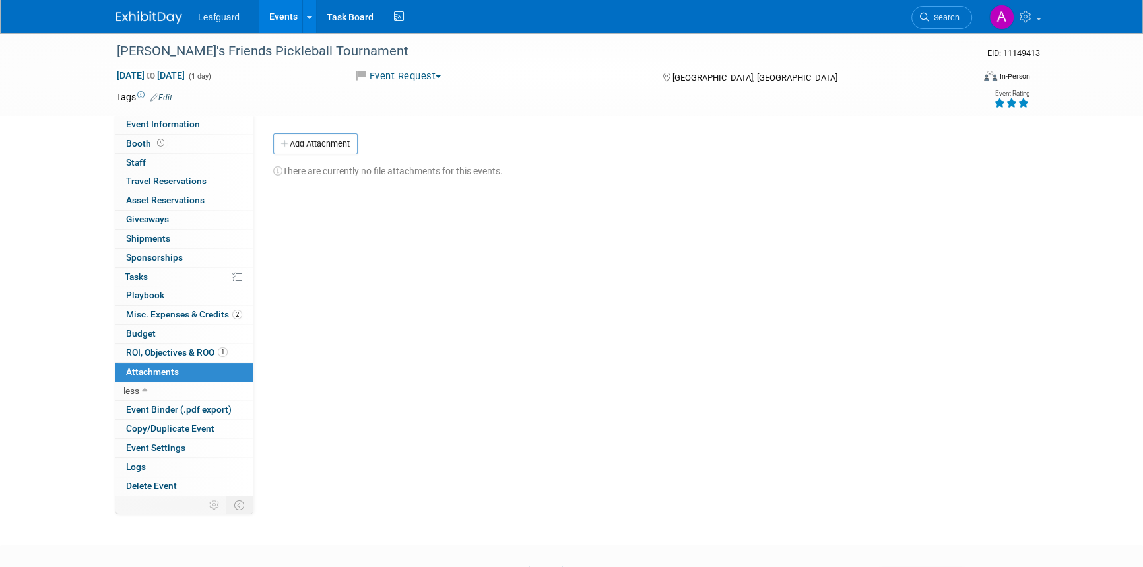
click at [319, 148] on button "Add Attachment" at bounding box center [315, 143] width 84 height 21
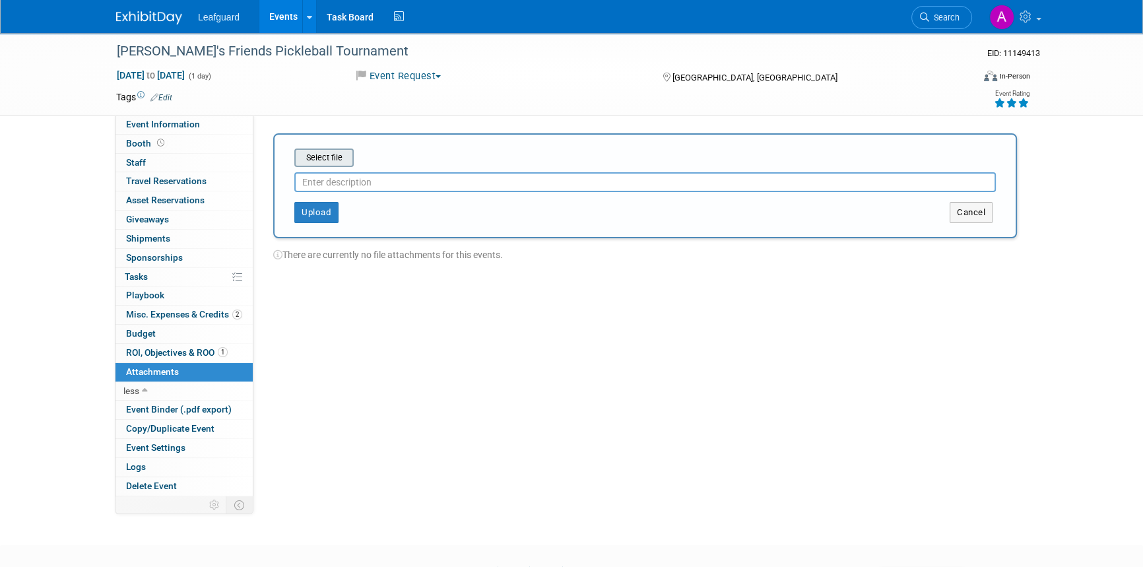
click at [321, 158] on input "file" at bounding box center [273, 158] width 157 height 16
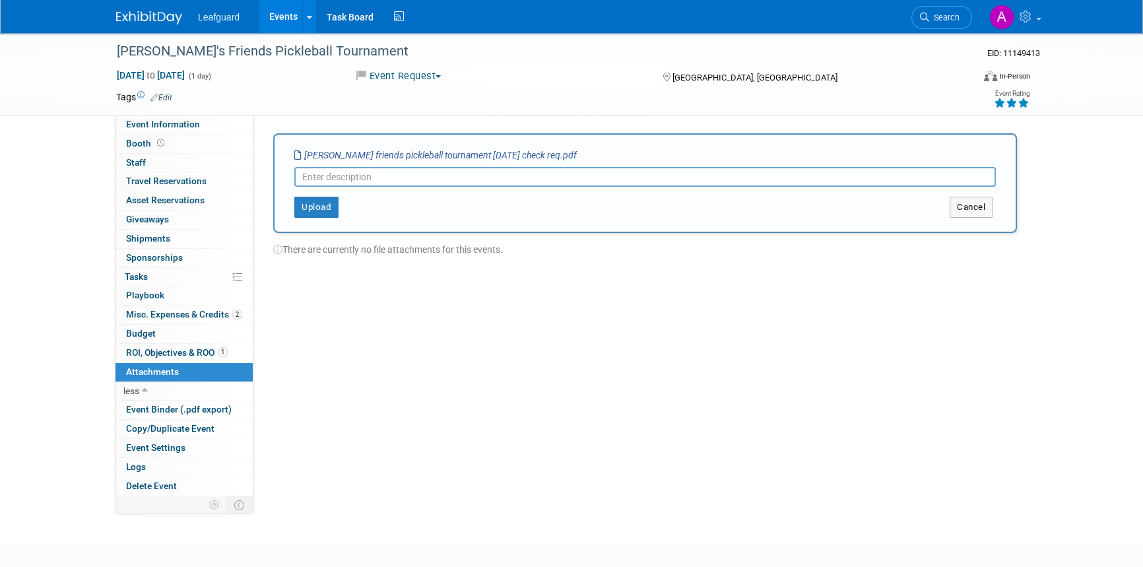
click at [329, 178] on input "text" at bounding box center [645, 177] width 702 height 20
click at [331, 178] on input "Check request" at bounding box center [645, 177] width 702 height 20
type input "Check Request"
click at [312, 209] on button "Upload" at bounding box center [316, 207] width 44 height 21
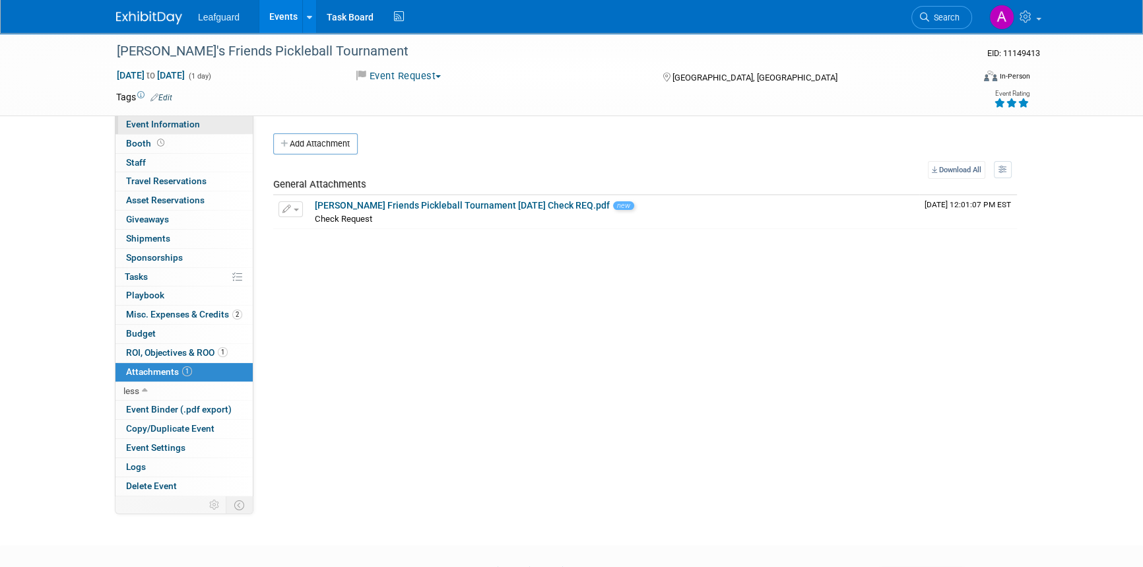
click at [178, 122] on span "Event Information" at bounding box center [163, 124] width 74 height 11
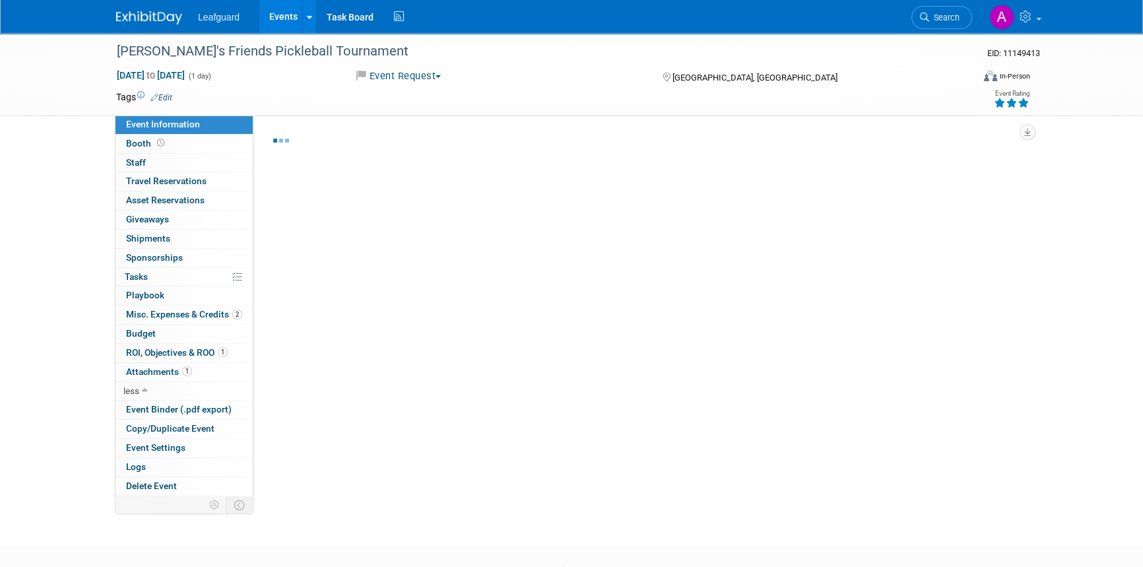
select select "[GEOGRAPHIC_DATA]"
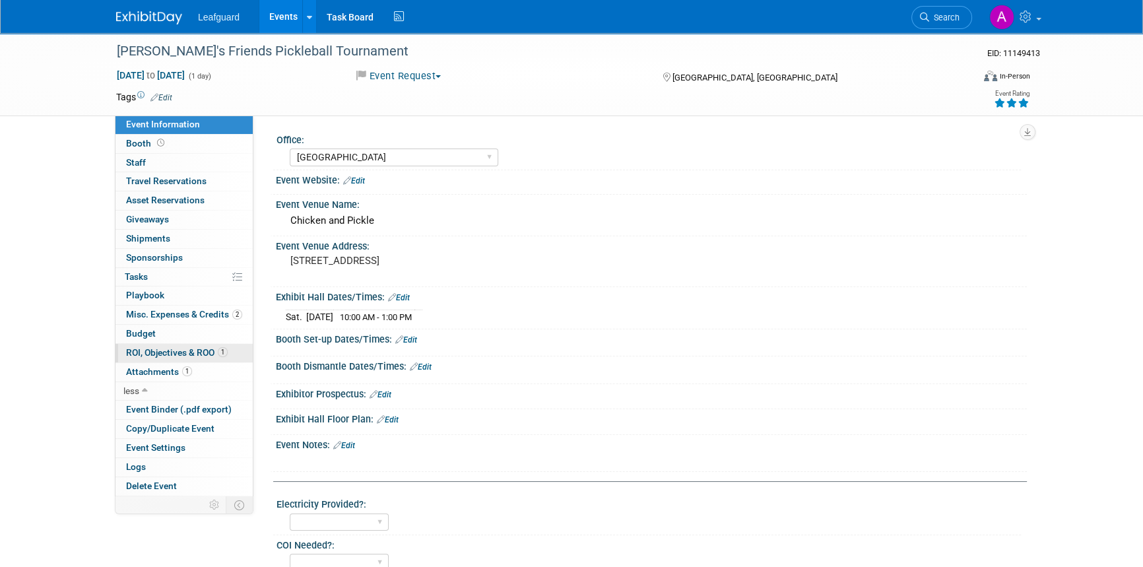
click at [171, 349] on span "ROI, Objectives & ROO 1" at bounding box center [177, 352] width 102 height 11
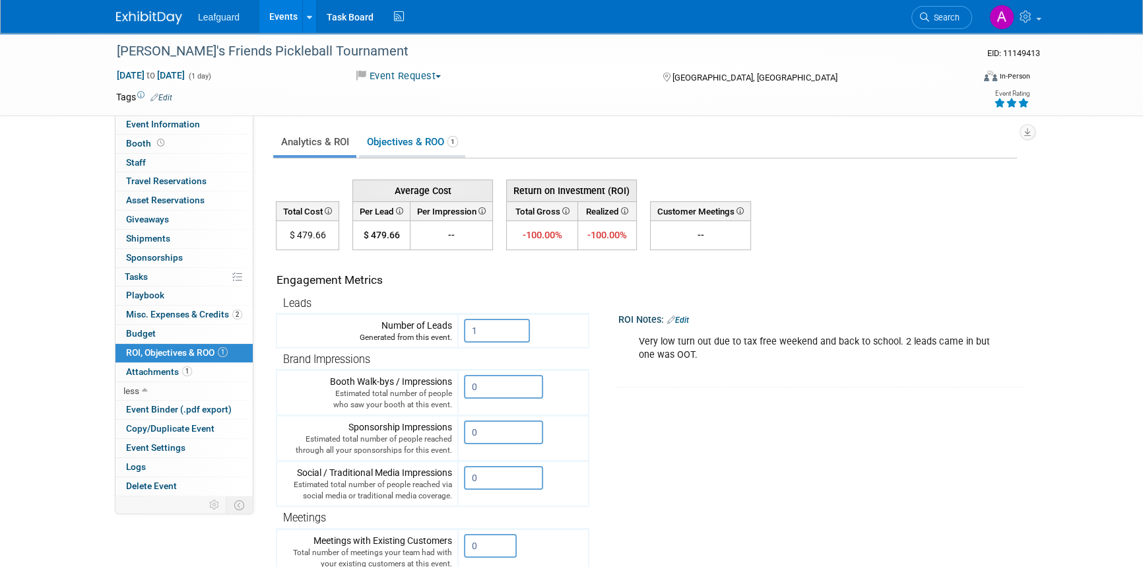
click at [392, 150] on link "Objectives & ROO 1" at bounding box center [412, 142] width 106 height 26
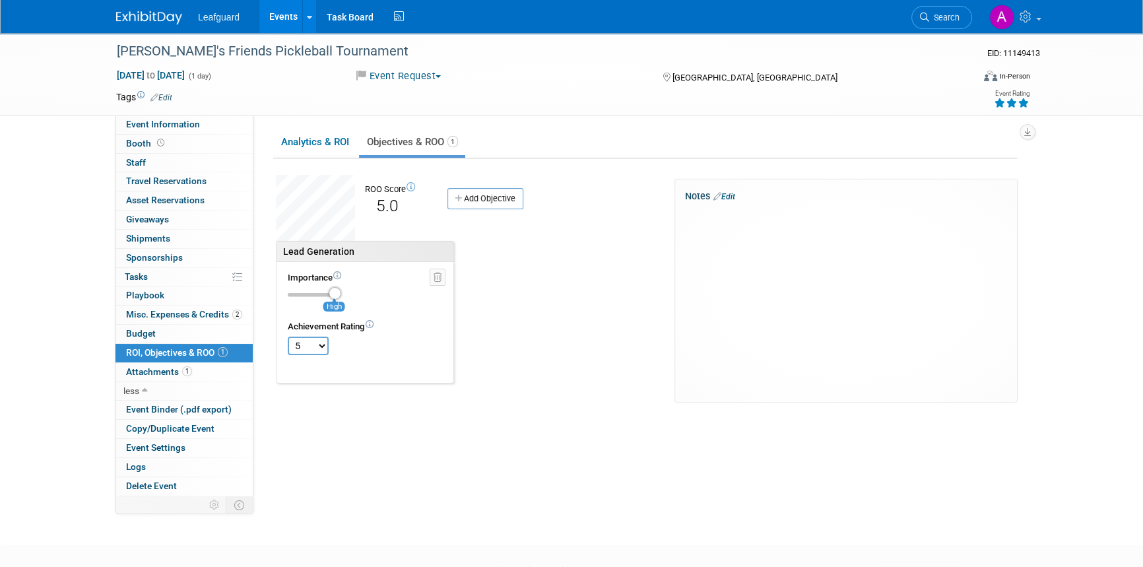
click at [147, 18] on img at bounding box center [149, 17] width 66 height 13
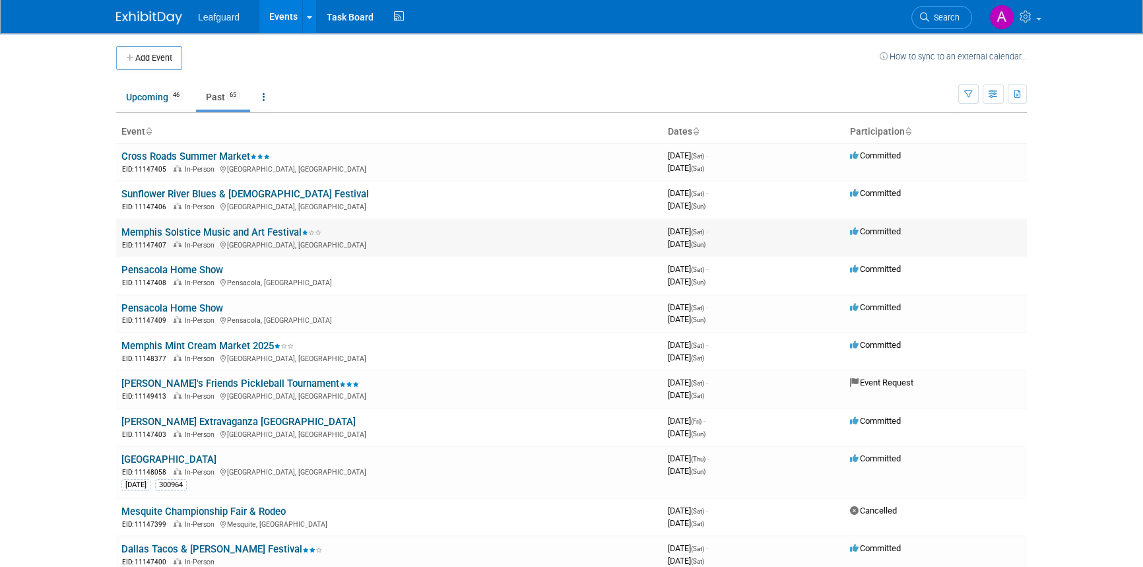
click at [265, 232] on link "Memphis Solstice Music and Art Festival" at bounding box center [221, 232] width 200 height 12
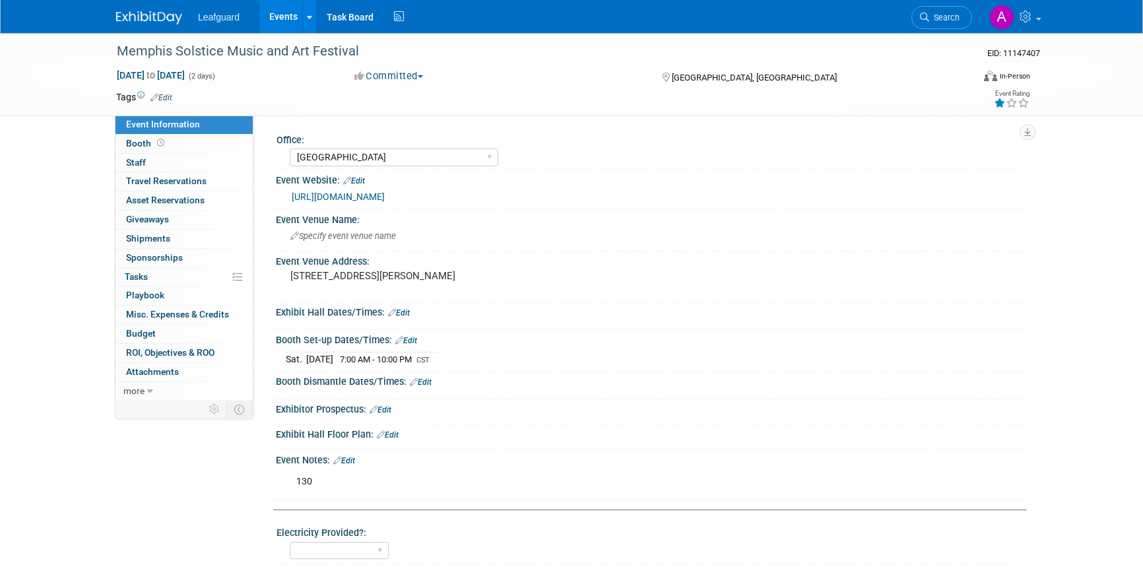
select select "[GEOGRAPHIC_DATA]"
click at [179, 350] on span "ROI, Objectives & ROO 0" at bounding box center [170, 352] width 88 height 11
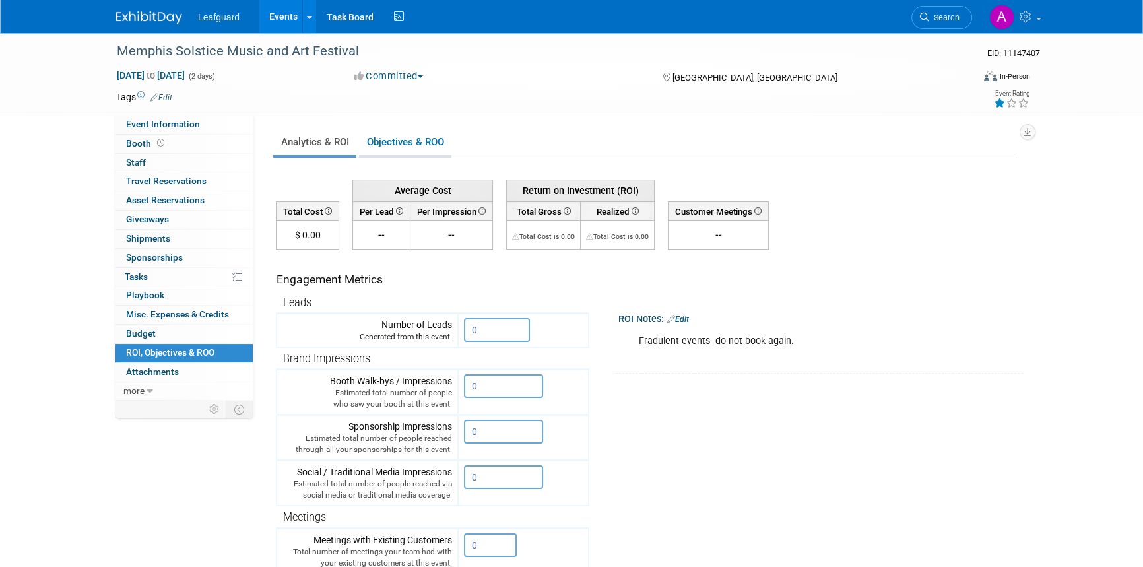
click at [383, 139] on link "Objectives & ROO 0" at bounding box center [405, 142] width 92 height 26
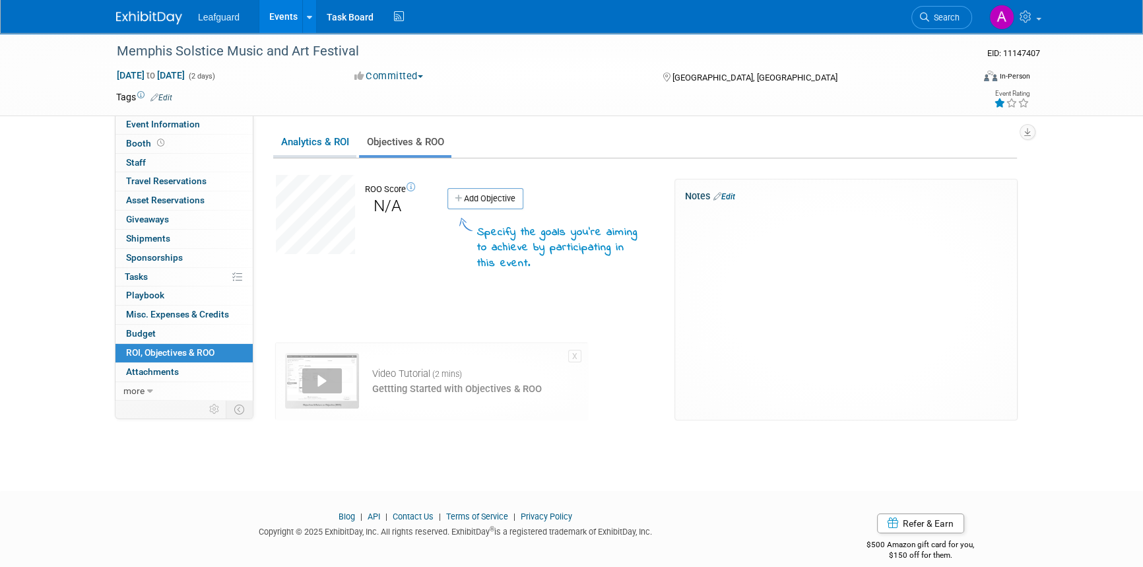
click at [323, 145] on link "Analytics & ROI" at bounding box center [314, 142] width 83 height 26
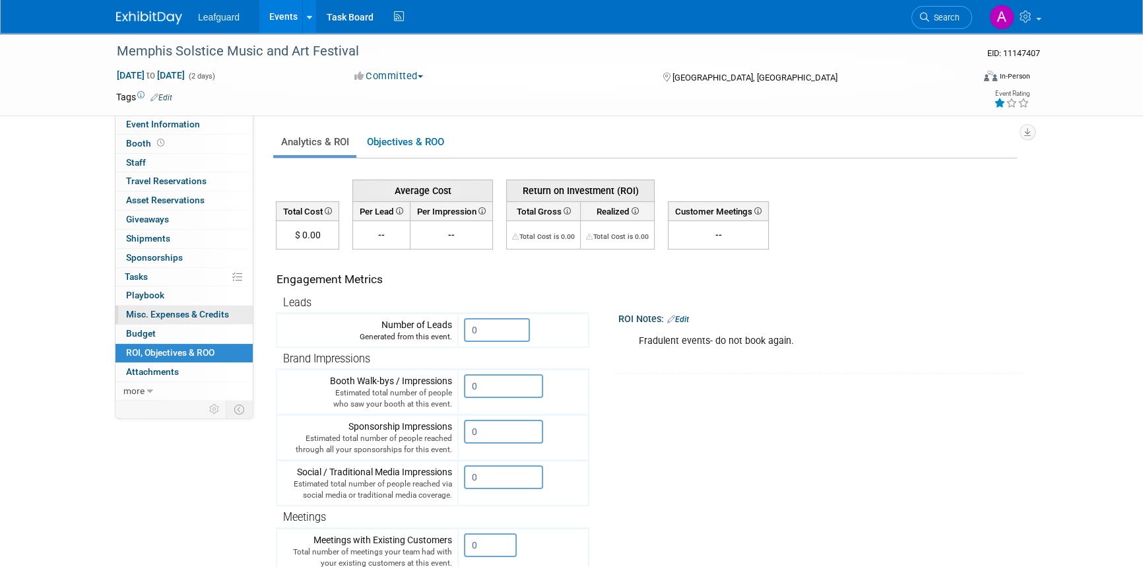
click at [194, 315] on span "Misc. Expenses & Credits 0" at bounding box center [177, 314] width 103 height 11
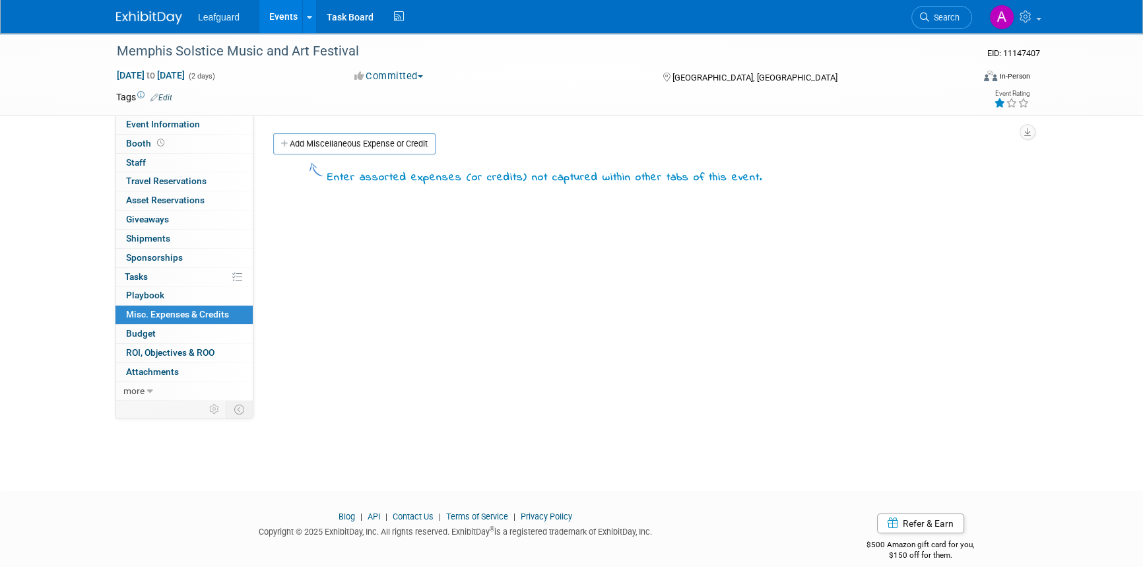
click at [156, 20] on img at bounding box center [149, 17] width 66 height 13
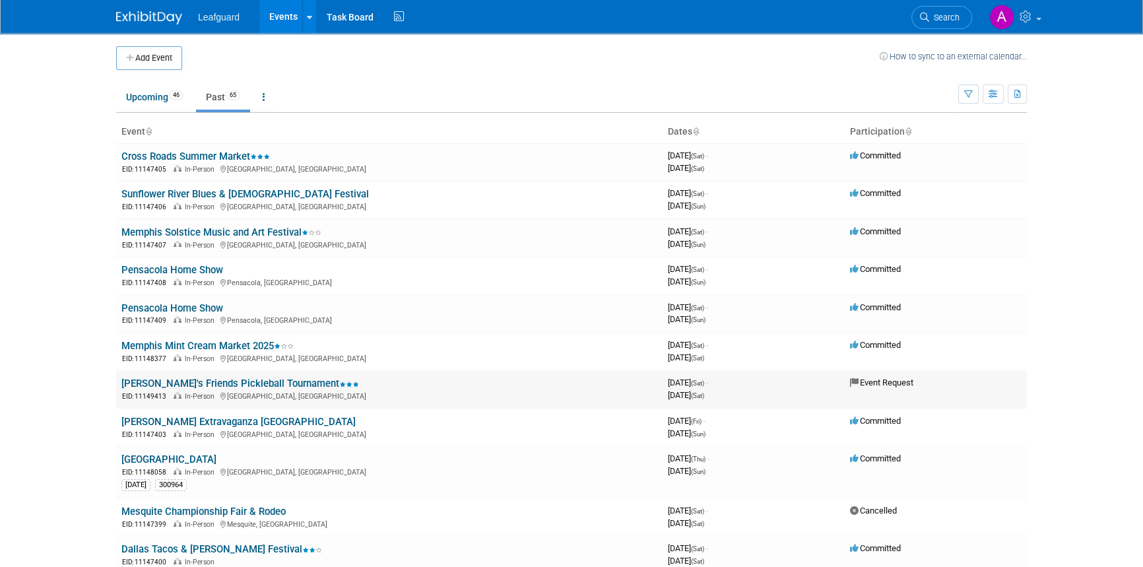
click at [189, 380] on link "[PERSON_NAME]'s Friends Pickleball Tournament" at bounding box center [240, 384] width 238 height 12
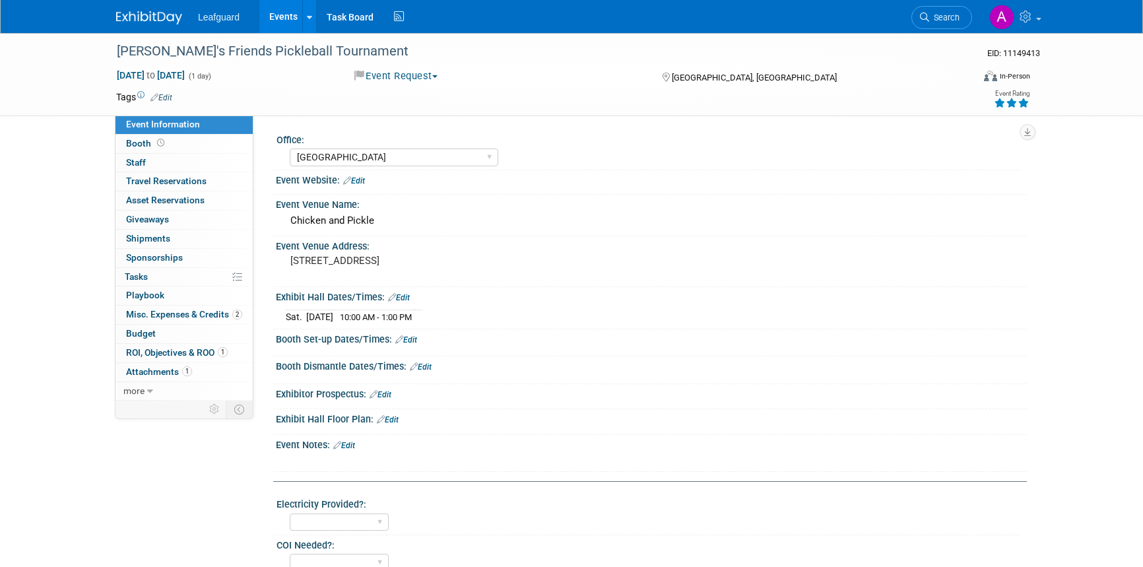
select select "[GEOGRAPHIC_DATA]"
click at [162, 368] on span "Attachments 1" at bounding box center [159, 371] width 66 height 11
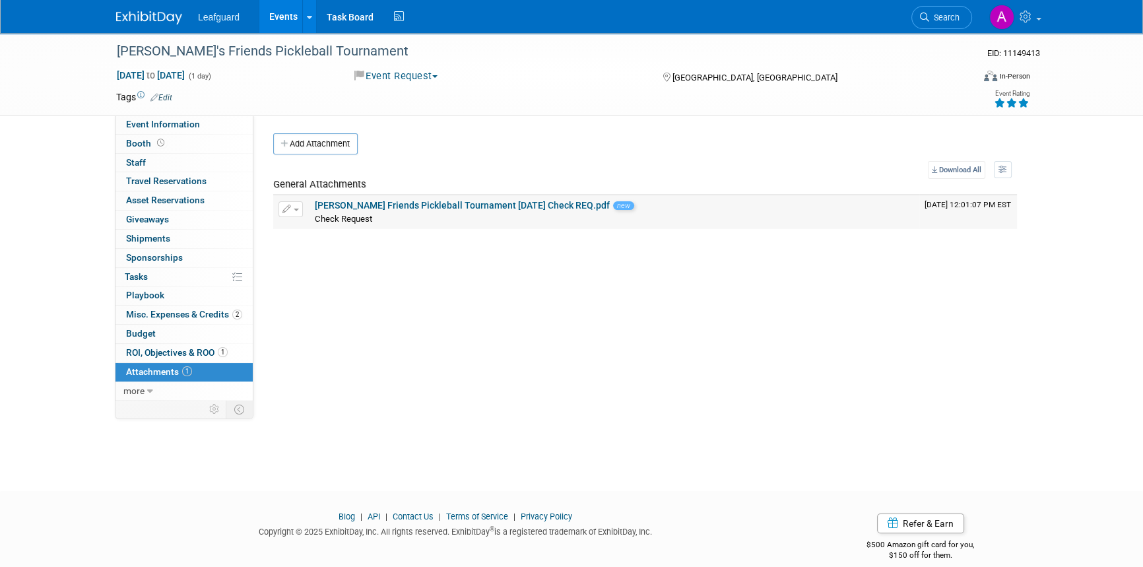
click at [294, 209] on span "button" at bounding box center [296, 210] width 5 height 3
click at [318, 277] on button "Delete Attachment" at bounding box center [338, 277] width 104 height 18
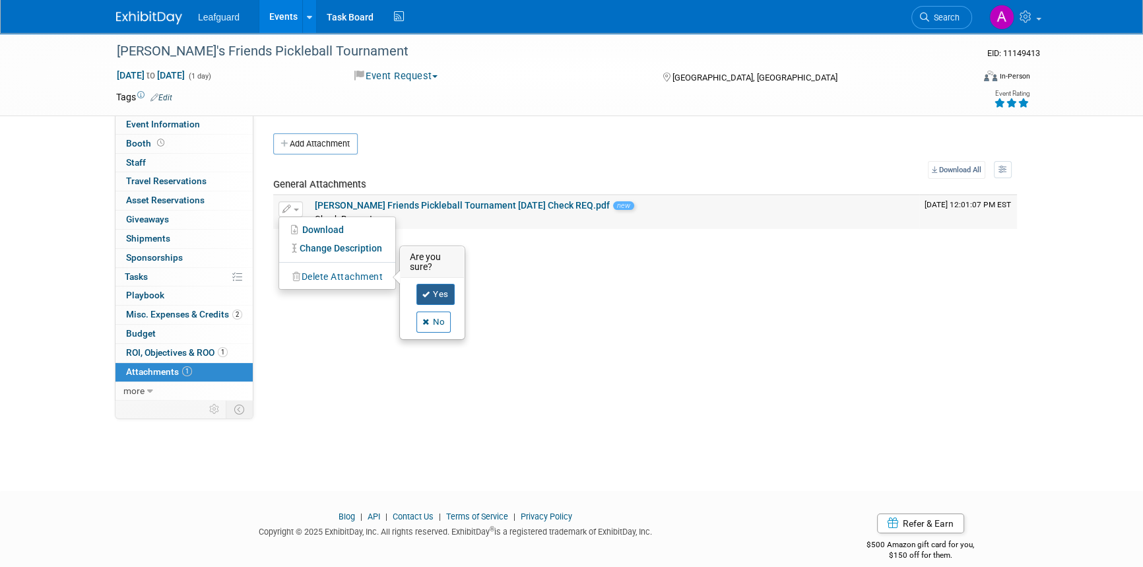
click at [436, 293] on link "Yes" at bounding box center [435, 294] width 38 height 21
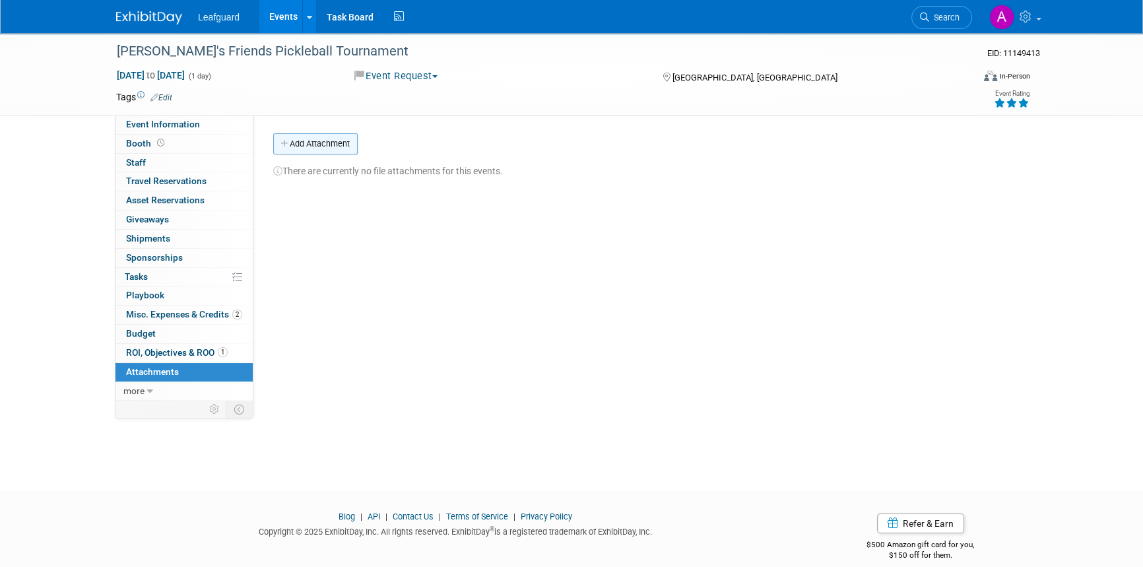
click at [336, 147] on button "Add Attachment" at bounding box center [315, 143] width 84 height 21
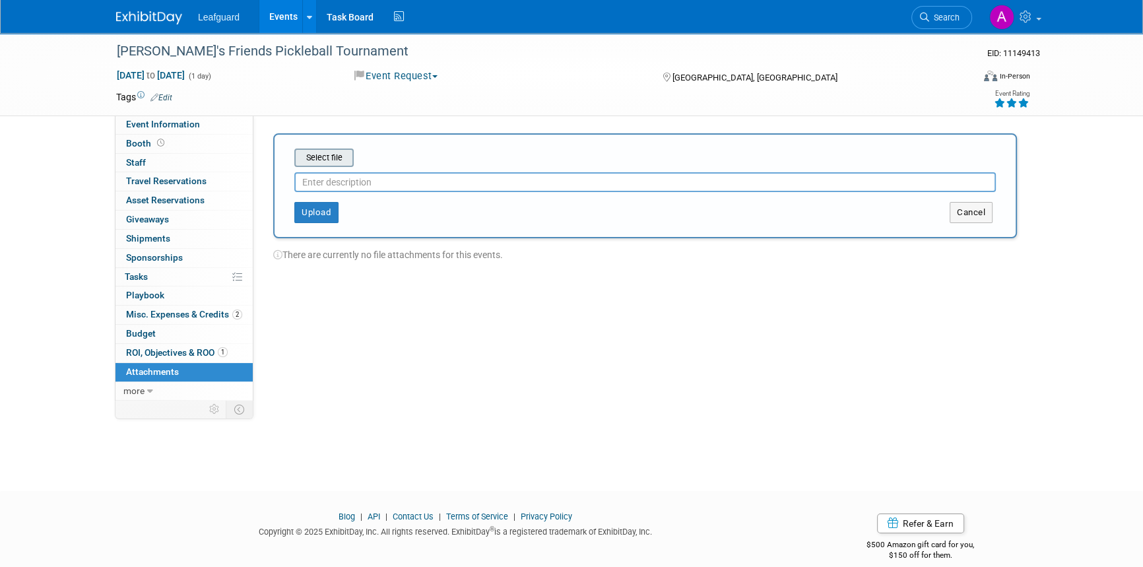
click at [329, 161] on input "file" at bounding box center [273, 158] width 157 height 16
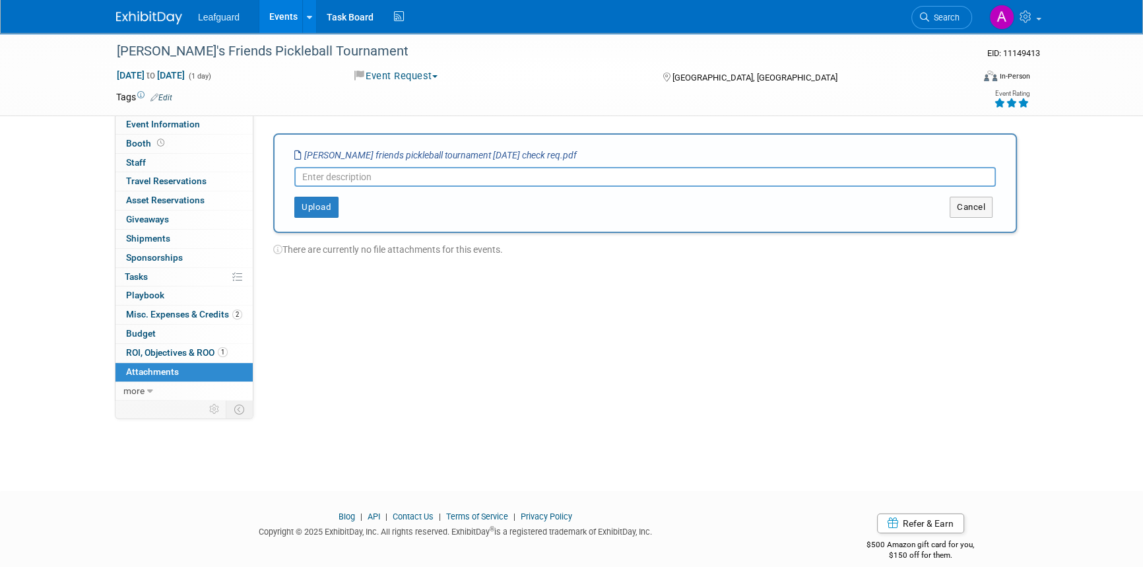
click at [337, 180] on input "text" at bounding box center [645, 177] width 702 height 20
type input "Check Request"
click at [306, 211] on button "Upload" at bounding box center [316, 207] width 44 height 21
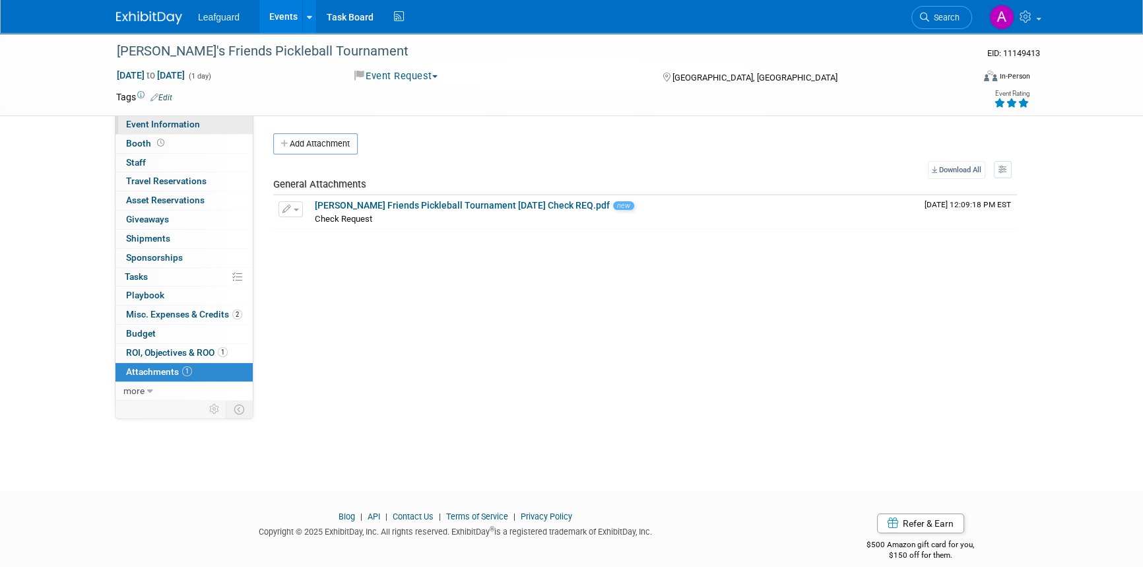
click at [162, 117] on link "Event Information" at bounding box center [183, 124] width 137 height 18
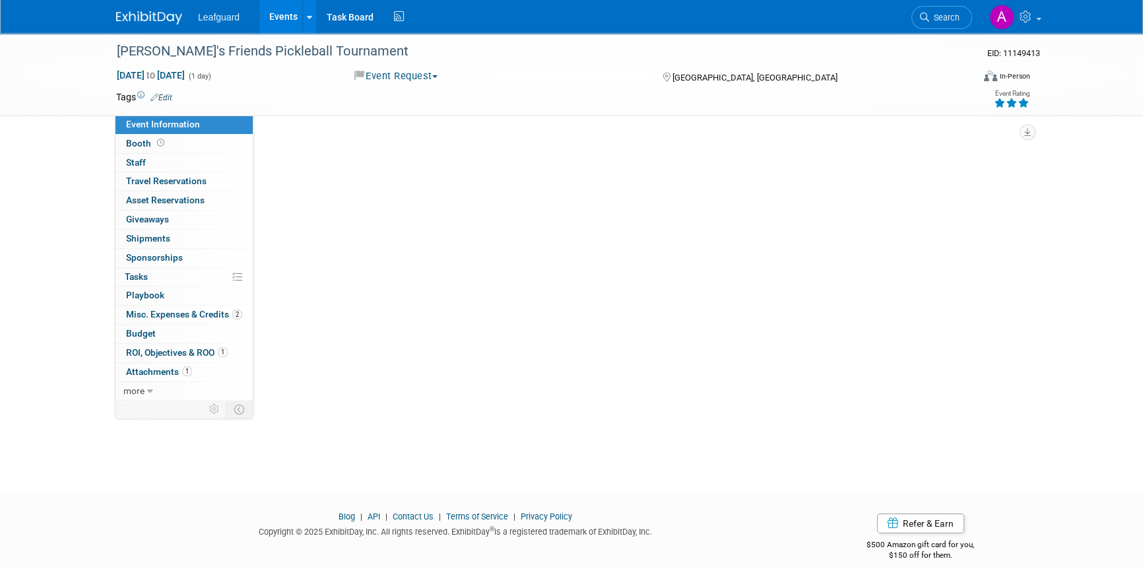
select select "[GEOGRAPHIC_DATA]"
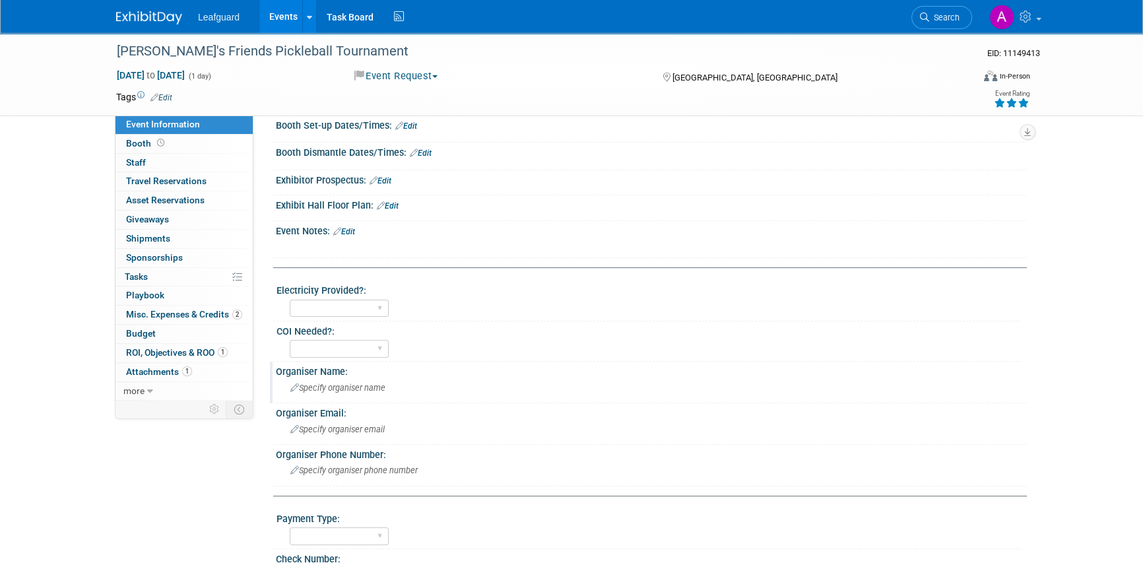
scroll to position [240, 0]
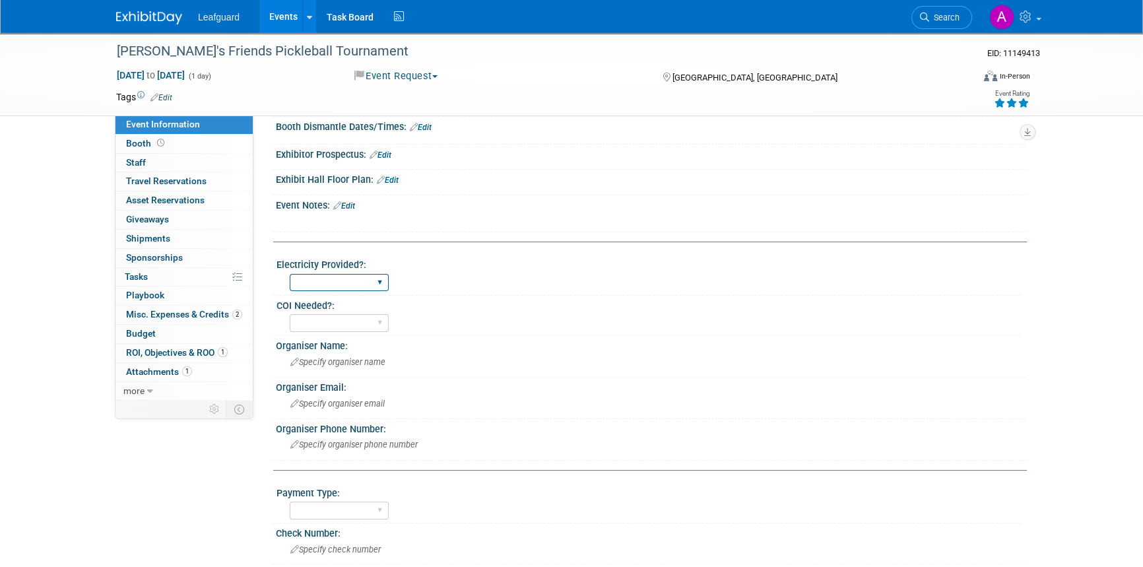
click at [370, 277] on select "Yes No" at bounding box center [339, 283] width 99 height 18
select select "No"
click at [290, 274] on select "Yes No" at bounding box center [339, 283] width 99 height 18
click at [342, 321] on select "Yes No" at bounding box center [339, 323] width 99 height 18
select select "No"
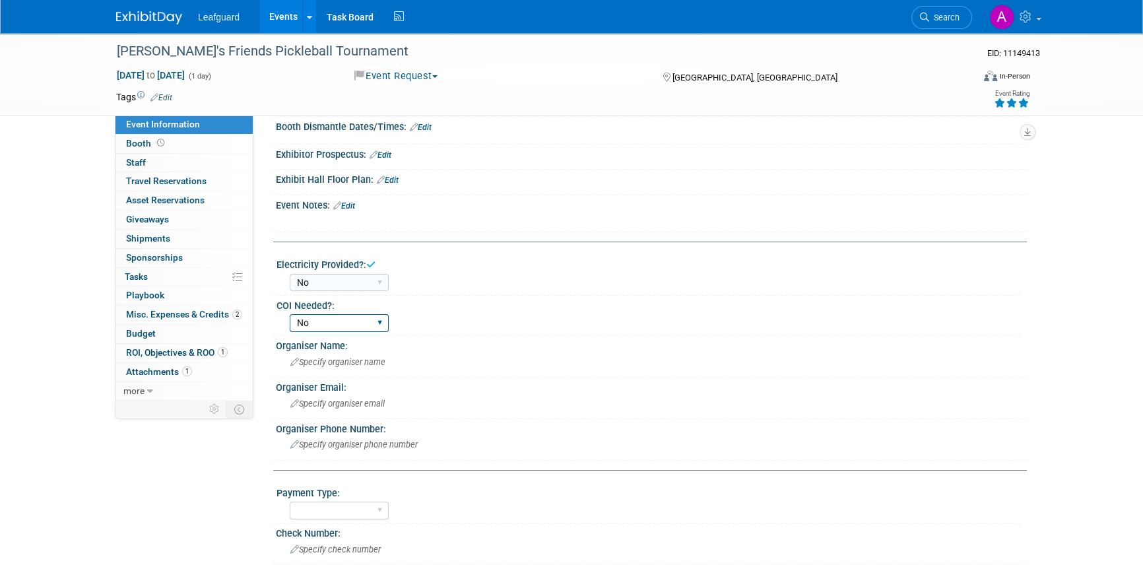
click at [290, 314] on select "Yes No" at bounding box center [339, 323] width 99 height 18
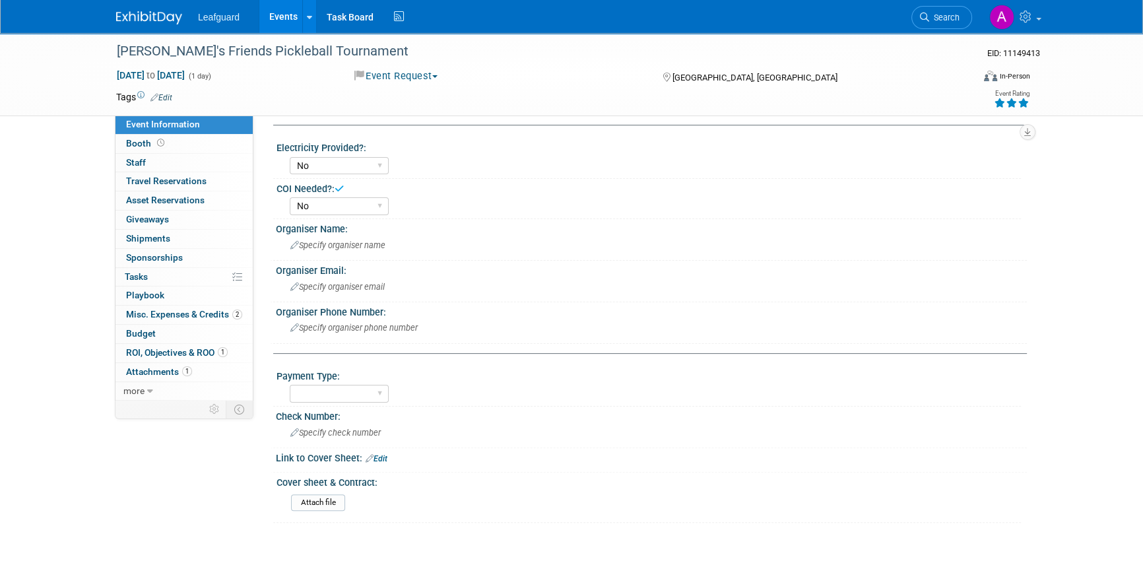
scroll to position [360, 0]
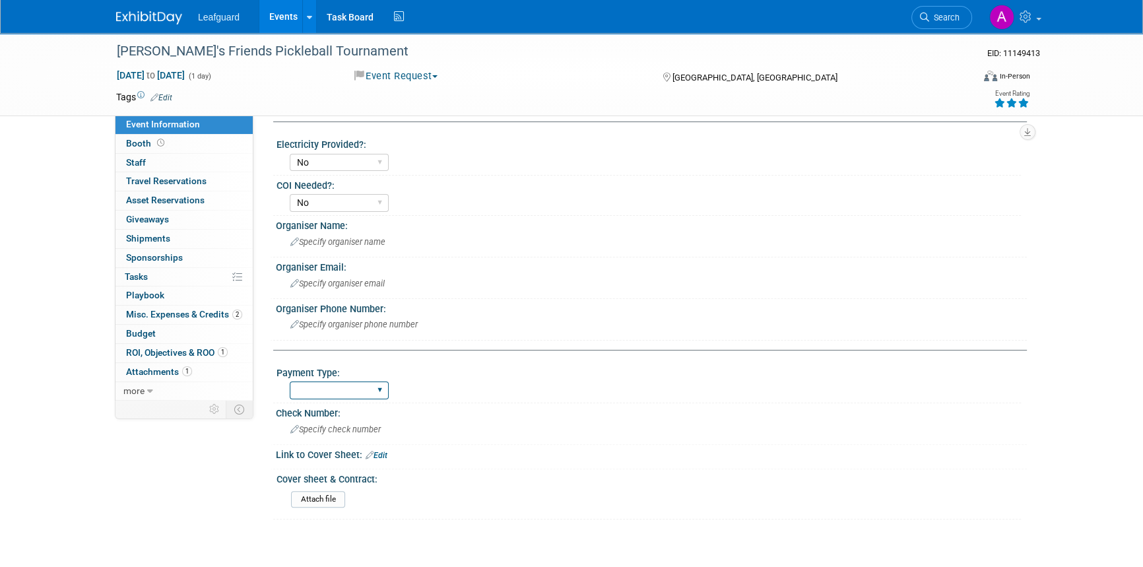
click at [350, 382] on select "Cash/Expense Check Credit Card Free" at bounding box center [339, 390] width 99 height 18
select select "Check"
click at [290, 381] on select "Cash/Expense Check Credit Card Free" at bounding box center [339, 390] width 99 height 18
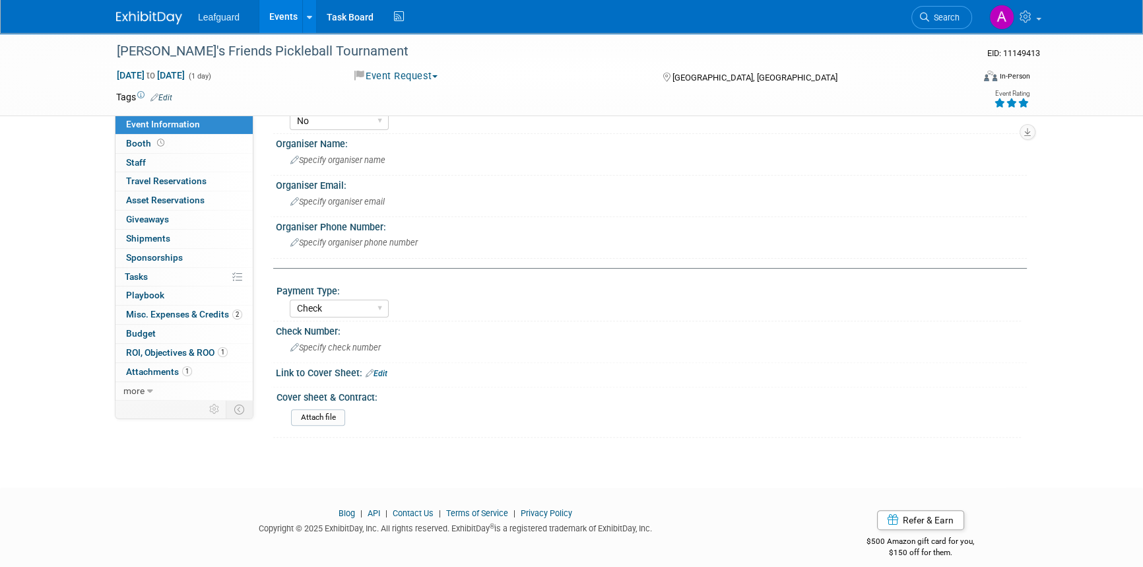
scroll to position [451, 0]
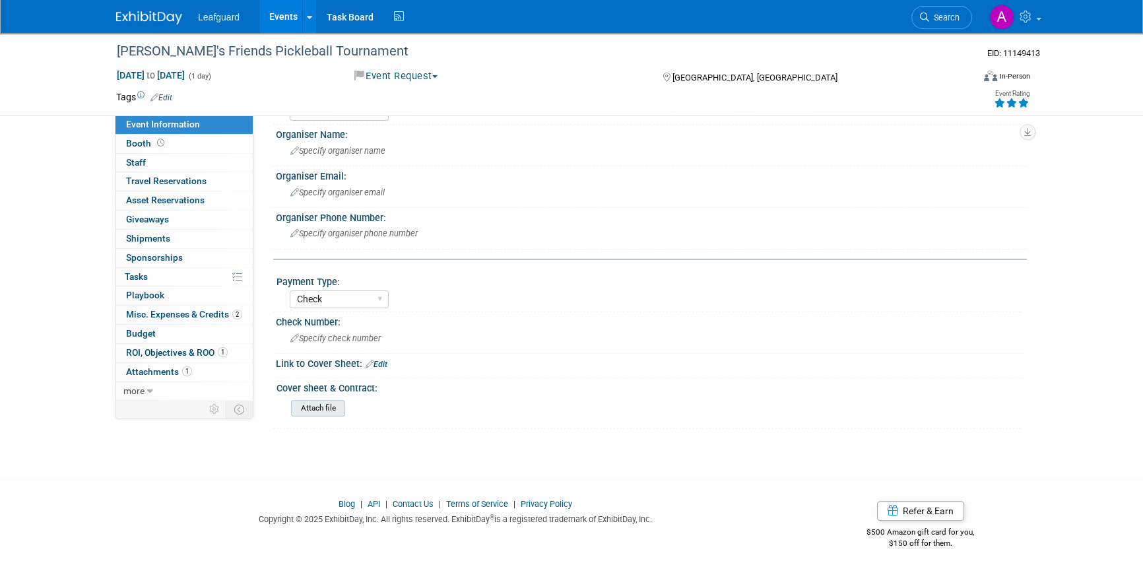
click at [310, 404] on input "file" at bounding box center [255, 408] width 180 height 15
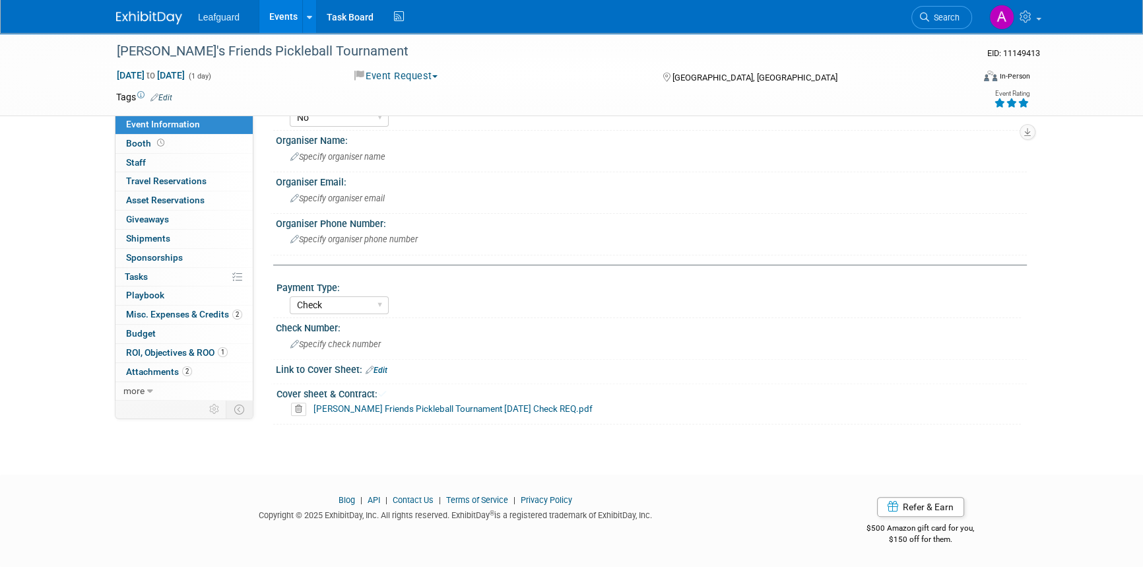
scroll to position [442, 0]
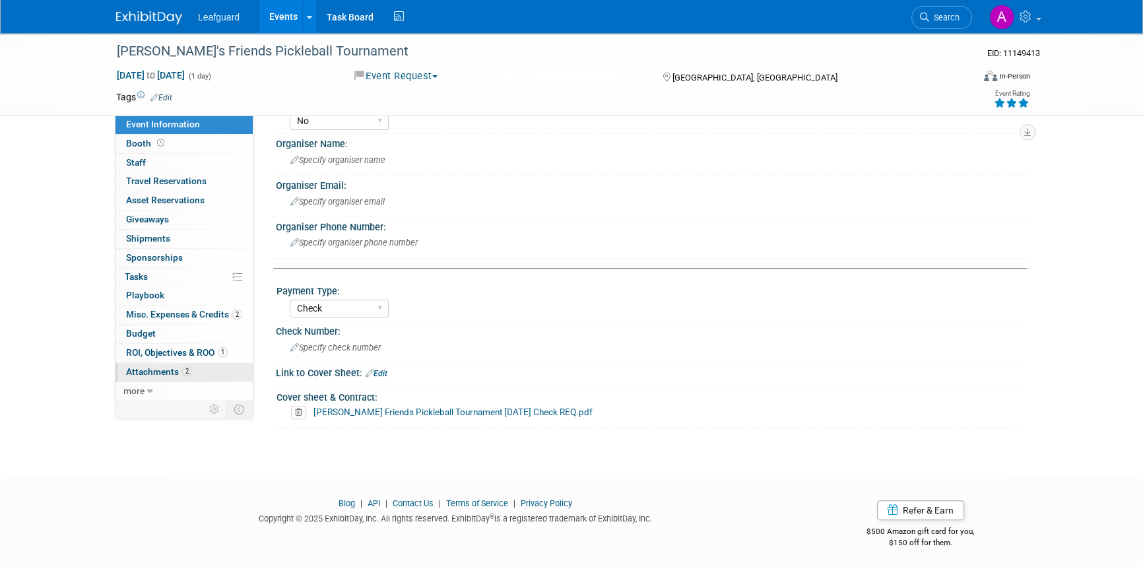
click at [168, 366] on span "Attachments 2" at bounding box center [159, 371] width 66 height 11
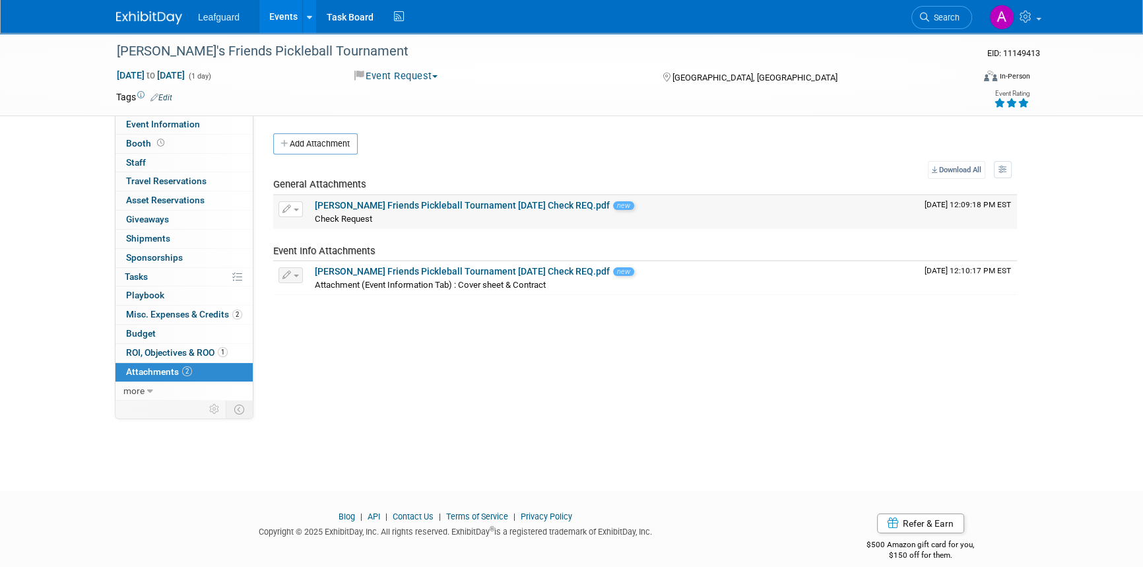
click at [291, 208] on button "button" at bounding box center [291, 209] width 24 height 16
click at [328, 272] on button "Delete Attachment" at bounding box center [338, 277] width 104 height 18
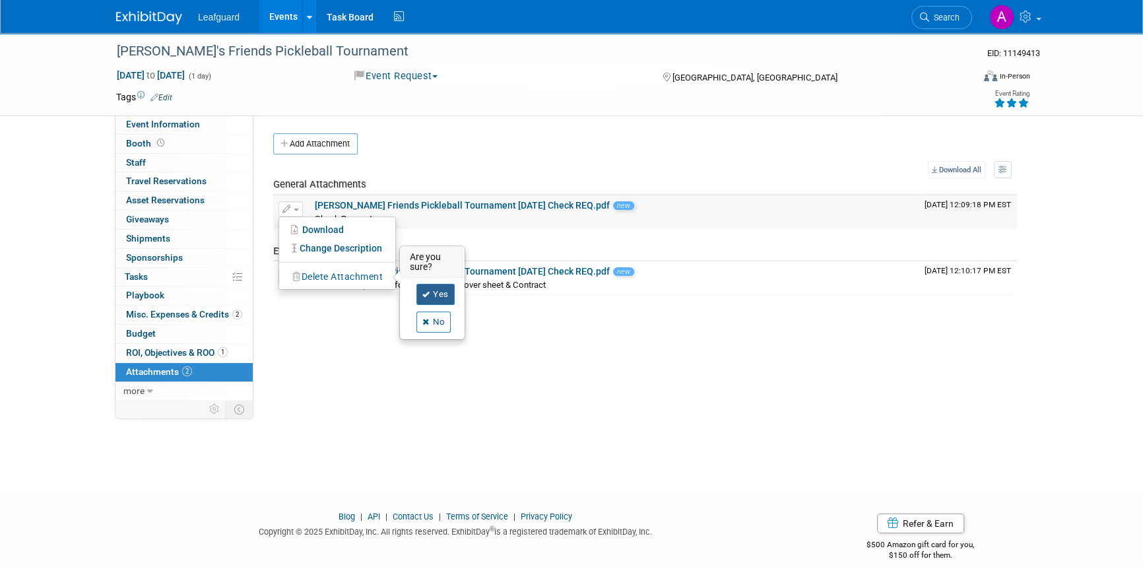
click at [436, 300] on link "Yes" at bounding box center [435, 294] width 38 height 21
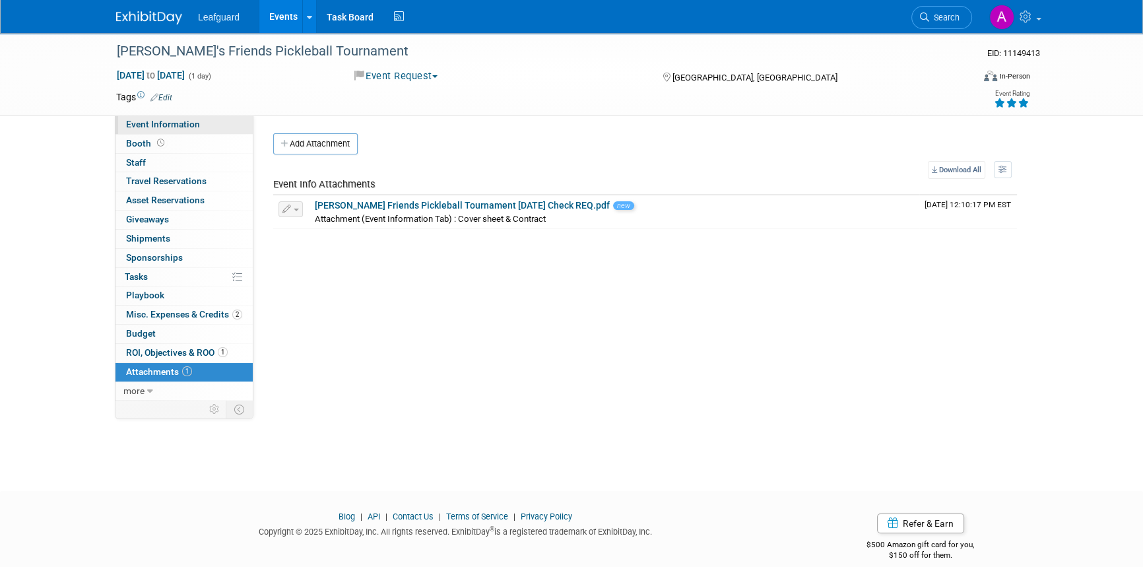
click at [152, 124] on span "Event Information" at bounding box center [163, 124] width 74 height 11
select select "[GEOGRAPHIC_DATA]"
select select "No"
select select "Check"
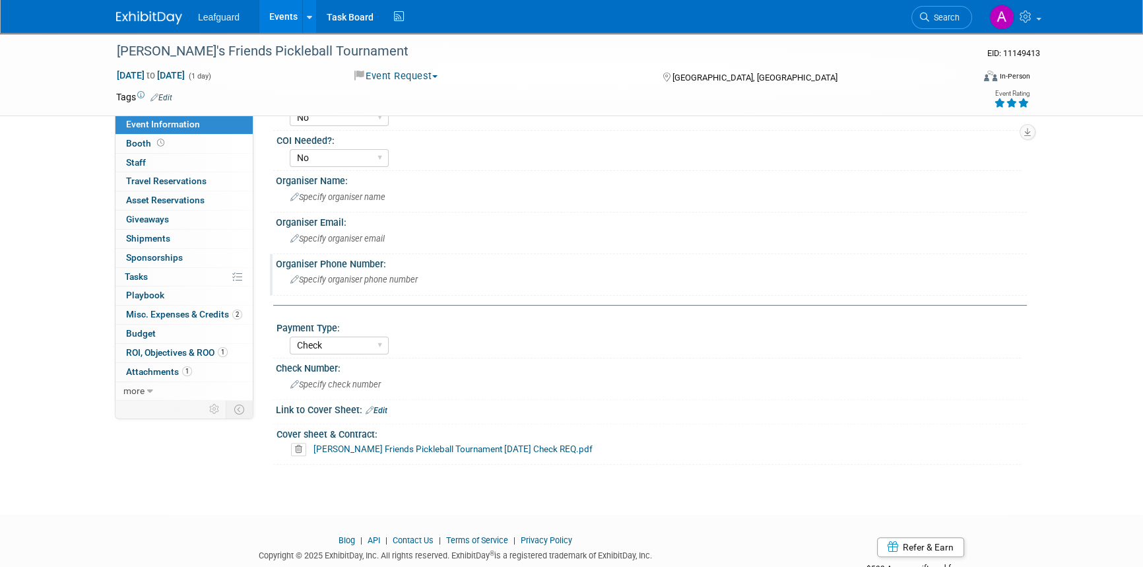
scroll to position [442, 0]
